Goal: Task Accomplishment & Management: Use online tool/utility

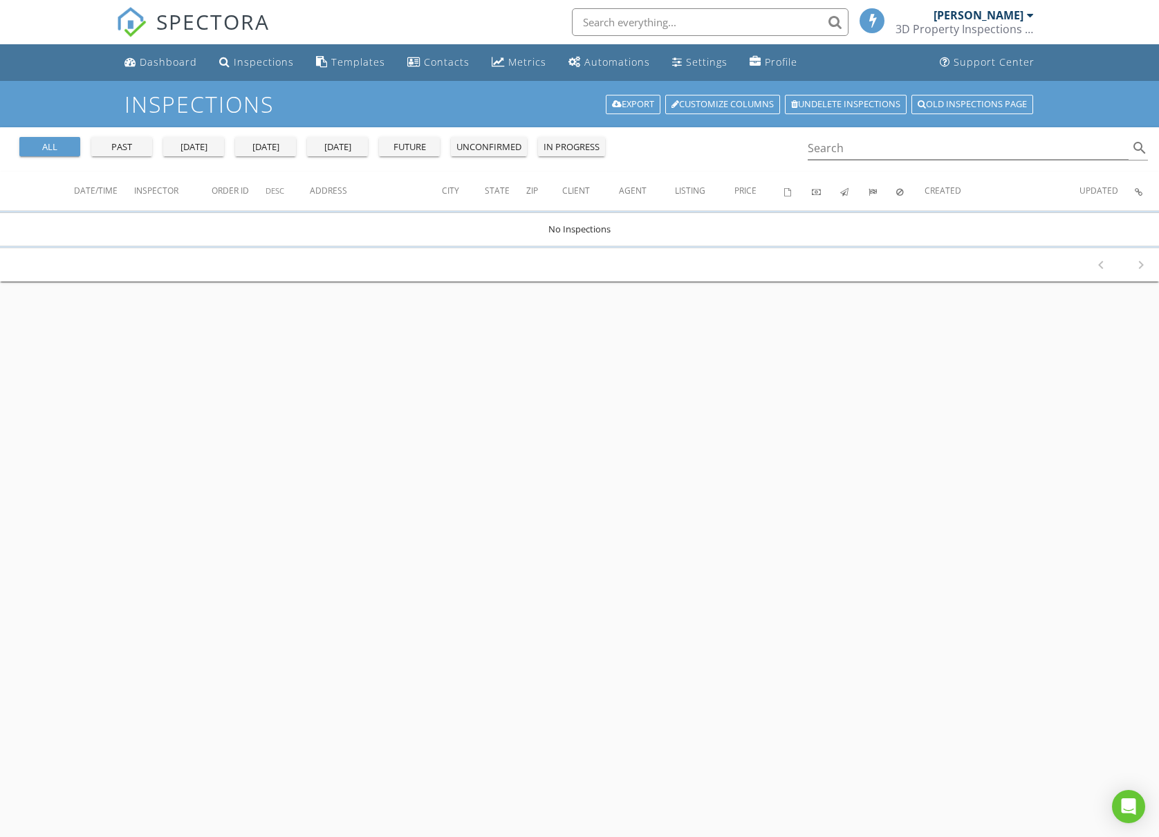
click at [54, 147] on div "all" at bounding box center [50, 147] width 50 height 14
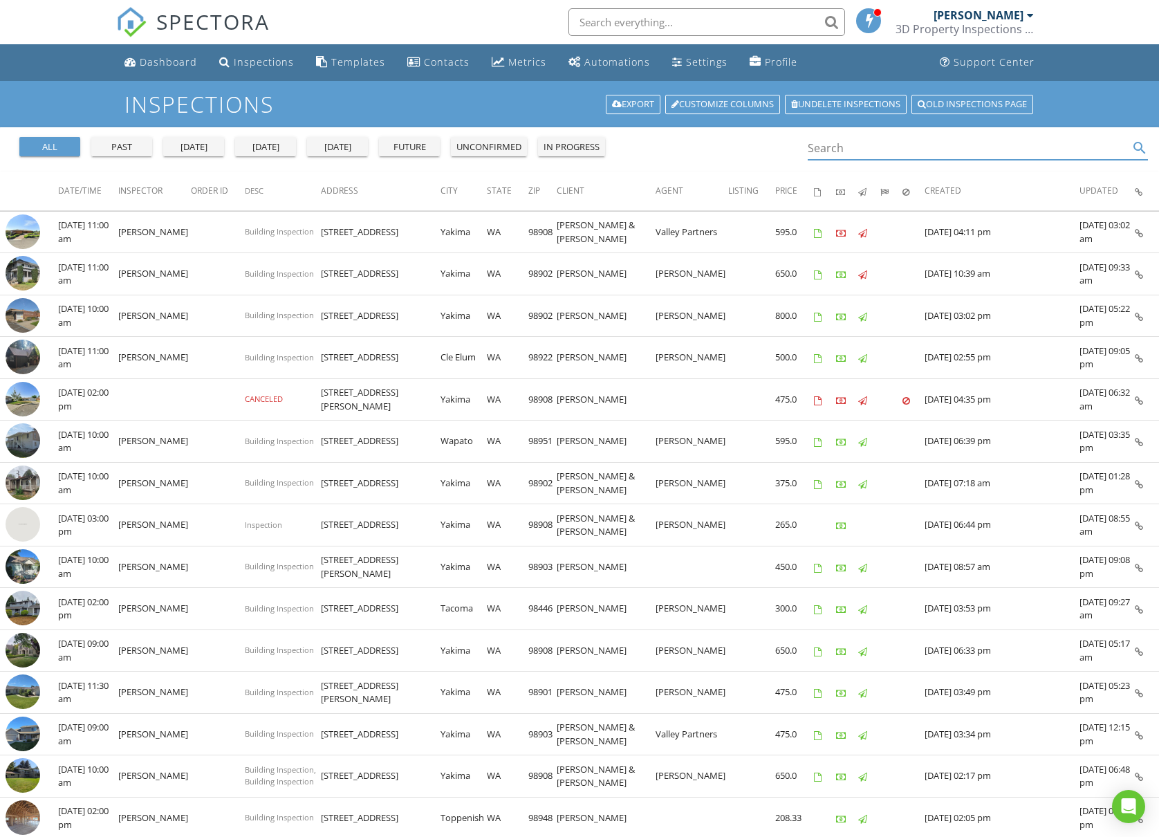
click at [855, 158] on input "Search" at bounding box center [967, 148] width 321 height 23
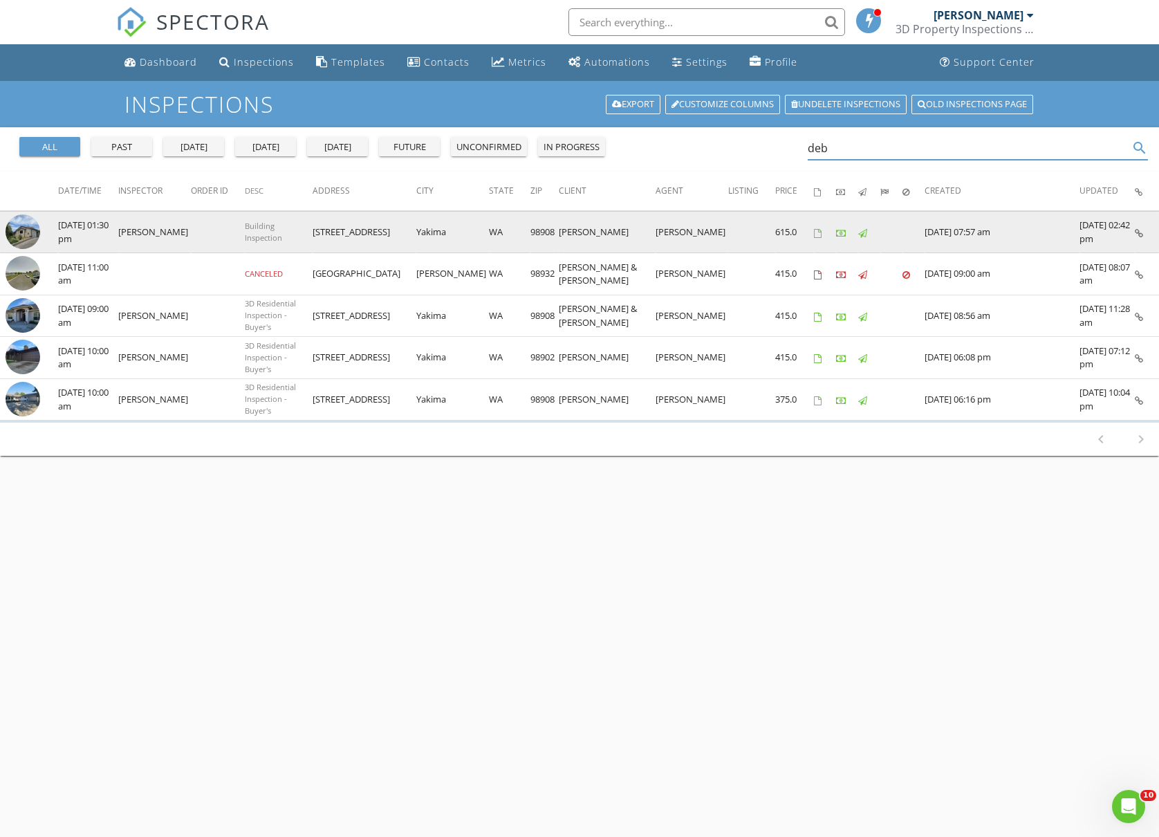
type input "deb"
click at [26, 236] on img at bounding box center [23, 231] width 35 height 35
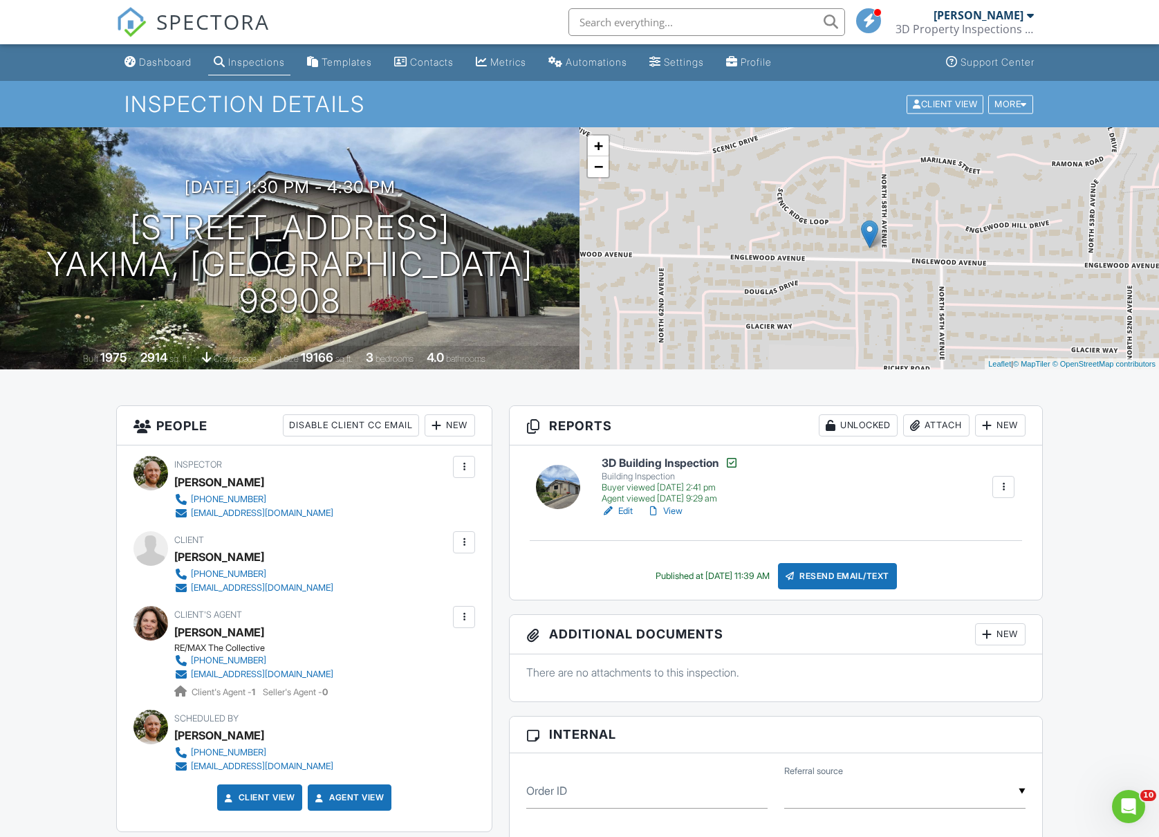
click at [622, 512] on link "Edit" at bounding box center [616, 511] width 31 height 14
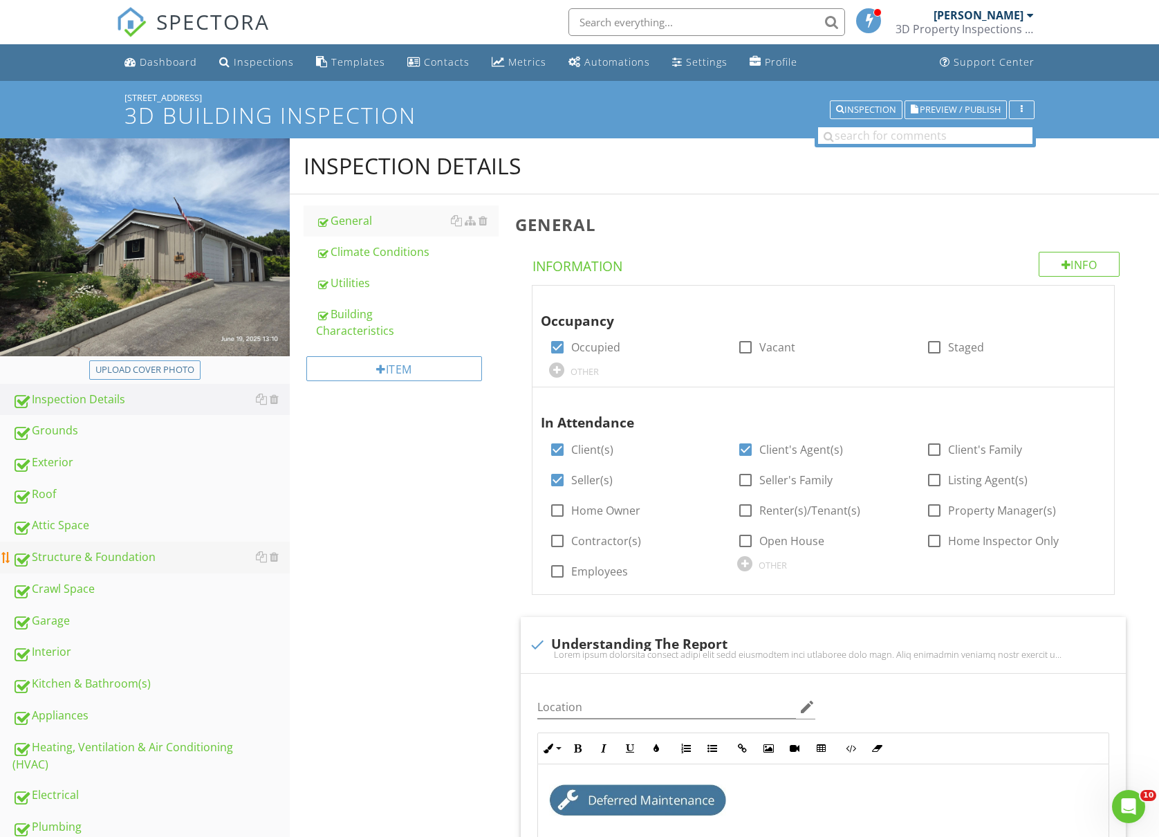
drag, startPoint x: 91, startPoint y: 551, endPoint x: 122, endPoint y: 545, distance: 30.9
click at [92, 551] on div "Structure & Foundation" at bounding box center [150, 557] width 277 height 18
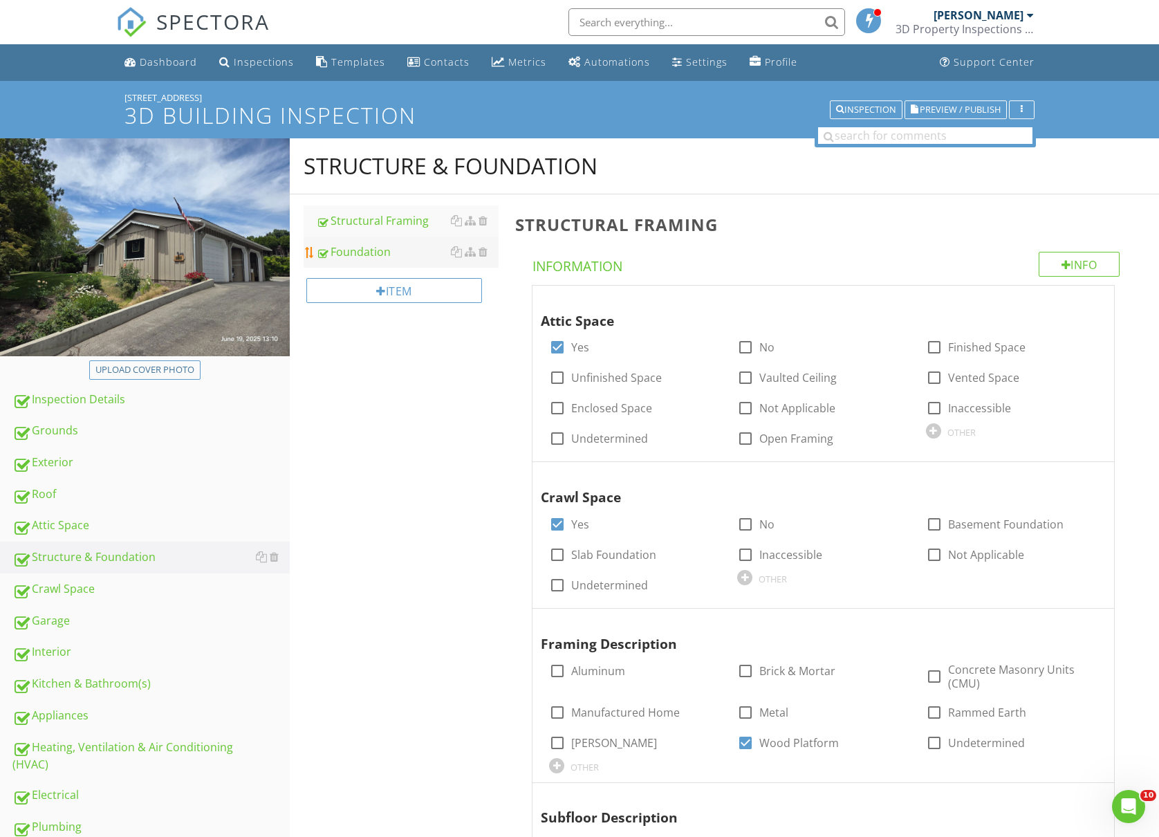
click at [355, 253] on div "Foundation" at bounding box center [407, 251] width 183 height 17
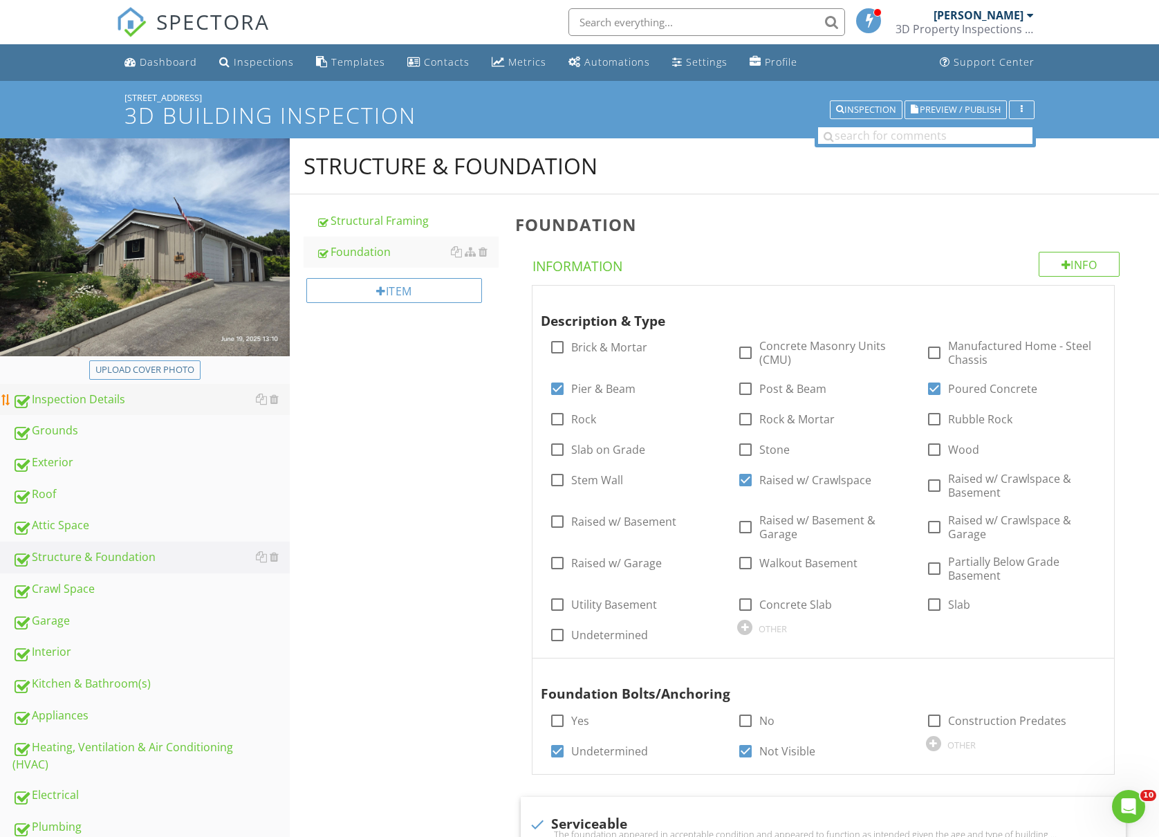
click at [75, 404] on div "Inspection Details" at bounding box center [150, 400] width 277 height 18
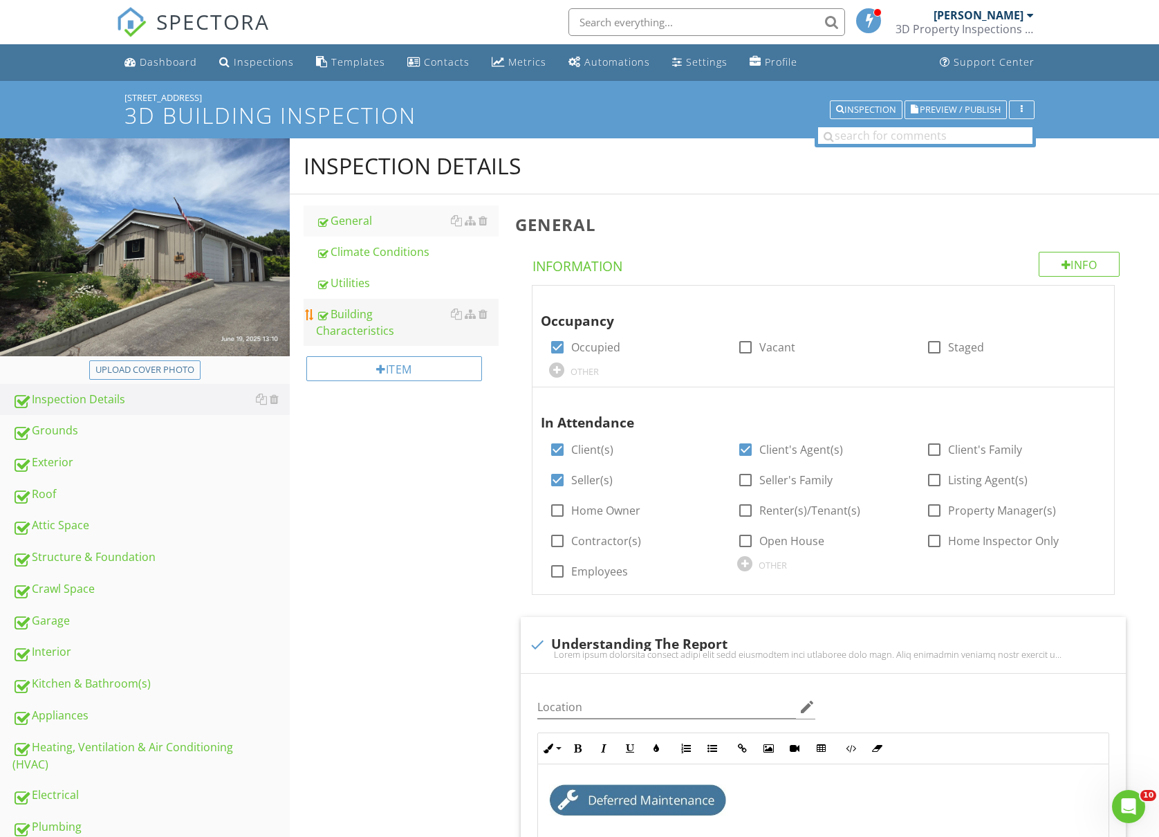
click at [375, 321] on div "Building Characteristics" at bounding box center [407, 322] width 183 height 33
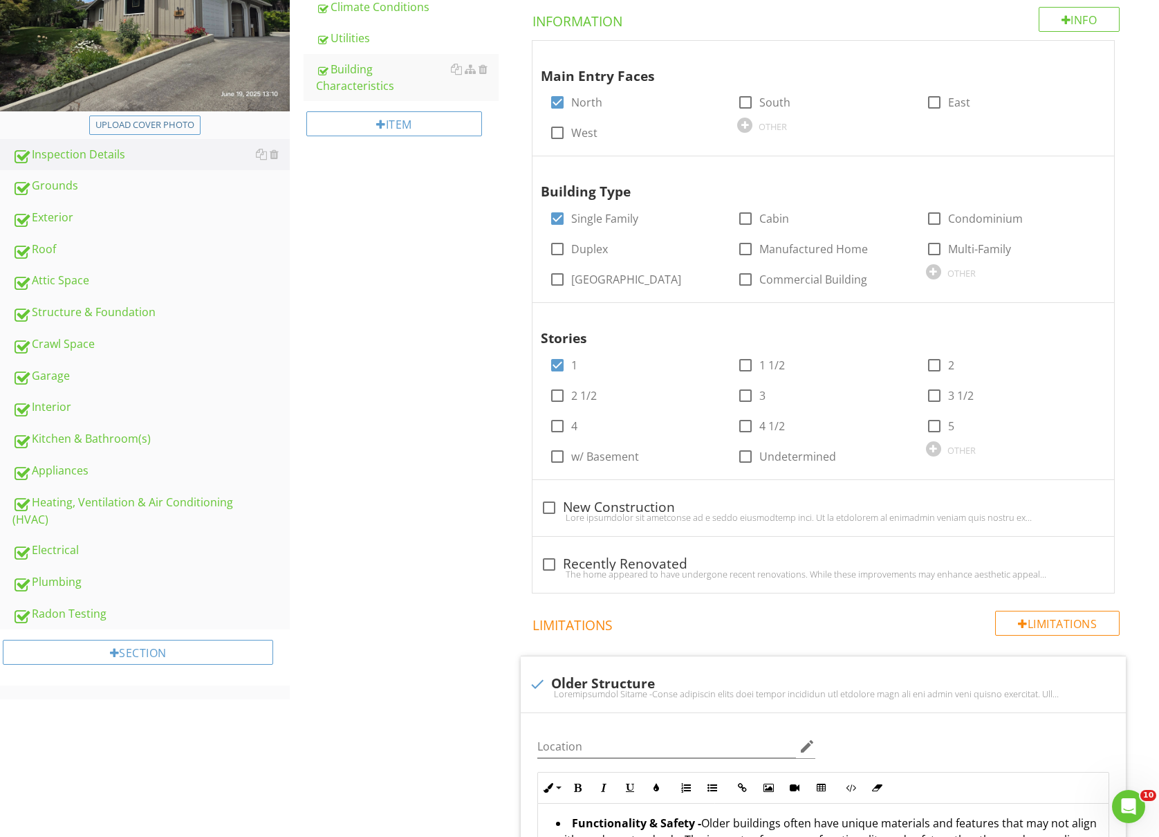
scroll to position [496, 0]
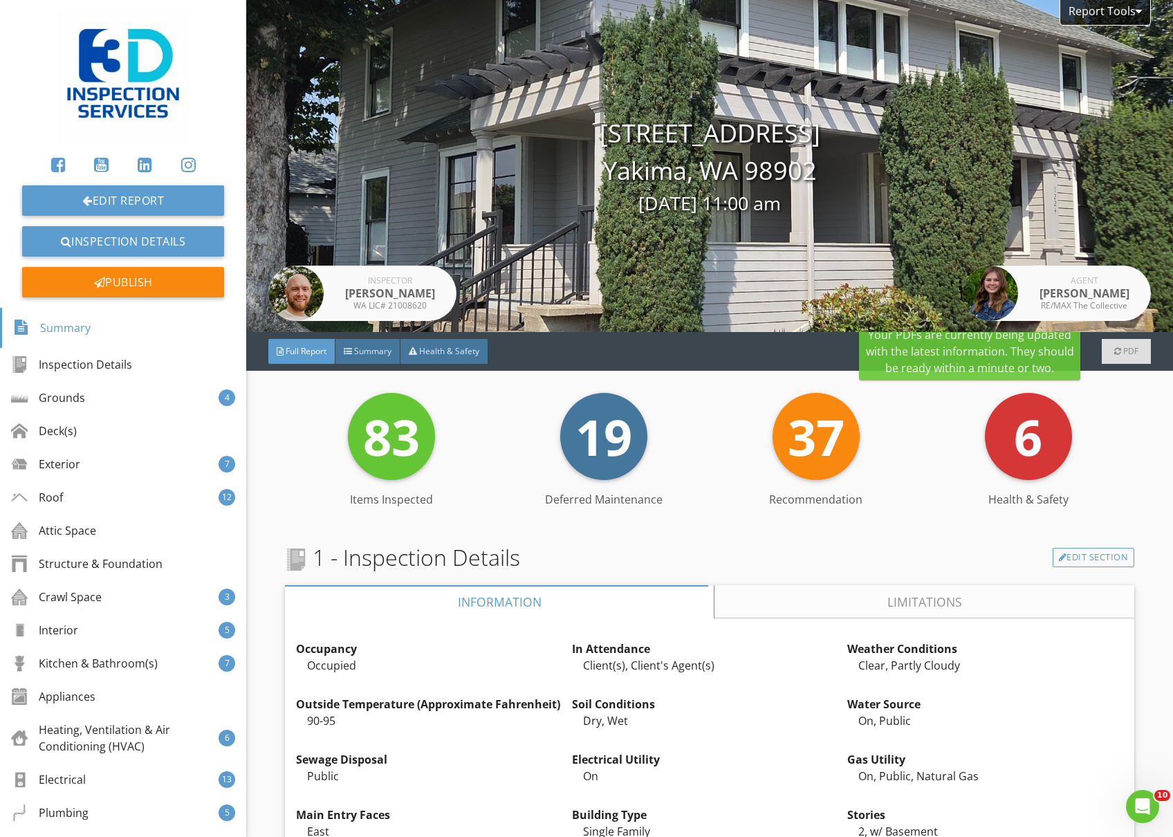
click at [1123, 355] on span "PDF" at bounding box center [1130, 351] width 15 height 12
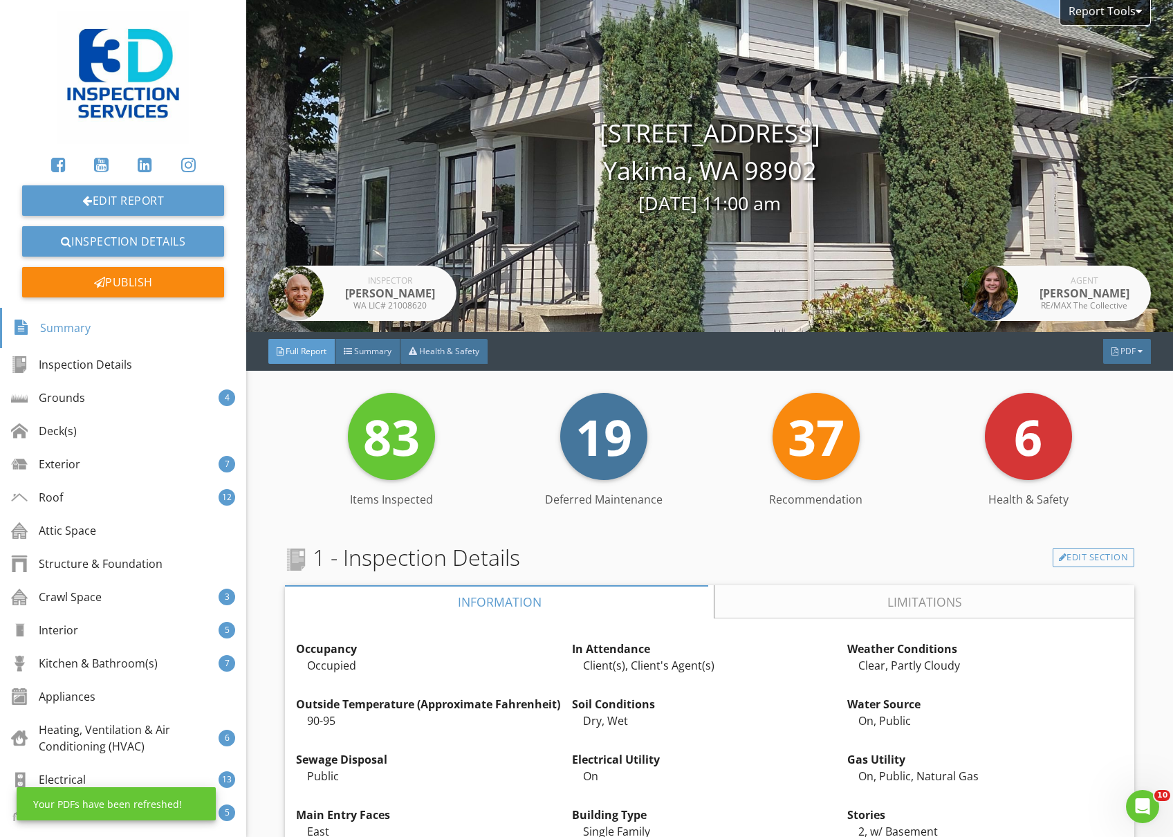
click at [1120, 355] on span "PDF" at bounding box center [1127, 351] width 15 height 12
click at [1119, 412] on div "Full Report" at bounding box center [1109, 410] width 88 height 17
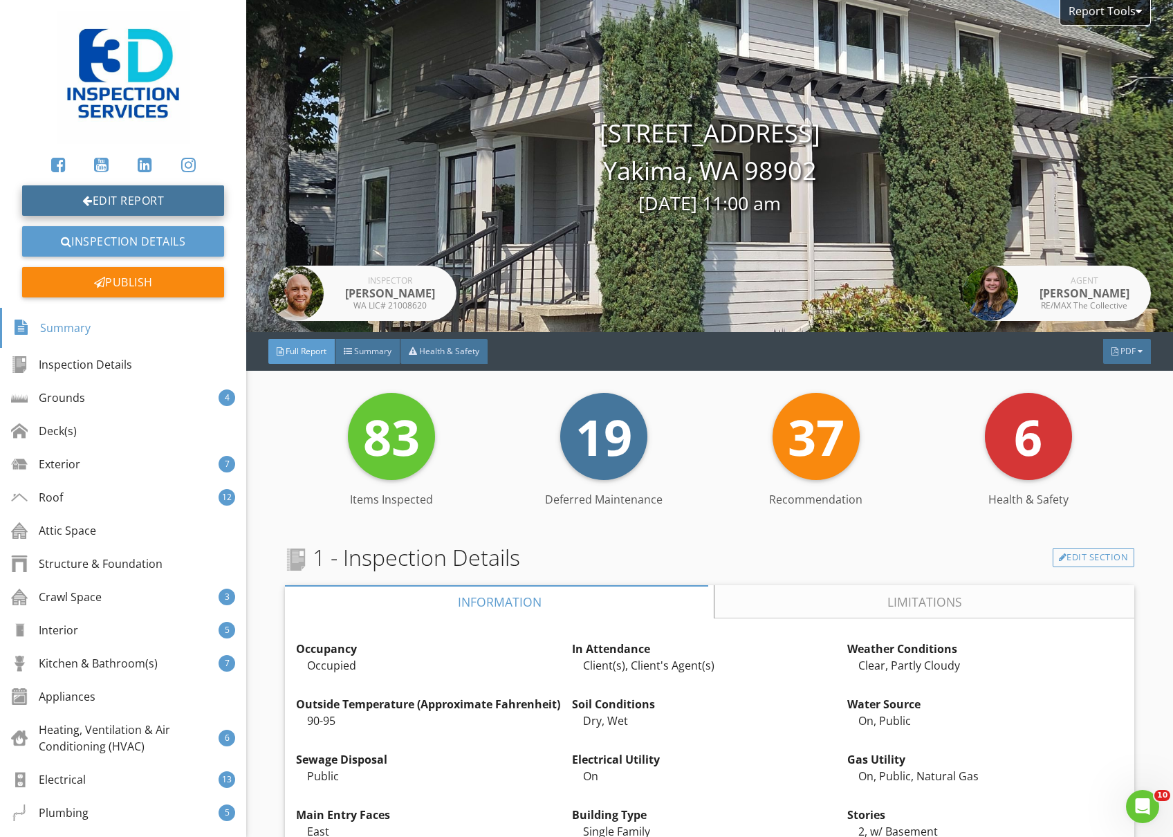
click at [138, 200] on link "Edit Report" at bounding box center [123, 200] width 202 height 30
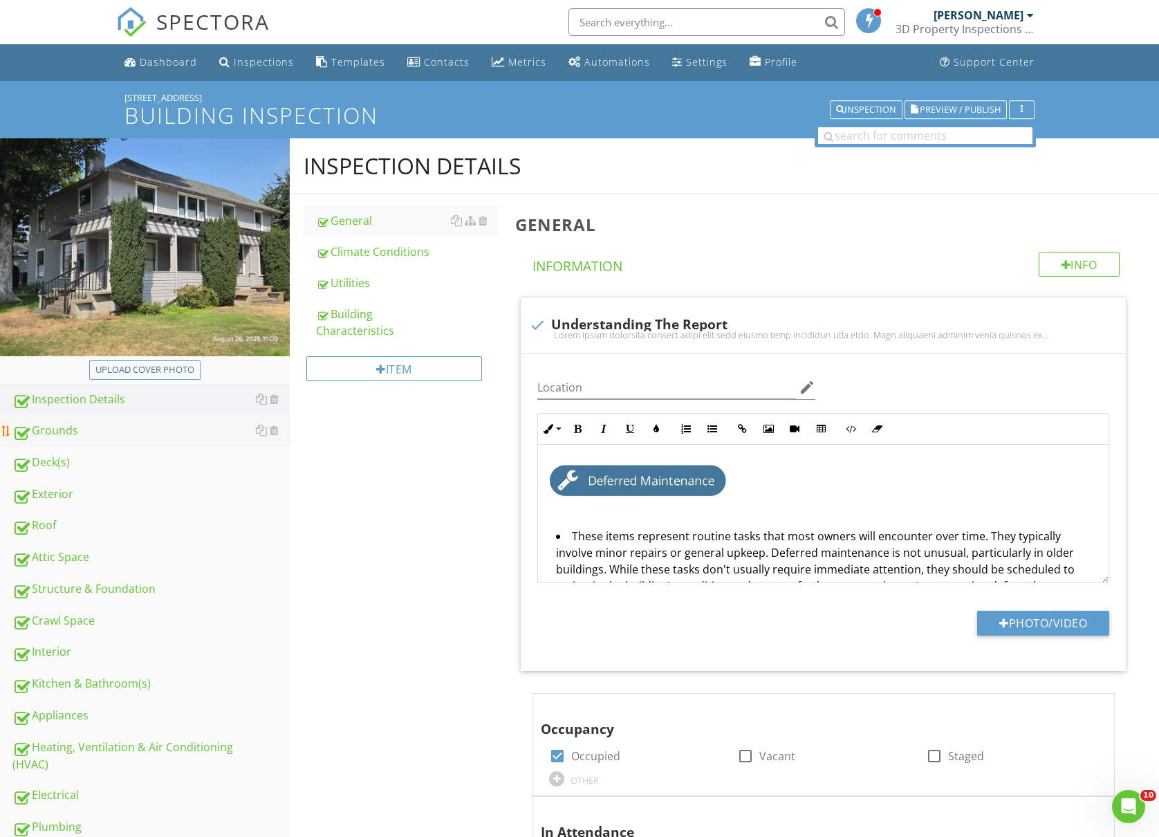
click at [191, 427] on div "Grounds" at bounding box center [150, 431] width 277 height 18
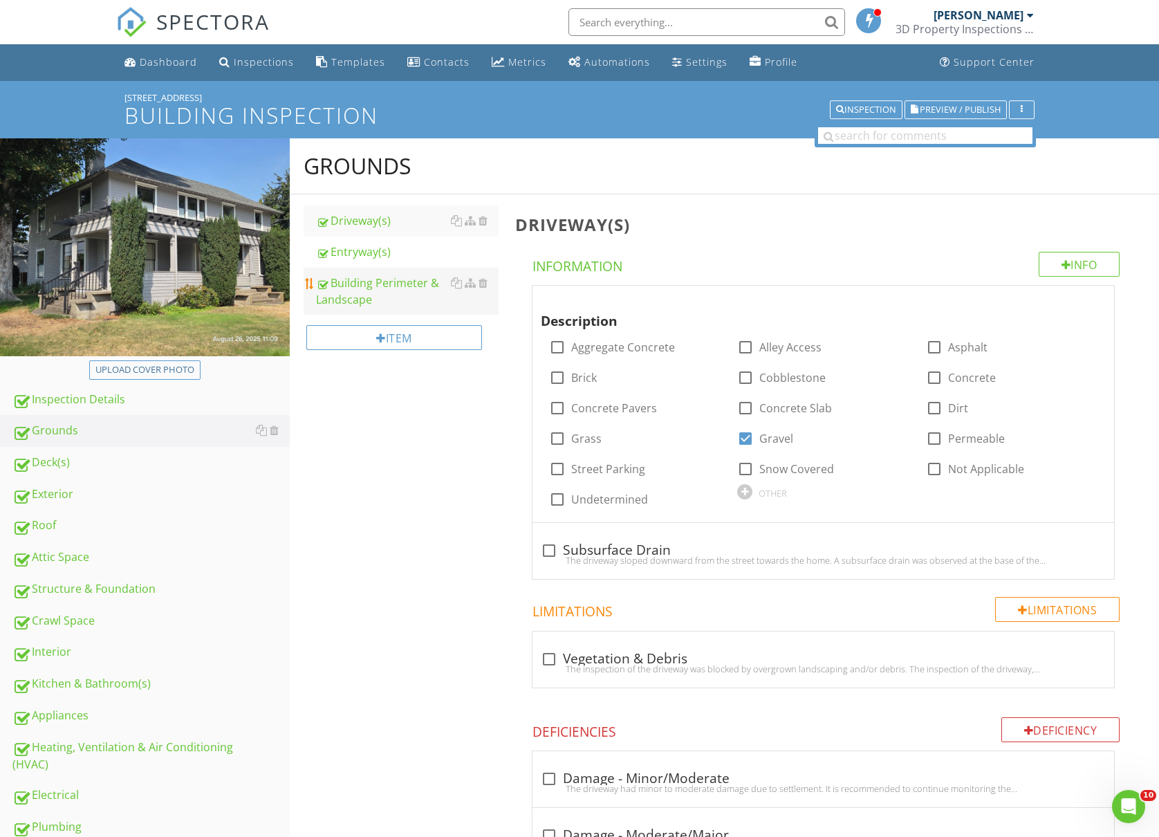
click at [395, 296] on div "Building Perimeter & Landscape" at bounding box center [407, 290] width 183 height 33
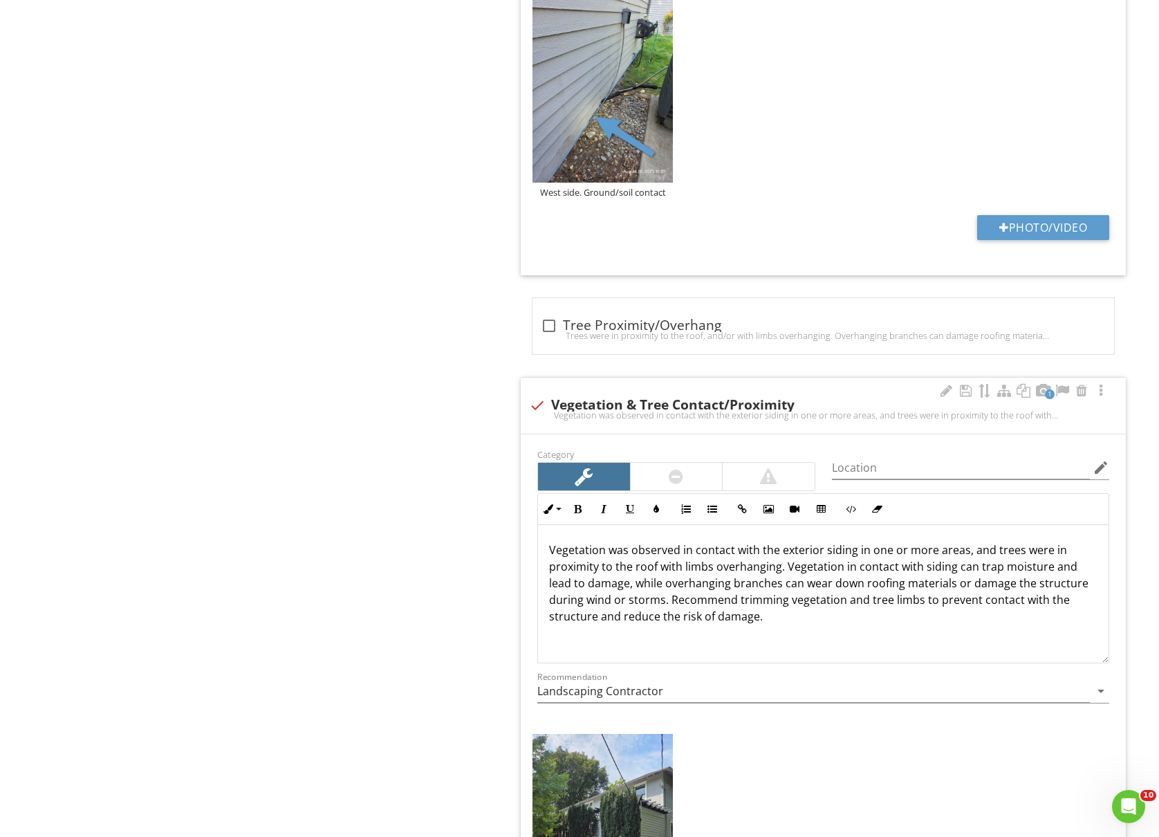
scroll to position [2489, 0]
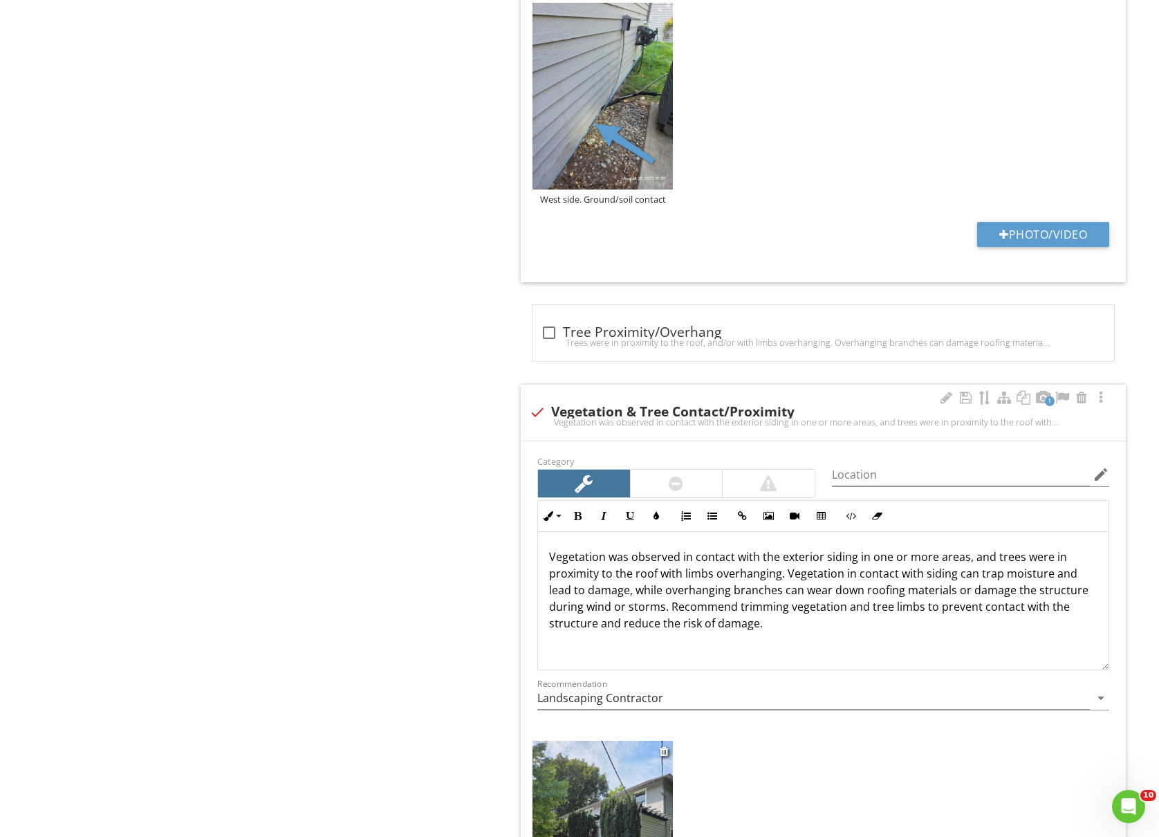
type input "Various locations"
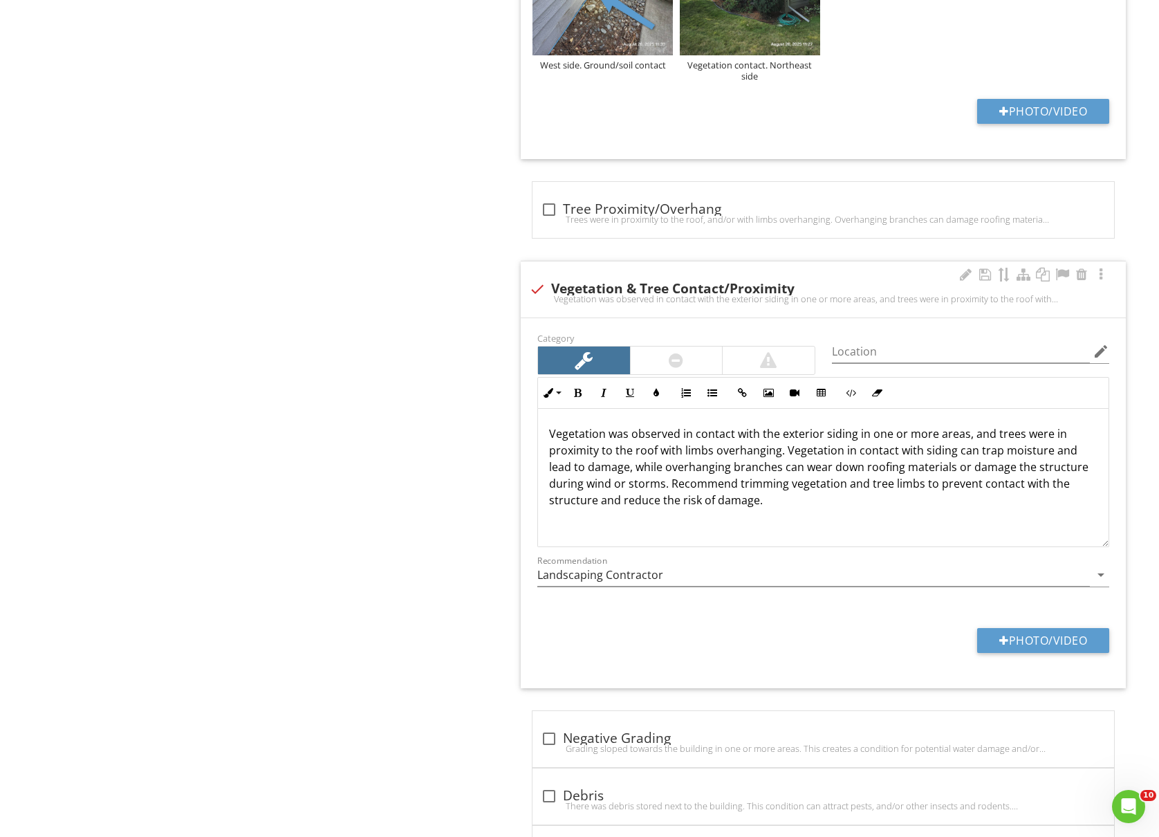
scroll to position [2673, 0]
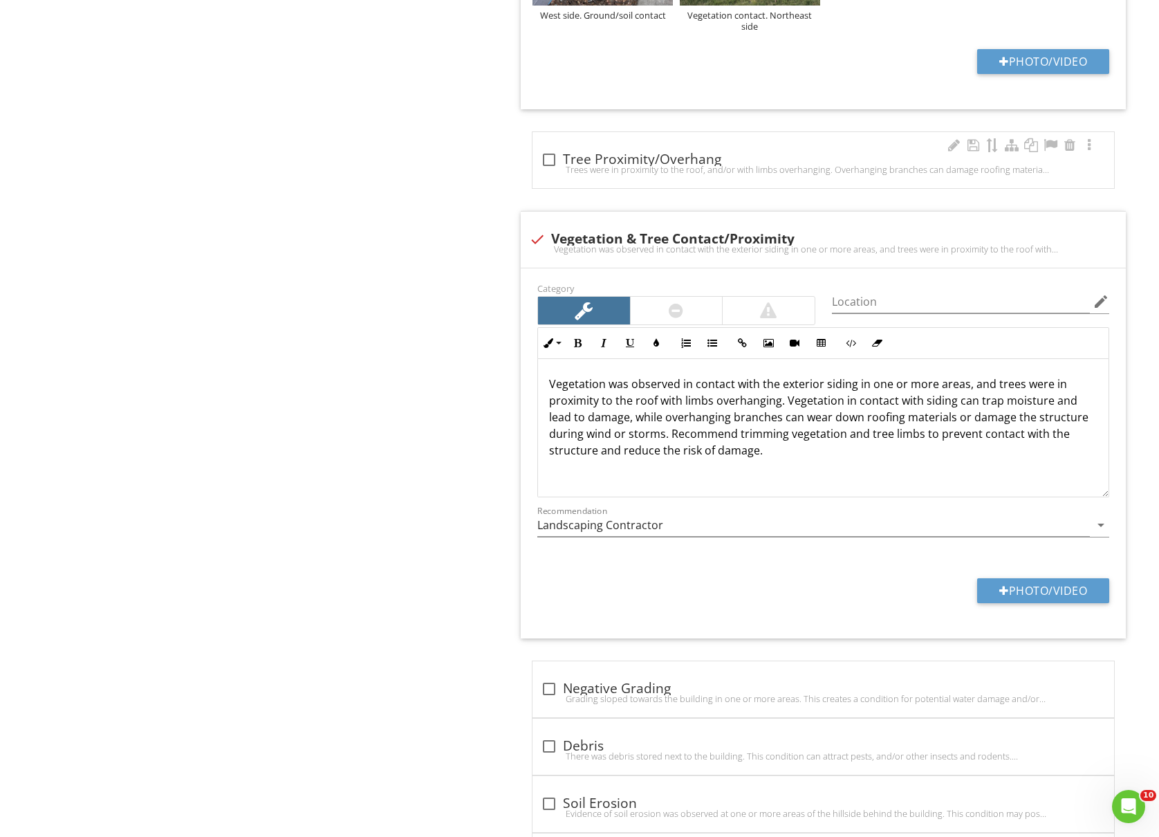
click at [545, 167] on div at bounding box center [549, 160] width 24 height 24
checkbox input "true"
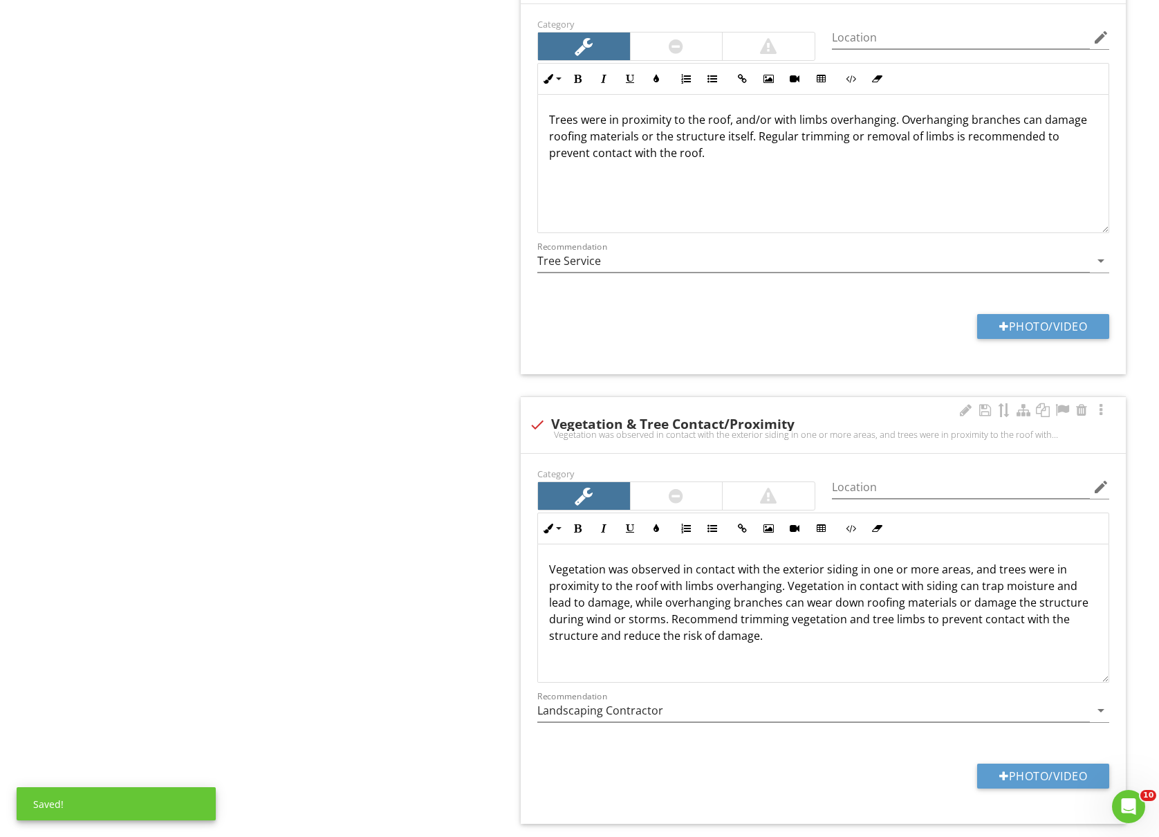
click at [531, 433] on div at bounding box center [537, 425] width 24 height 24
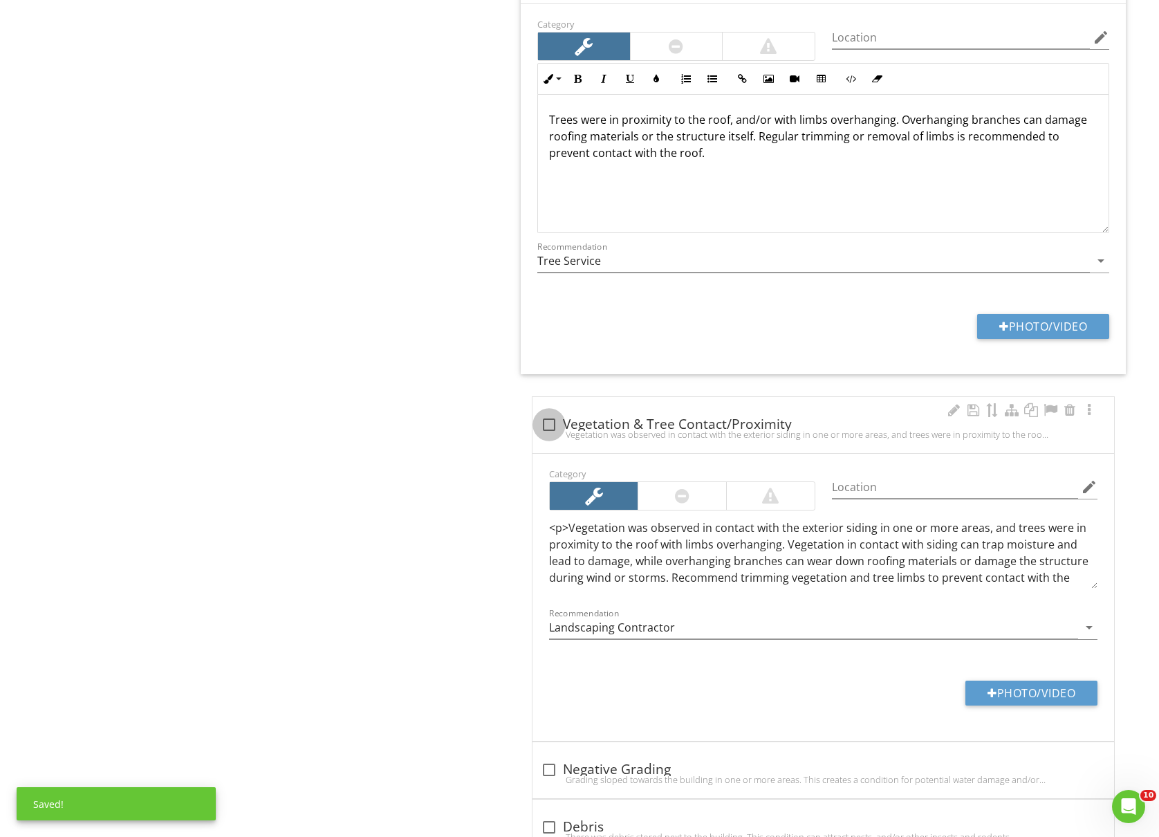
checkbox input "true"
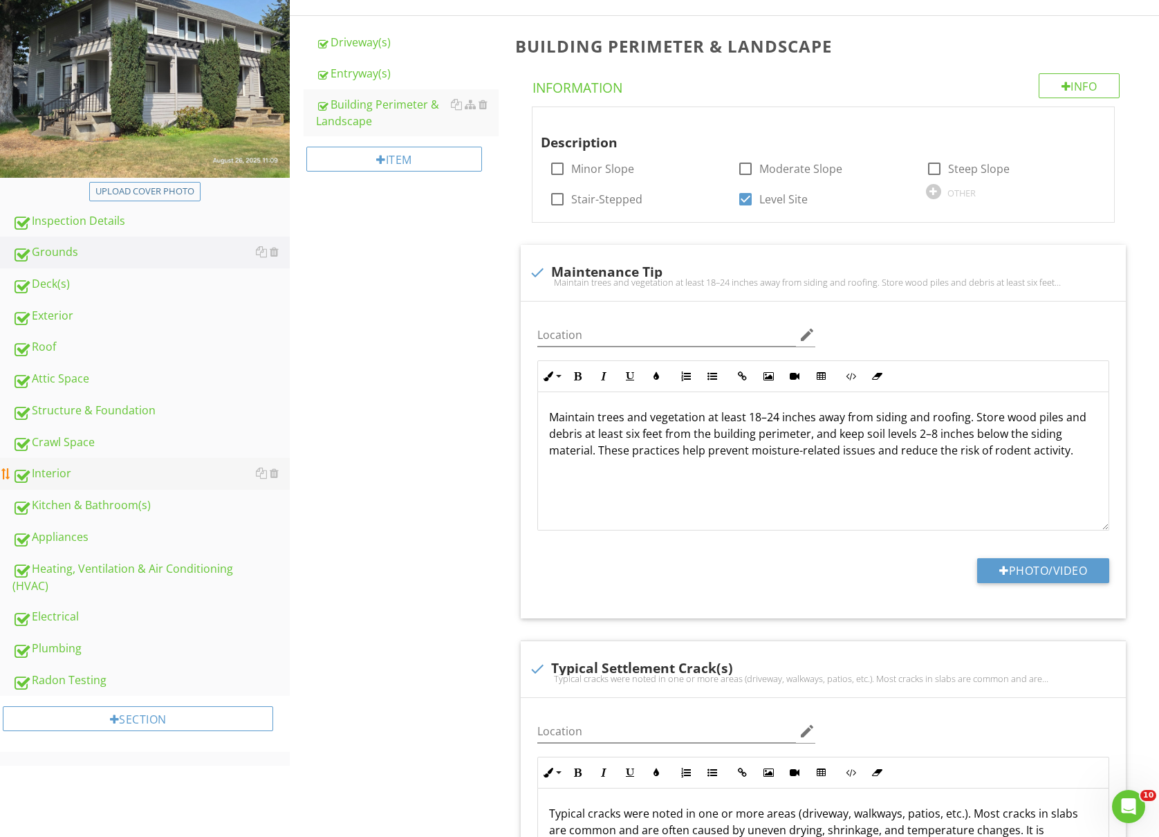
scroll to position [0, 0]
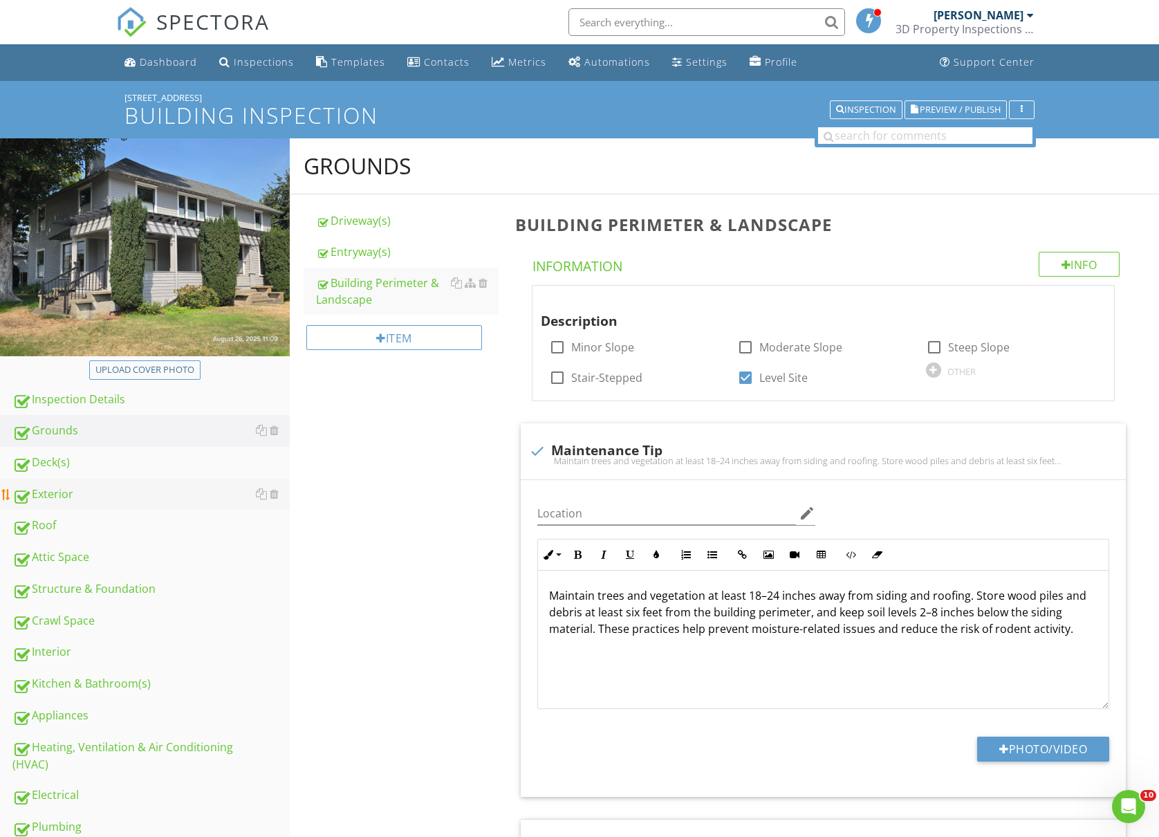
click at [113, 498] on div "Exterior" at bounding box center [150, 494] width 277 height 18
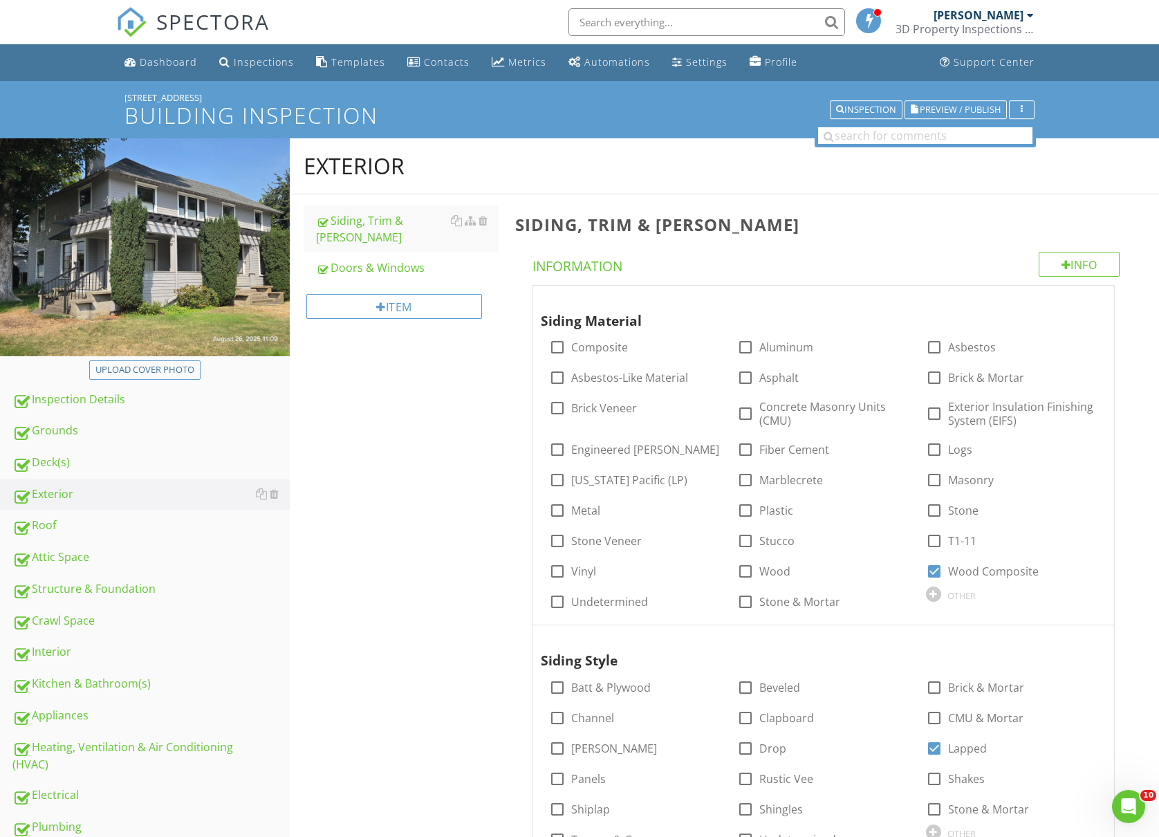
type input "Various locations"
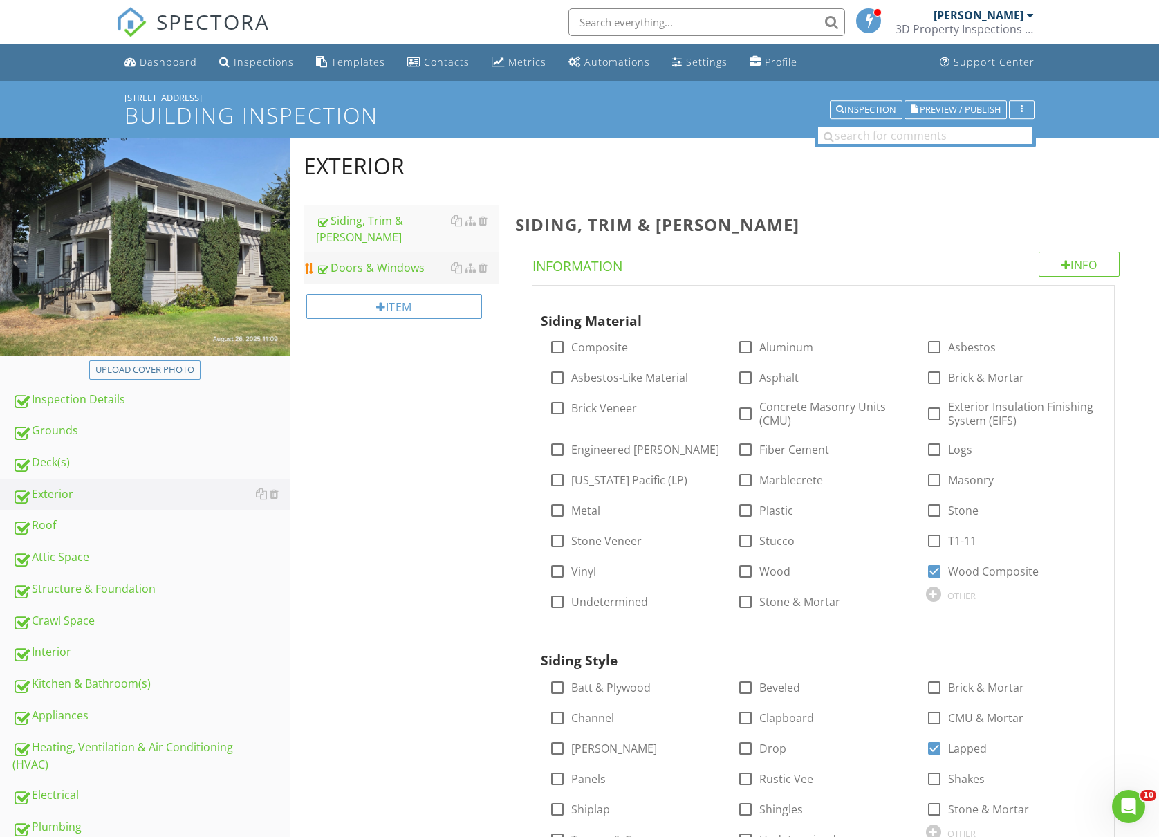
type input "Various locations"
click at [371, 259] on div "Doors & Windows" at bounding box center [407, 267] width 183 height 17
type input "Various locations"
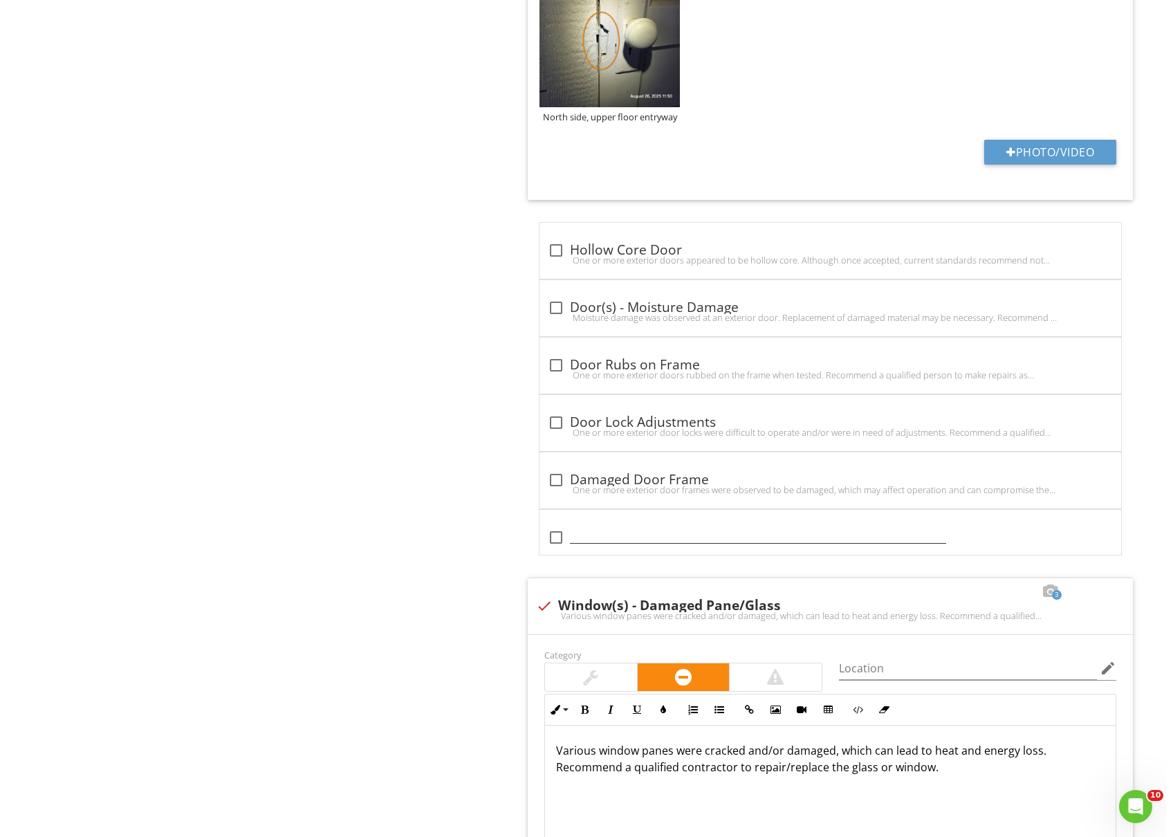
scroll to position [4240, 0]
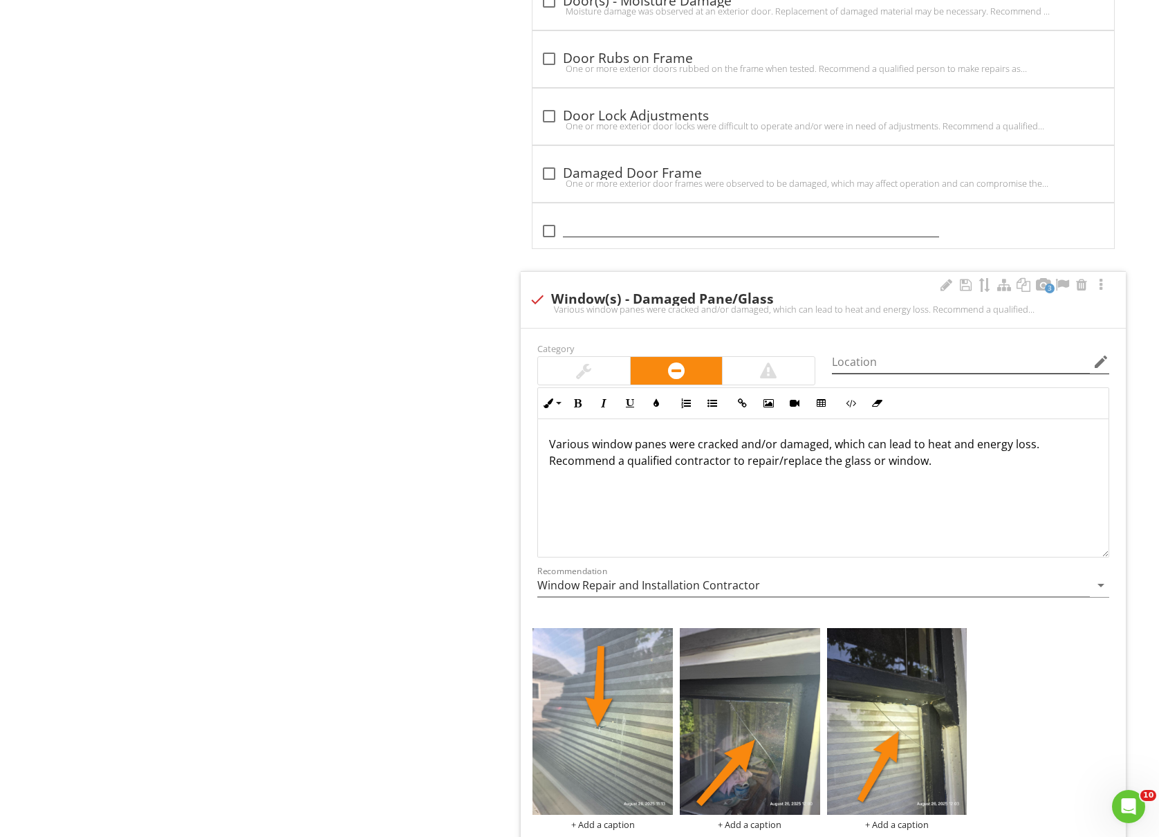
click at [1101, 370] on icon "edit" at bounding box center [1100, 361] width 17 height 17
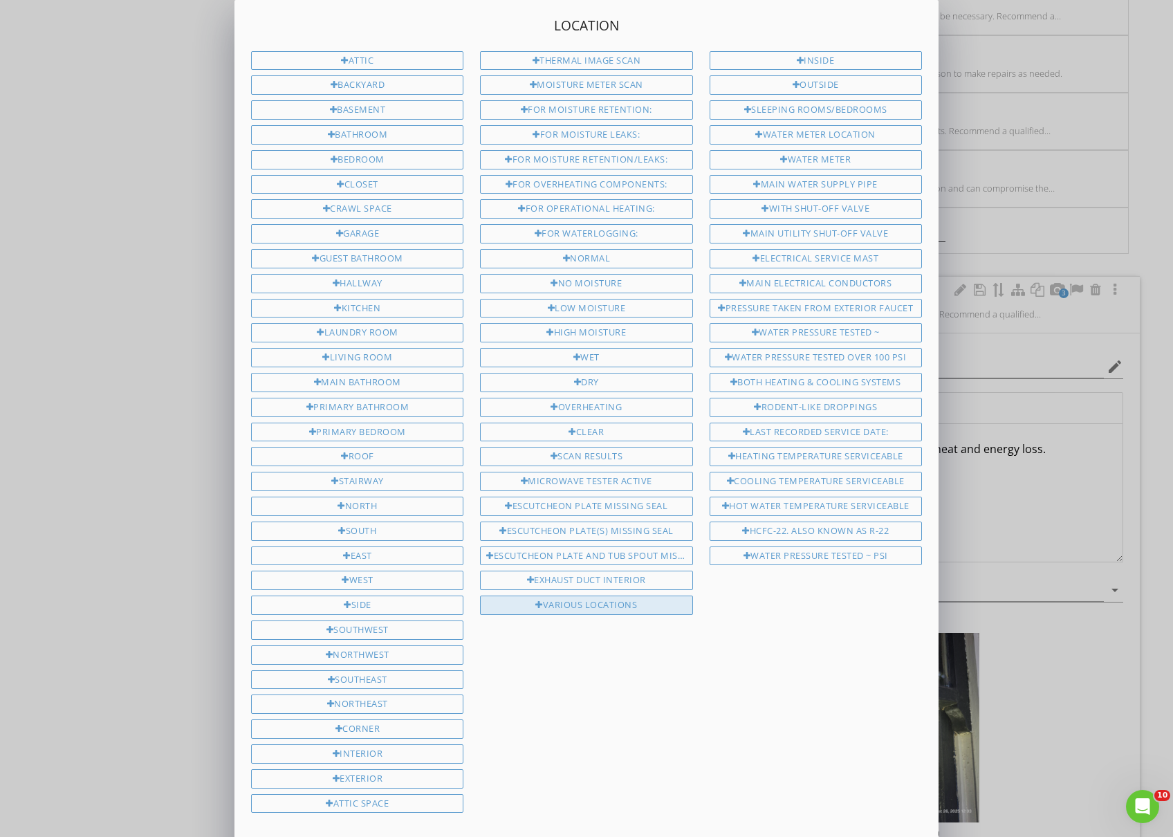
click at [659, 601] on div "Various locations" at bounding box center [586, 604] width 212 height 19
type input "Various locations"
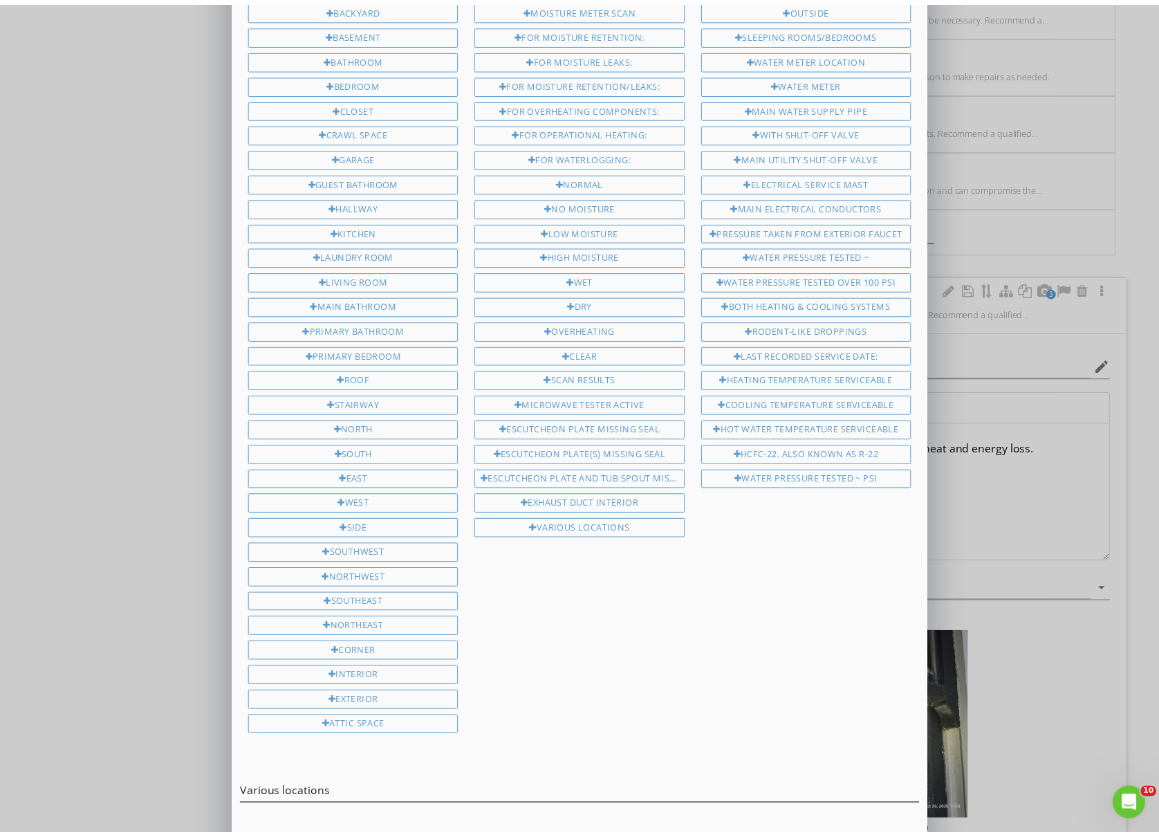
scroll to position [122, 0]
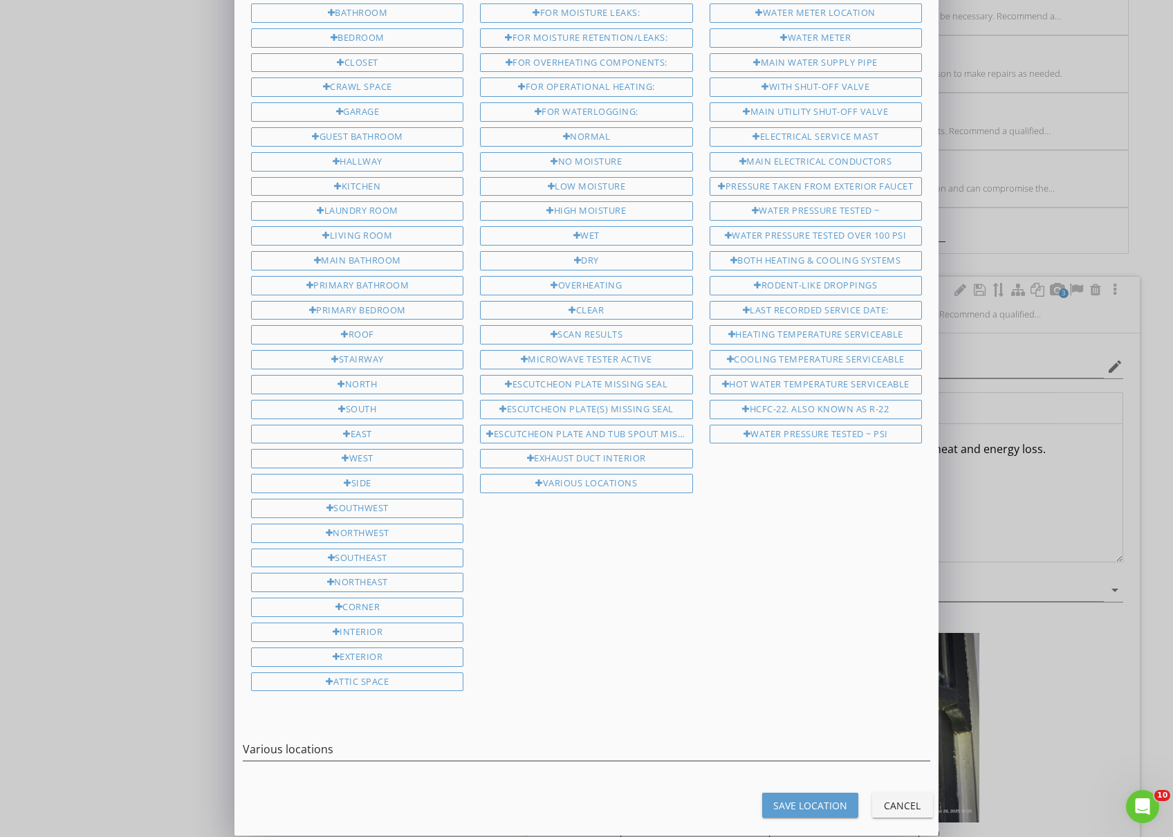
click at [827, 798] on div "Save Location" at bounding box center [810, 805] width 74 height 15
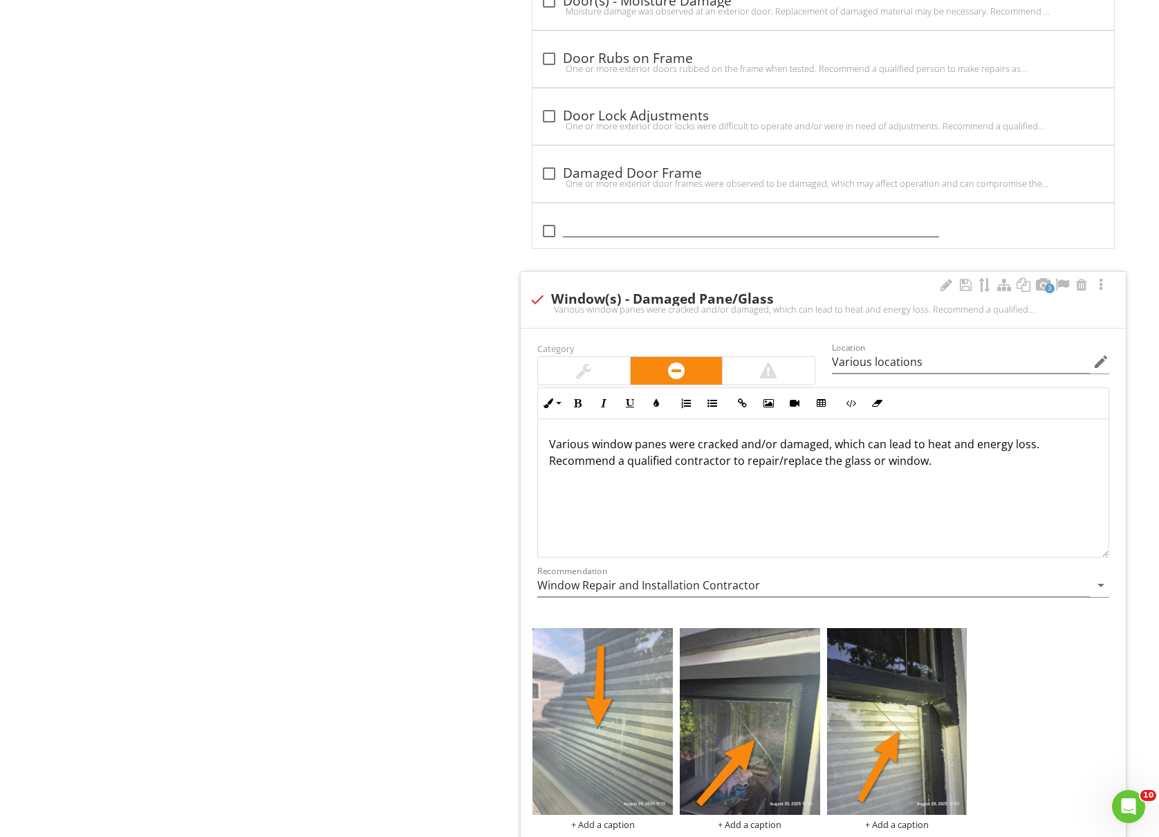
type input "Various locations"
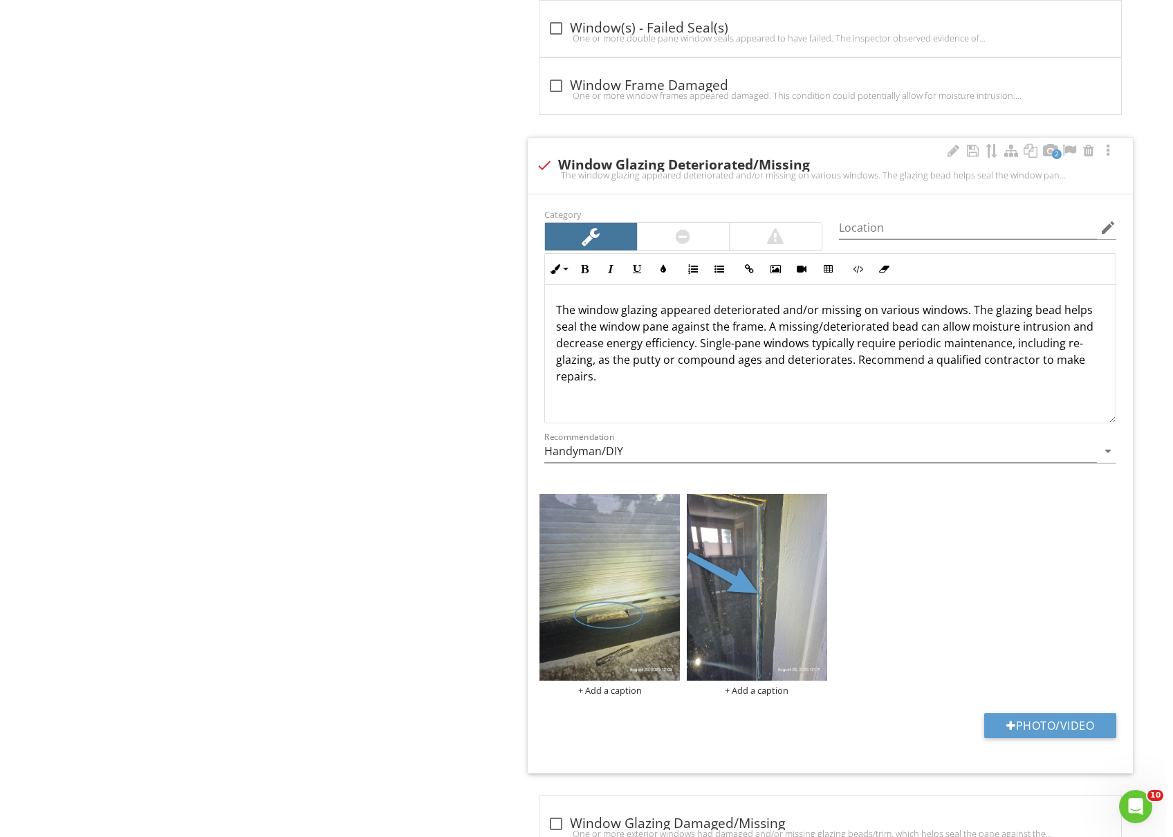
scroll to position [5162, 0]
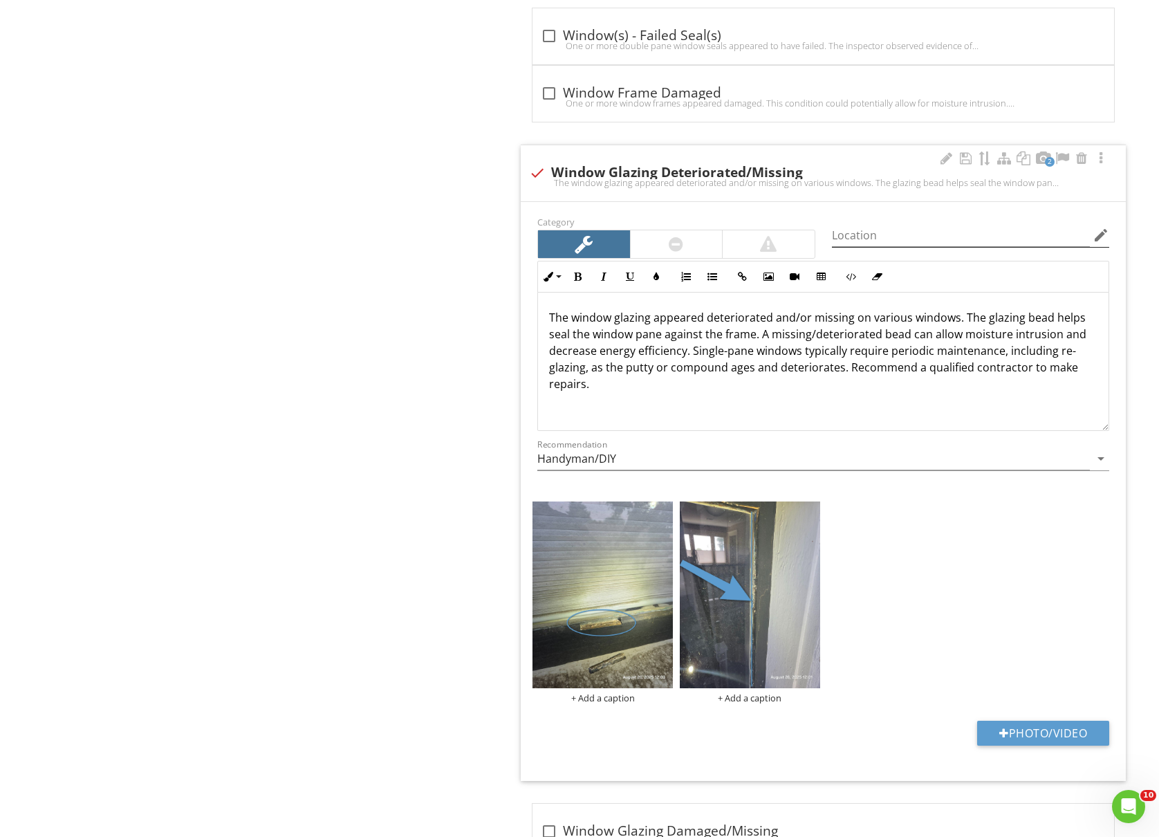
click at [1103, 243] on icon "edit" at bounding box center [1100, 235] width 17 height 17
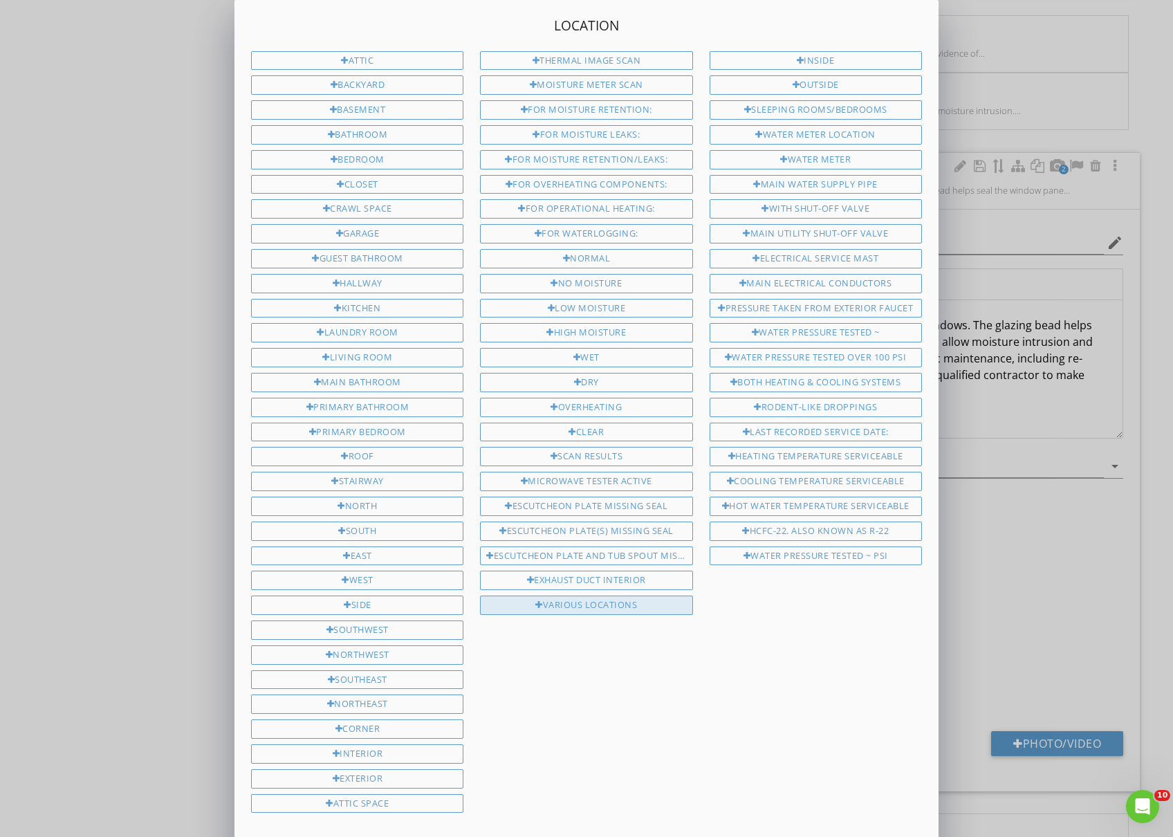
click at [578, 608] on div "Various locations" at bounding box center [586, 604] width 212 height 19
type input "Various locations"
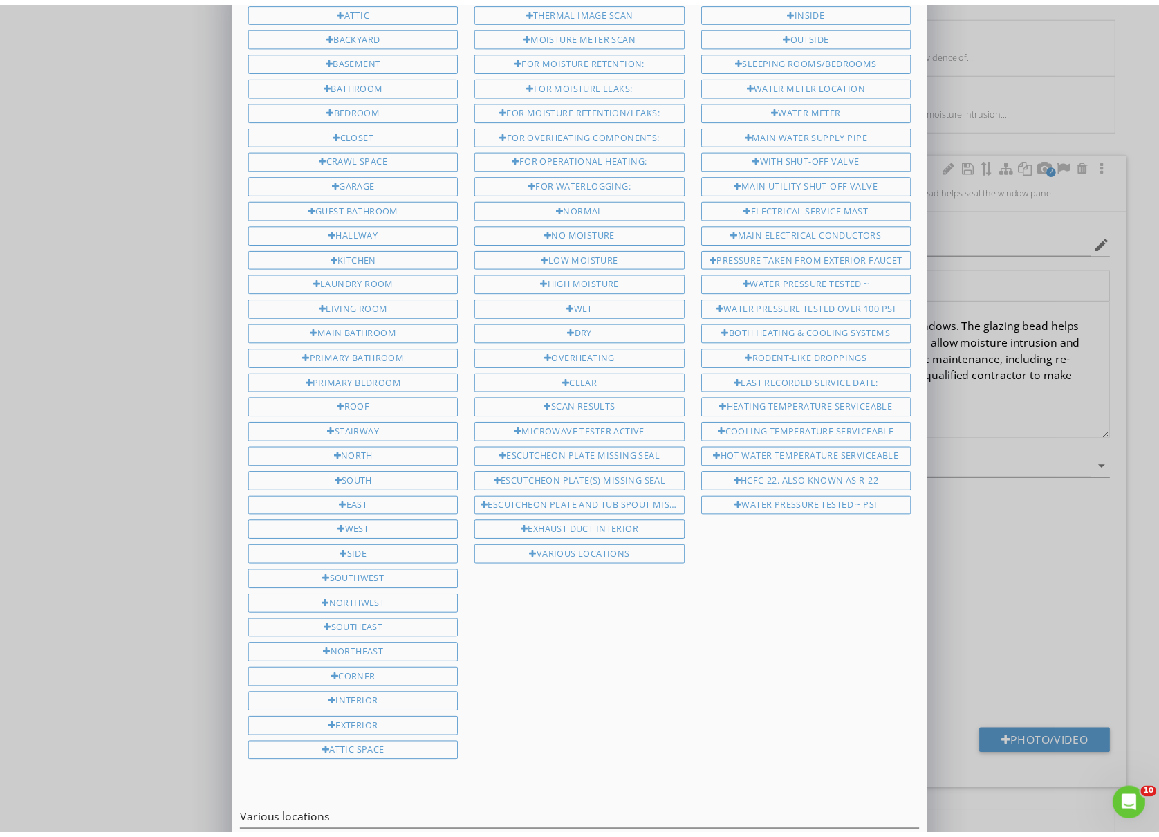
scroll to position [122, 0]
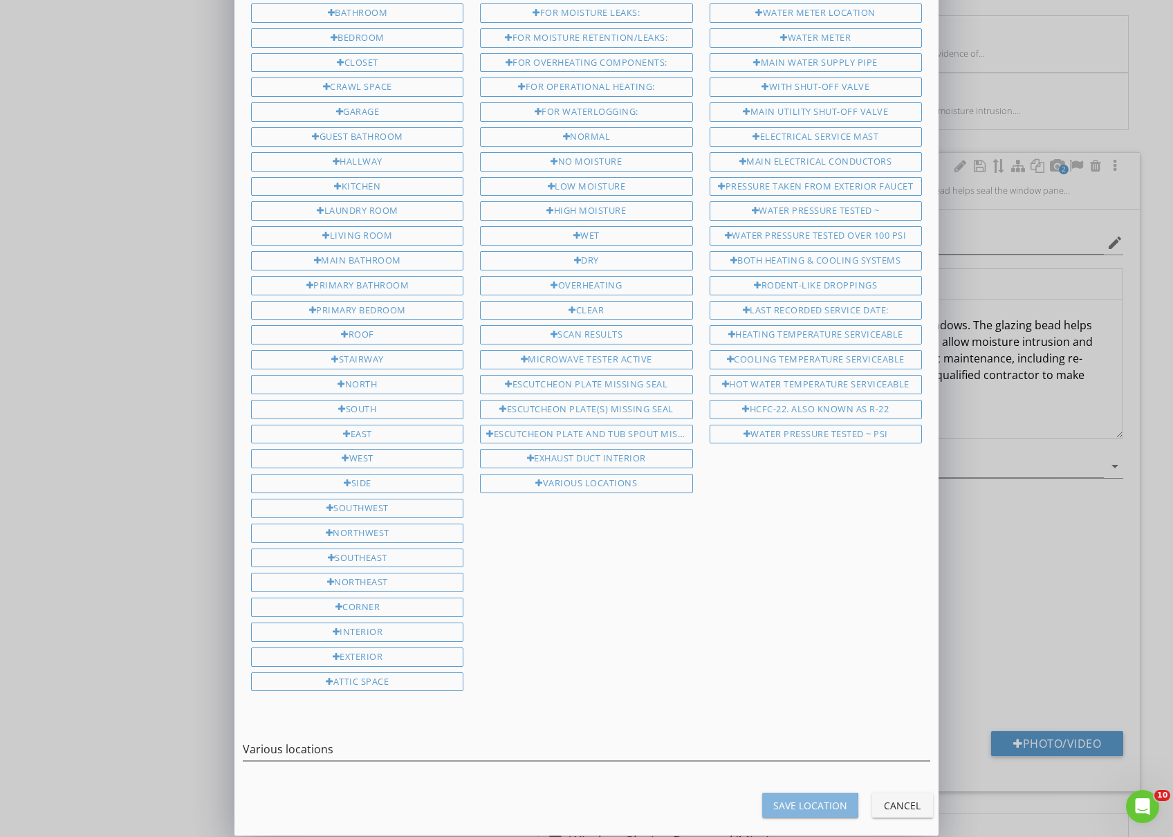
click at [792, 798] on div "Save Location" at bounding box center [810, 805] width 74 height 15
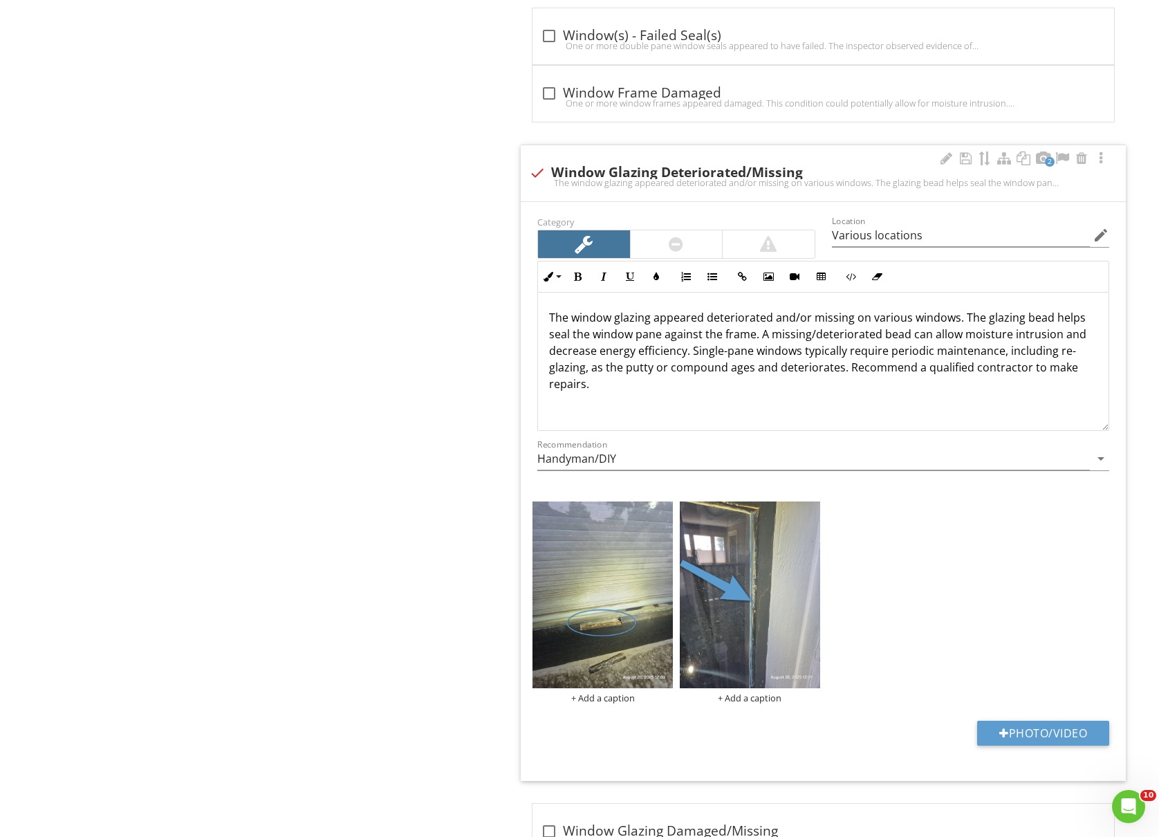
type input "Various locations"
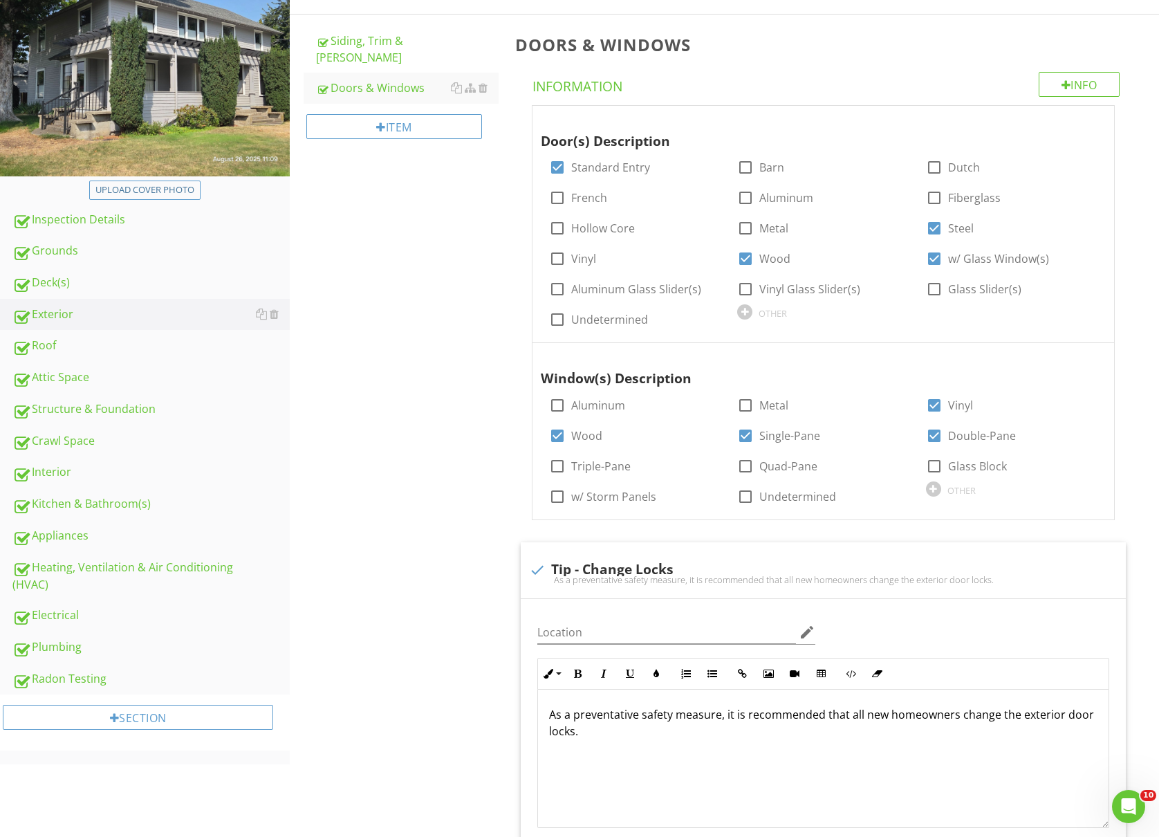
scroll to position [0, 0]
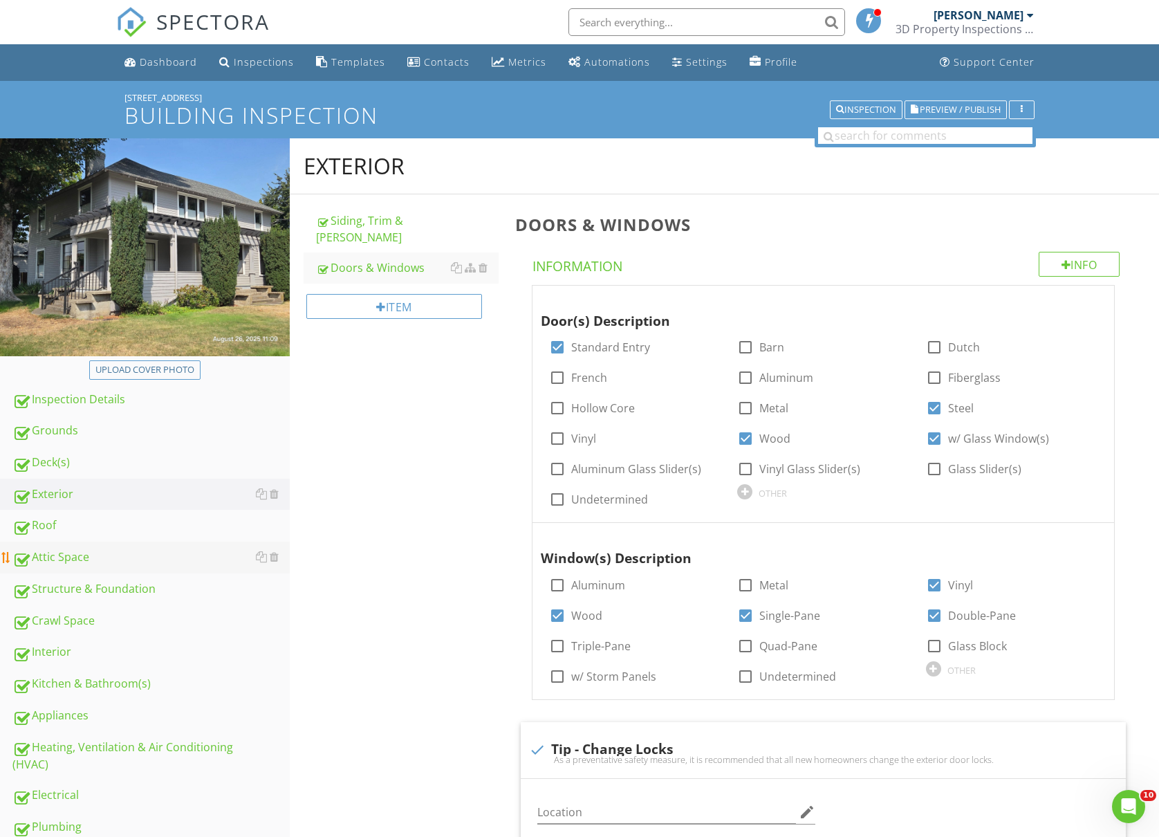
click at [73, 554] on div "Attic Space" at bounding box center [150, 557] width 277 height 18
type textarea "<p>The weather-stripping was missing or inadequate at one or more exterior door…"
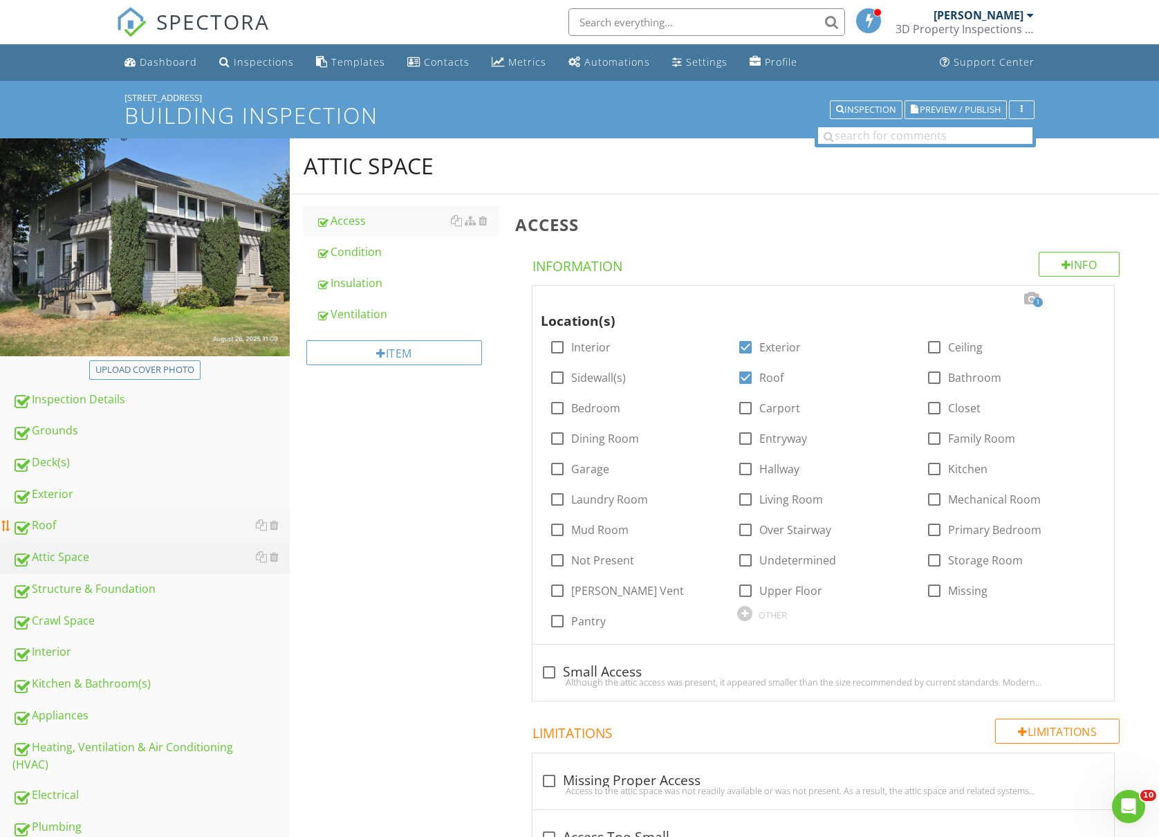
click at [109, 524] on div "Roof" at bounding box center [150, 525] width 277 height 18
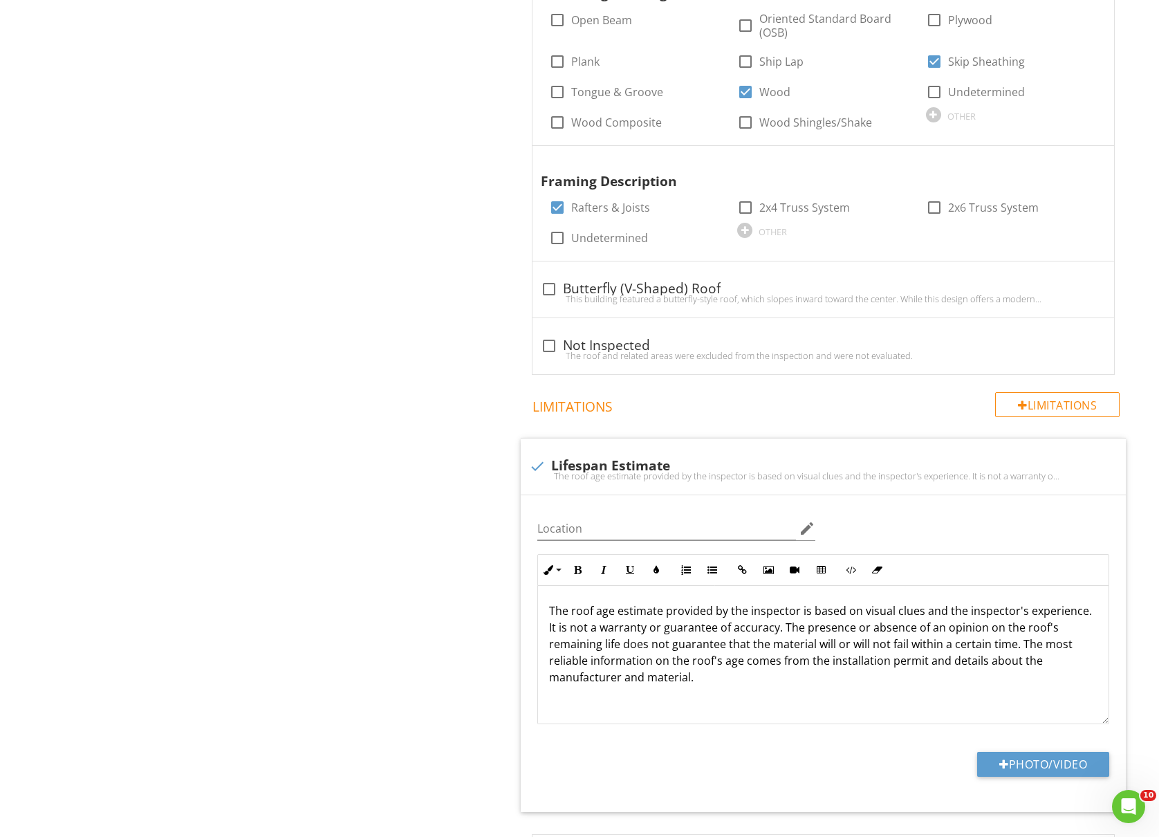
scroll to position [922, 0]
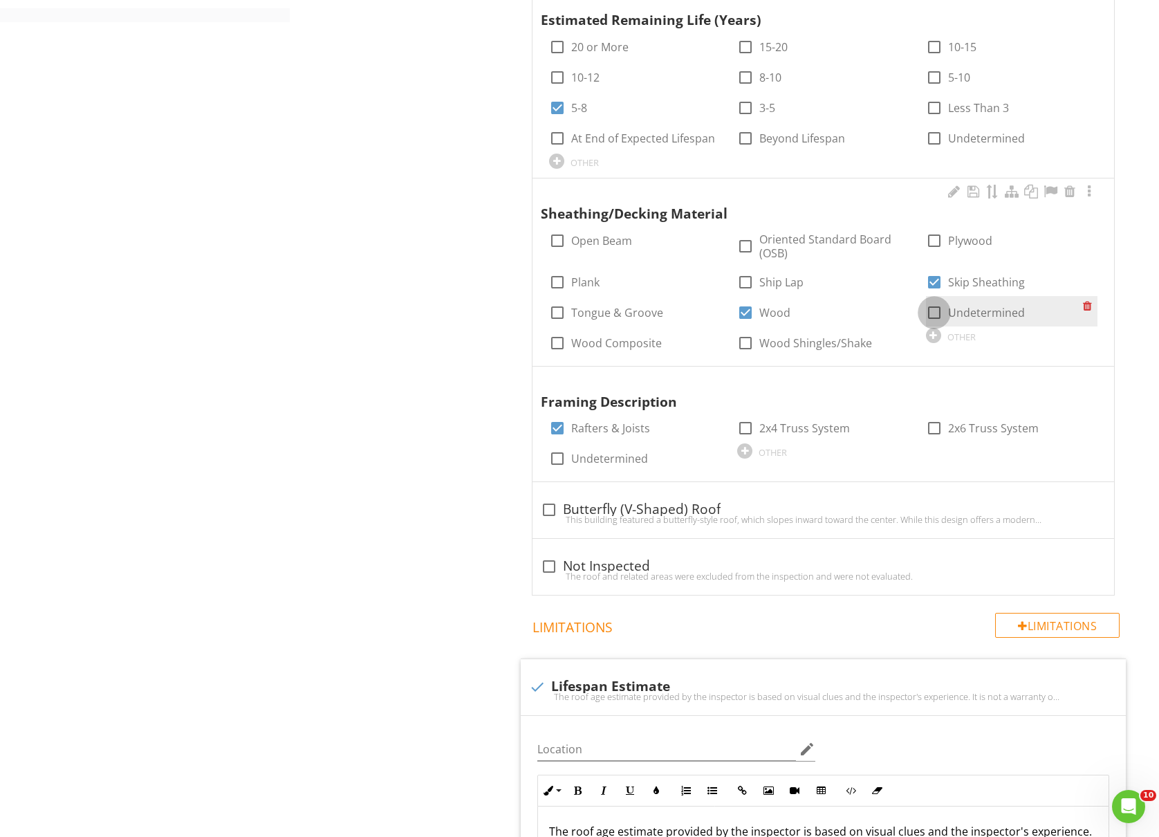
click at [937, 301] on div at bounding box center [934, 313] width 24 height 24
checkbox input "true"
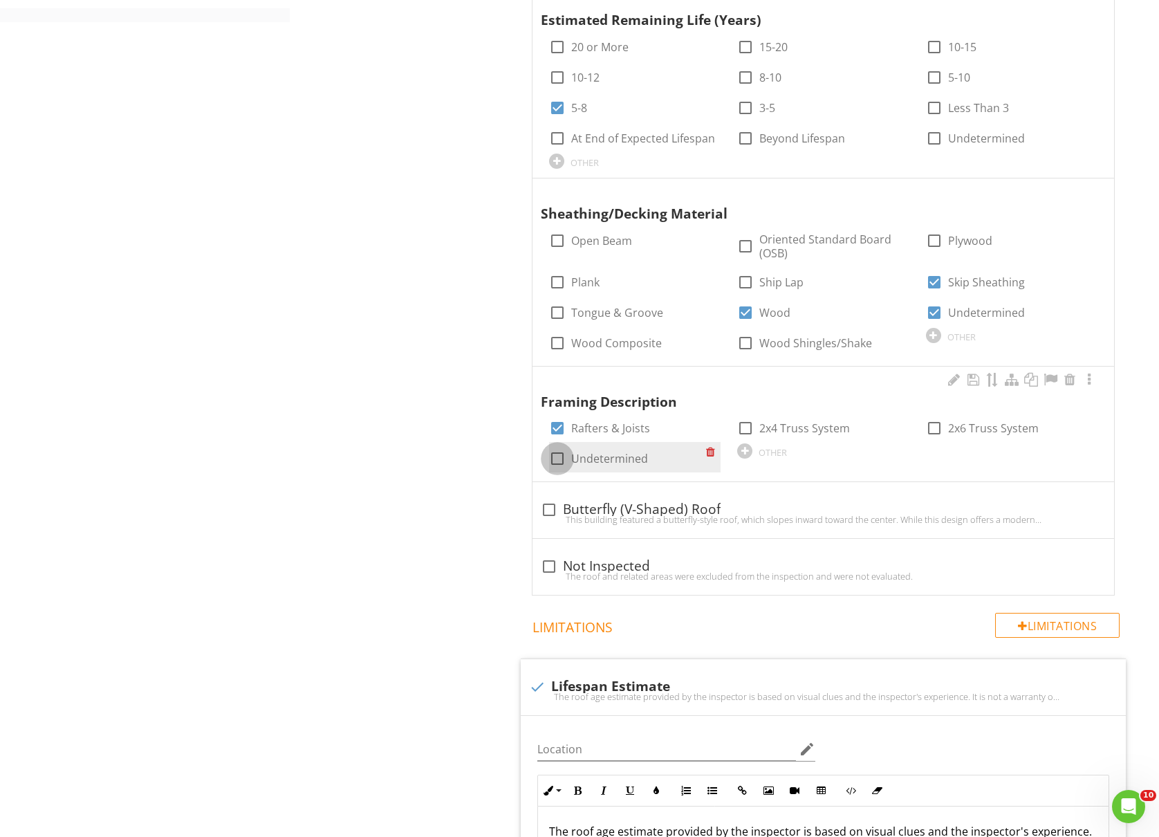
click at [561, 447] on div at bounding box center [557, 459] width 24 height 24
checkbox input "true"
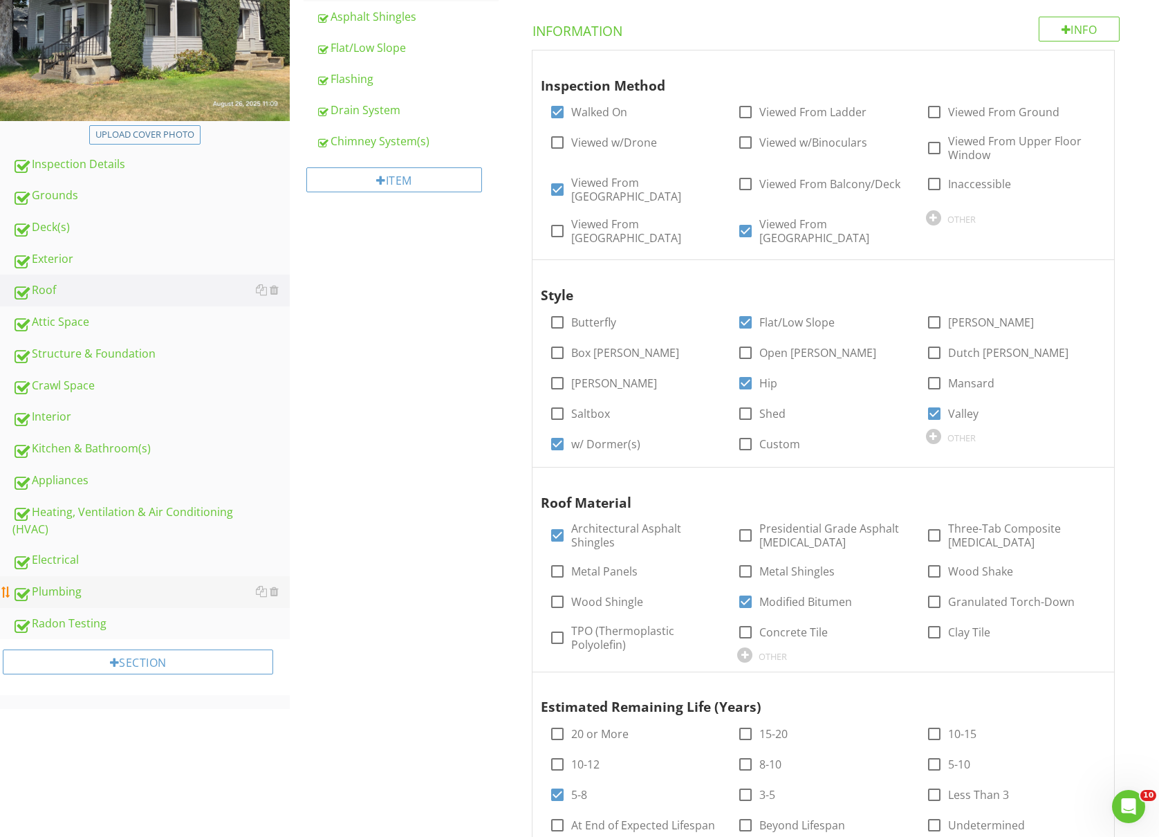
scroll to position [0, 0]
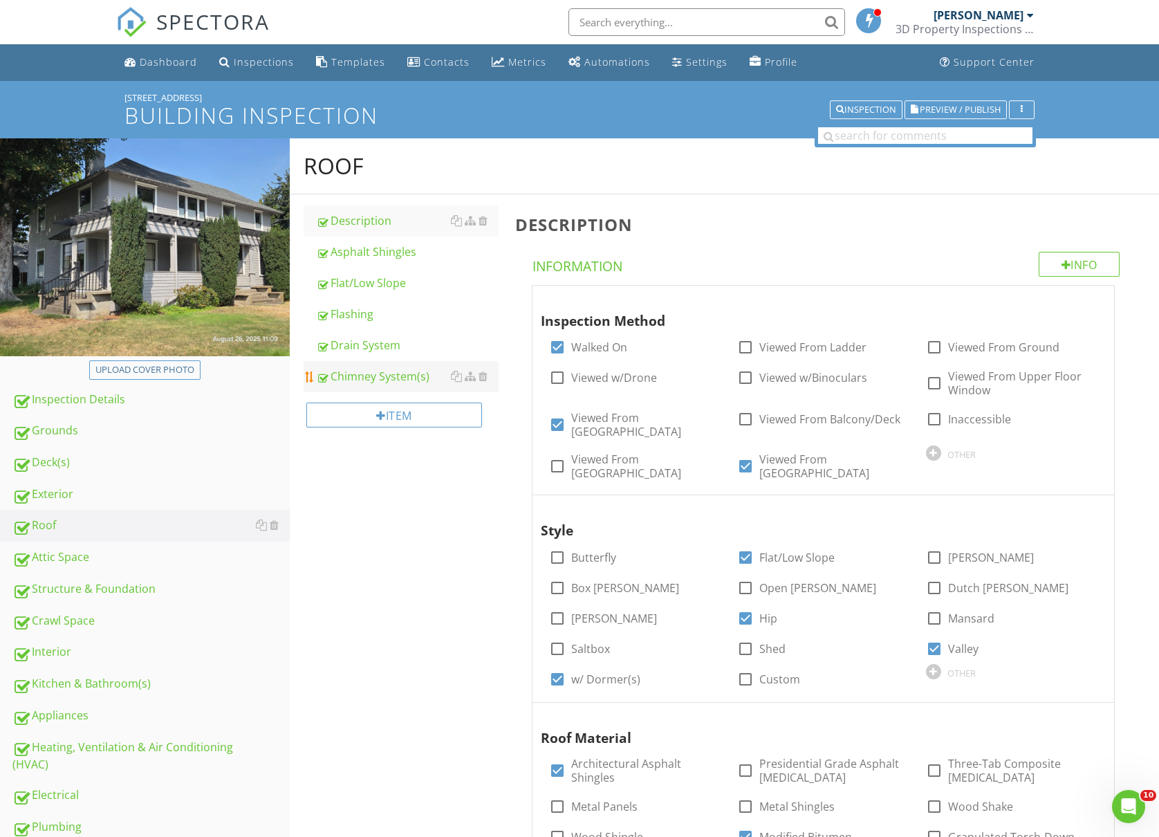
click at [344, 377] on div "Chimney System(s)" at bounding box center [407, 376] width 183 height 17
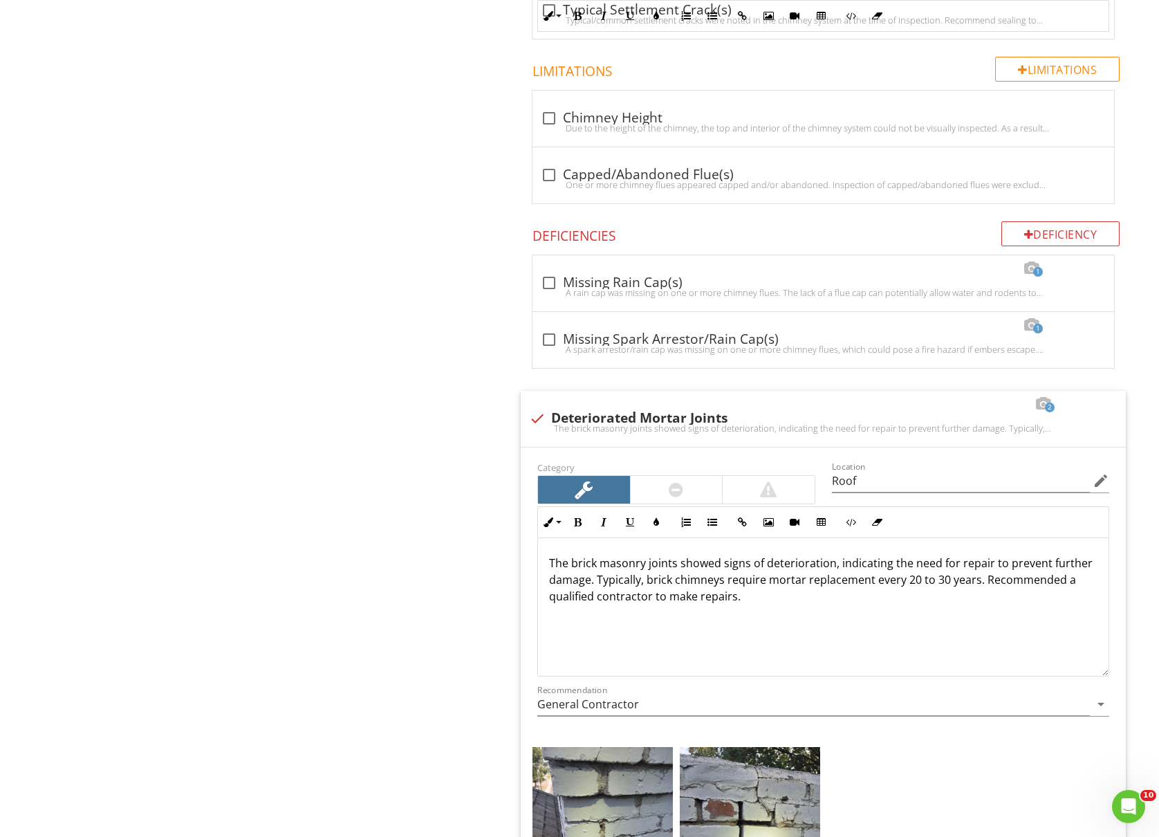
scroll to position [1290, 0]
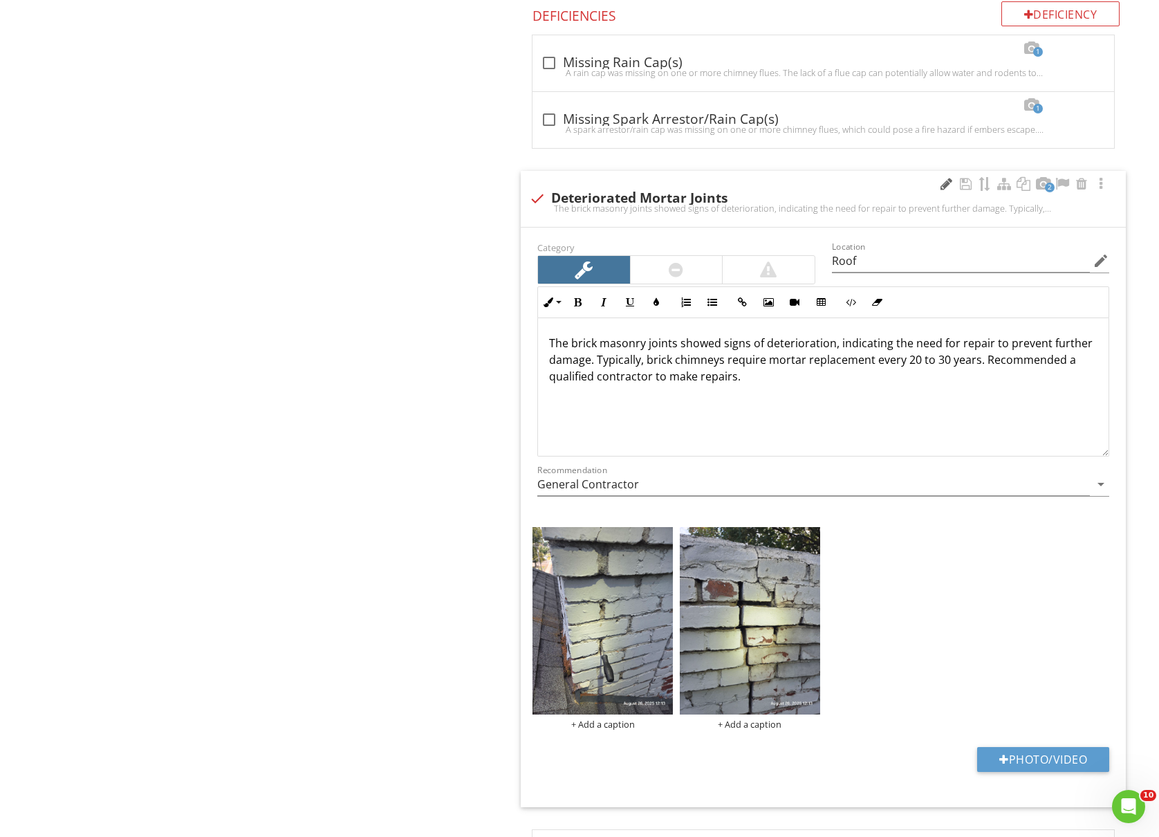
click at [937, 189] on div at bounding box center [945, 184] width 17 height 14
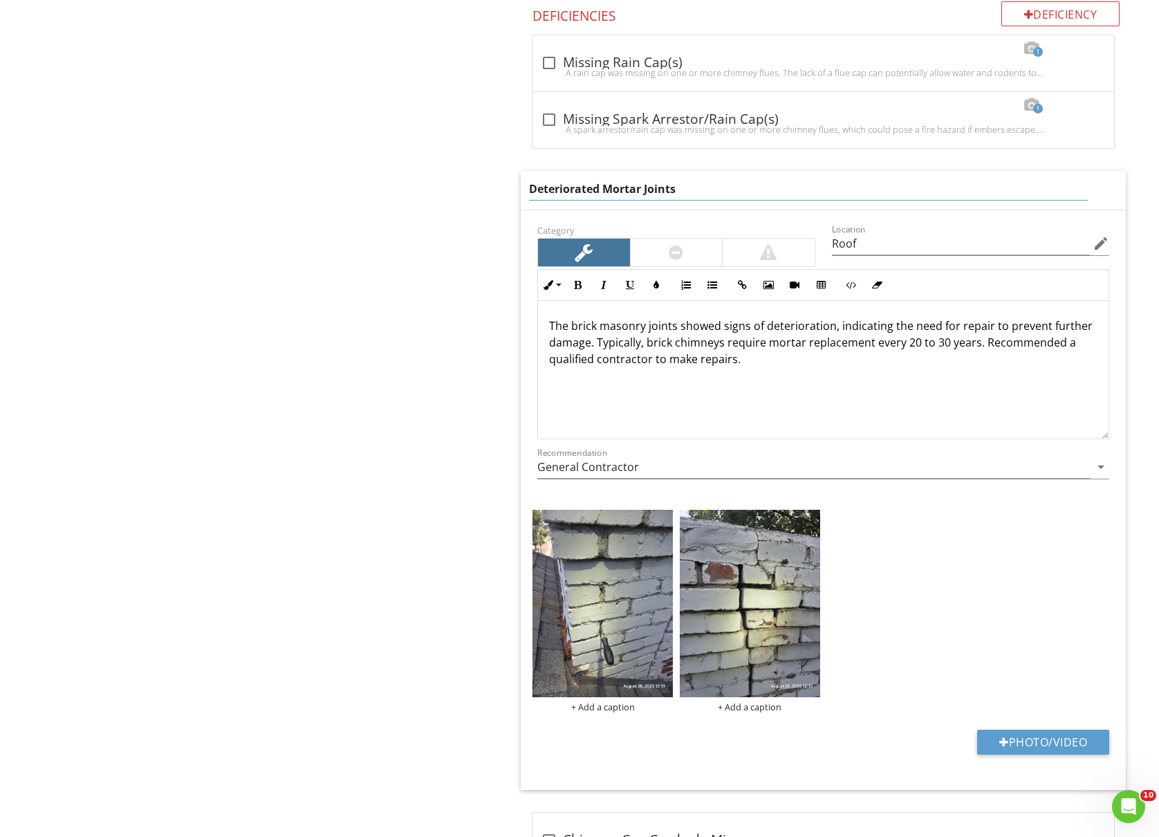
click at [532, 196] on input "Deteriorated Mortar Joints" at bounding box center [808, 189] width 559 height 23
type input "Missing/Deteriorated Mortar Joints"
click at [830, 333] on div "The brick masonry joints showed signs of deterioration, indicating the need for…" at bounding box center [823, 370] width 570 height 138
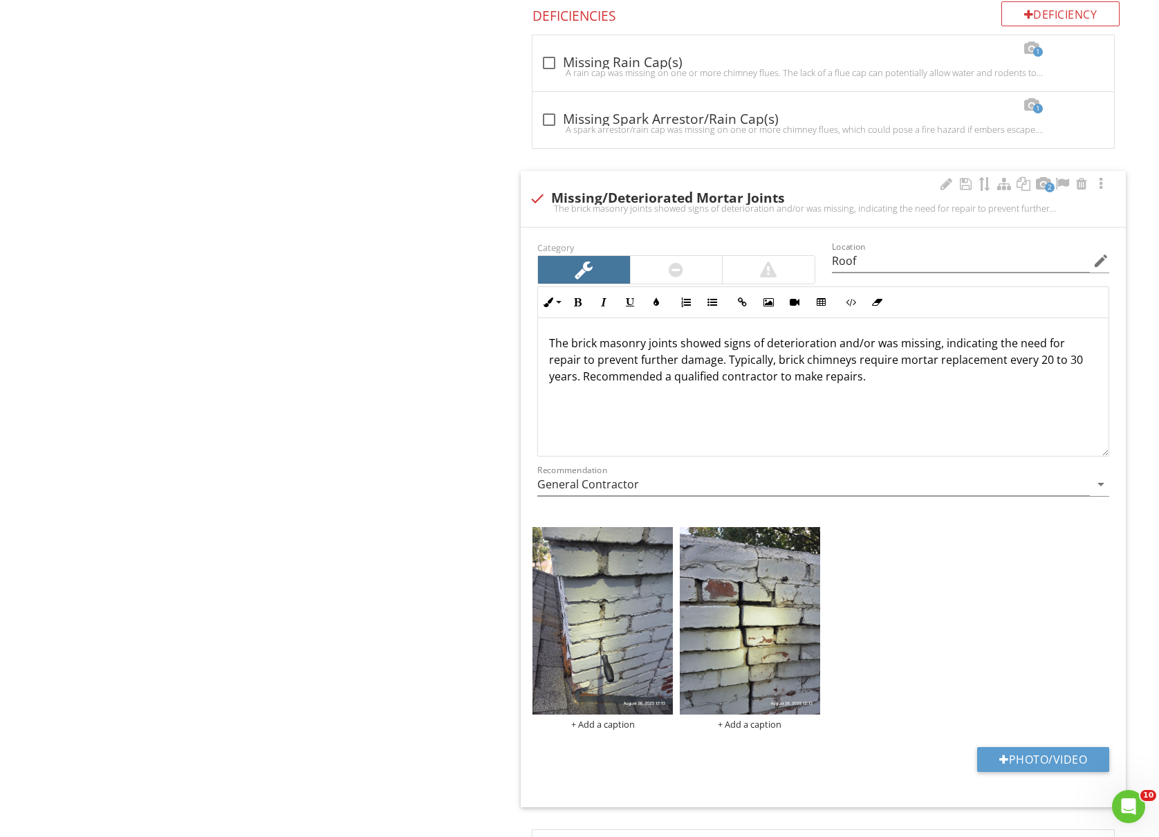
click at [875, 349] on p "The brick masonry joints showed signs of deterioration and/or was missing, indi…" at bounding box center [823, 360] width 548 height 50
click at [0, 0] on lt-em "were" at bounding box center [0, 0] width 0 height 0
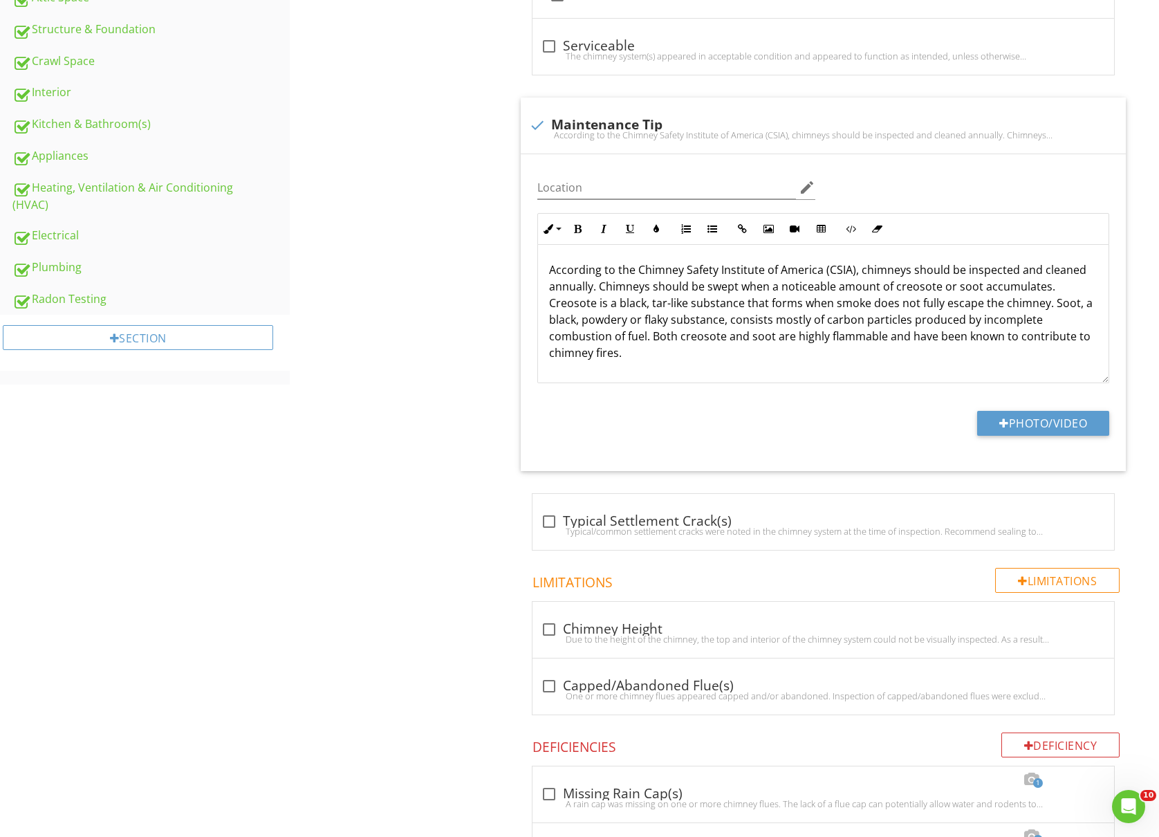
scroll to position [184, 0]
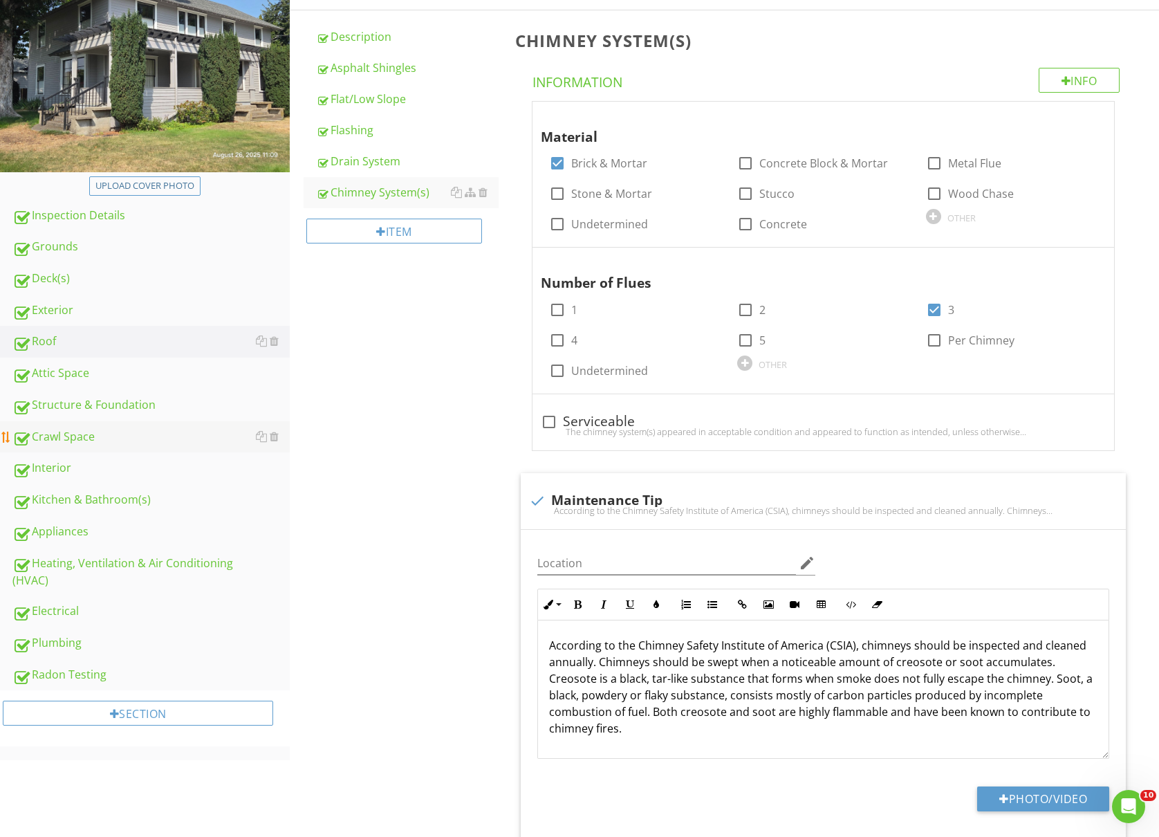
click at [78, 435] on div "Crawl Space" at bounding box center [150, 437] width 277 height 18
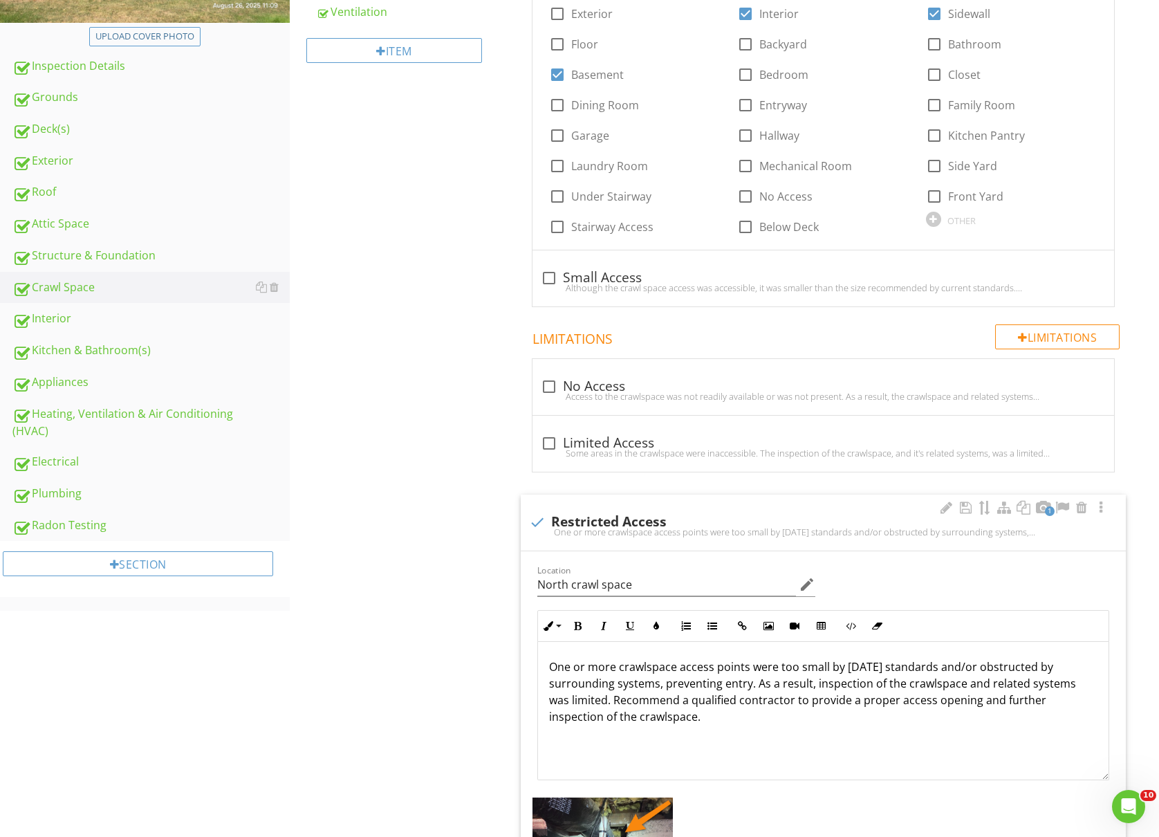
scroll to position [737, 0]
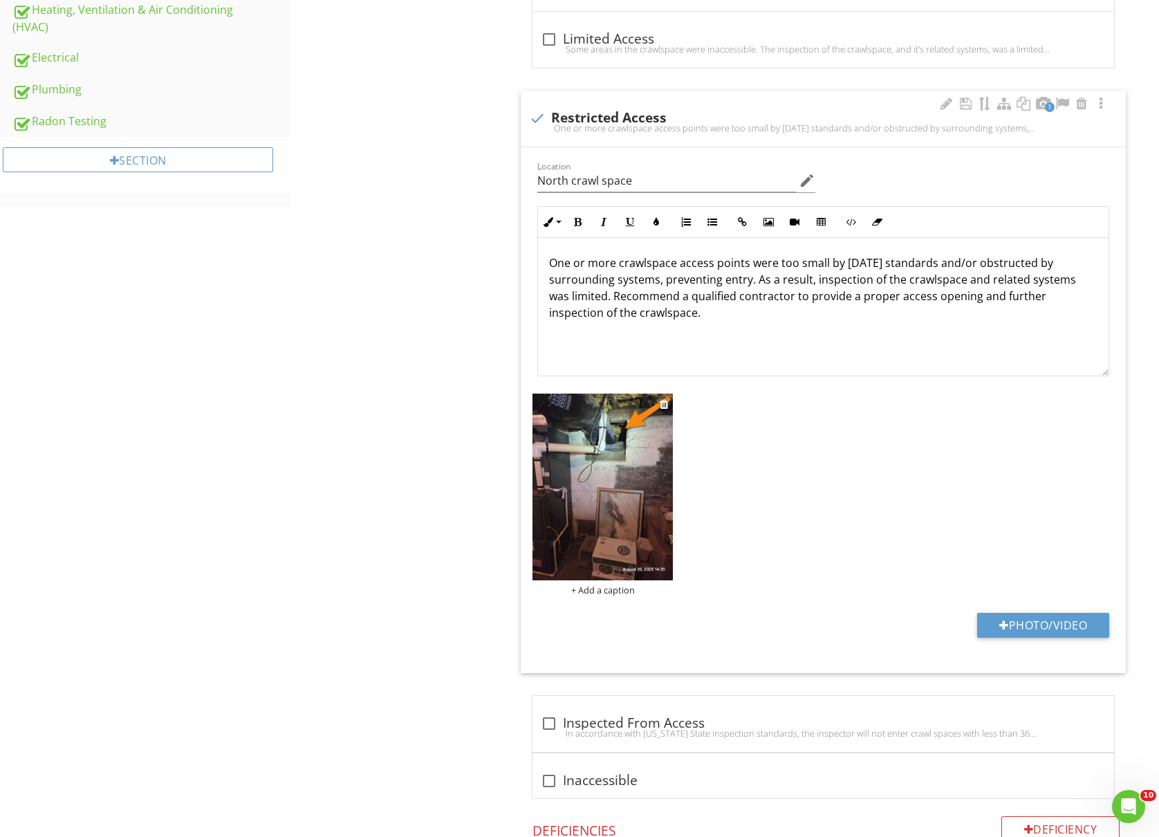
click at [633, 471] on img at bounding box center [602, 486] width 140 height 187
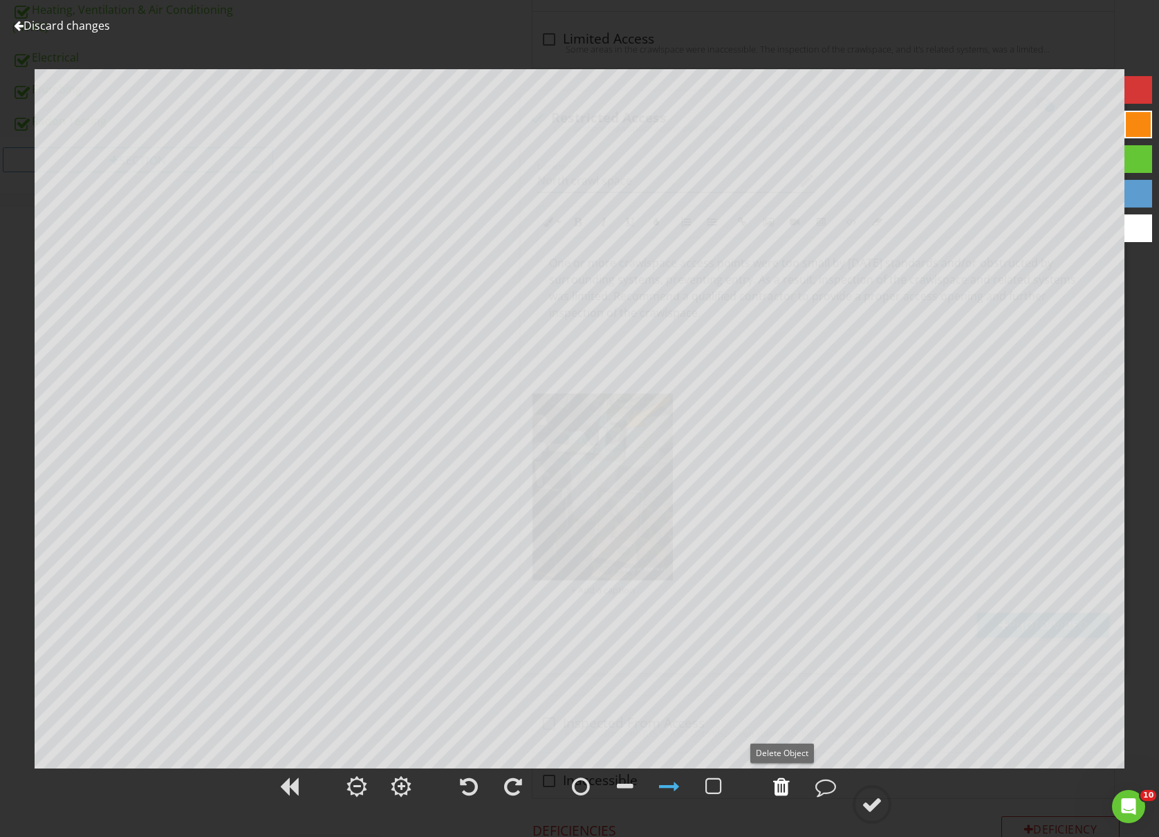
click at [786, 786] on div at bounding box center [781, 786] width 17 height 21
click at [869, 801] on div at bounding box center [871, 804] width 21 height 21
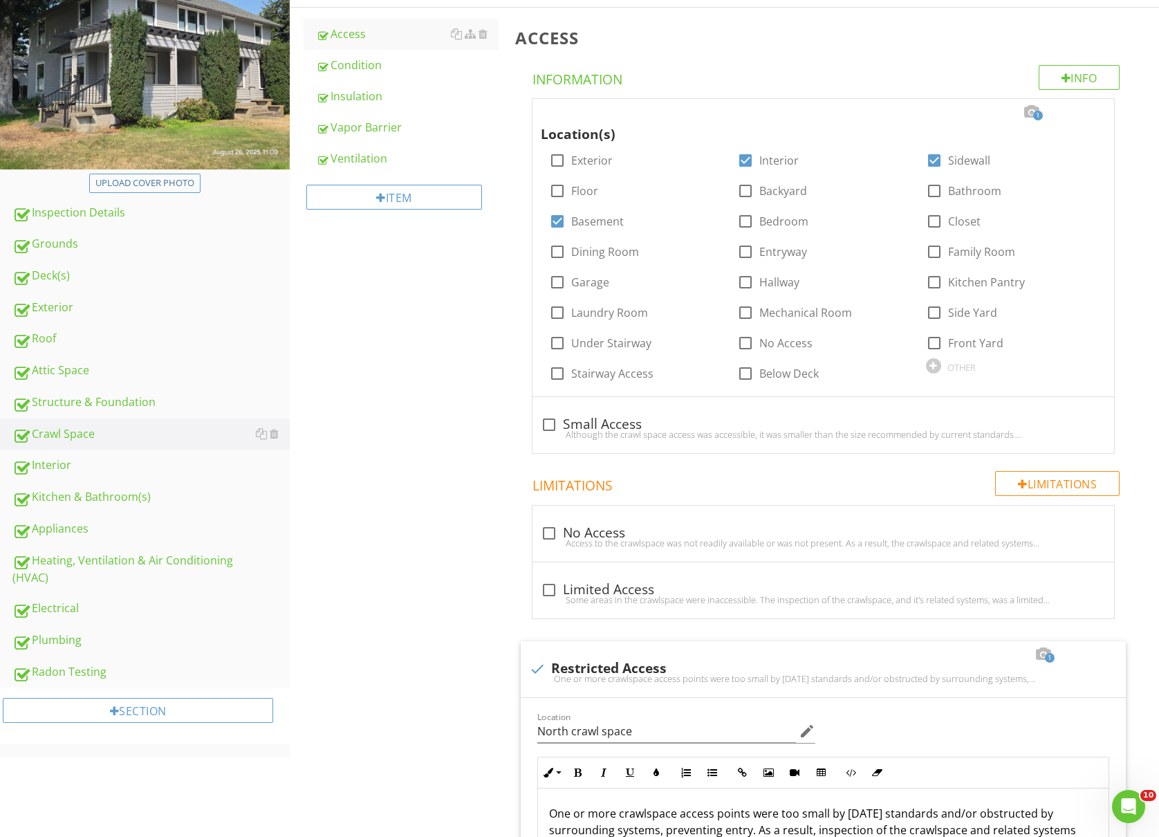
scroll to position [184, 0]
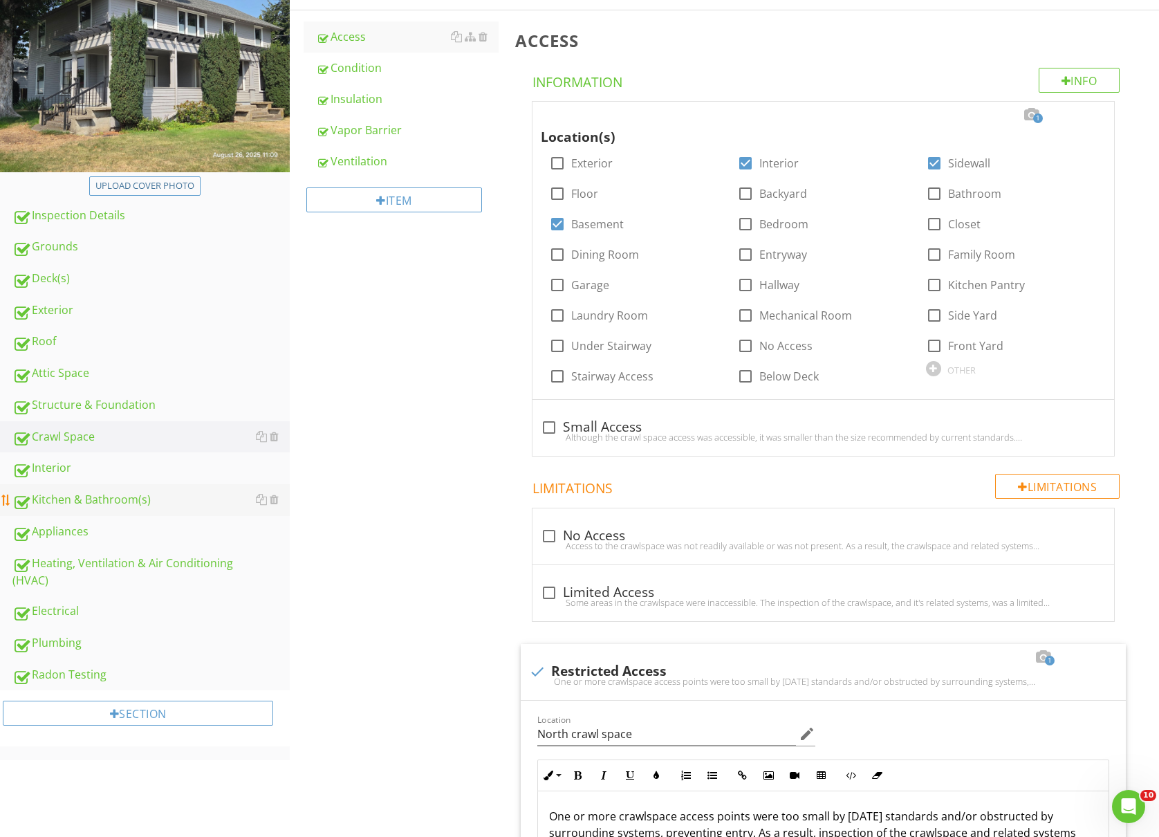
click at [66, 494] on div "Kitchen & Bathroom(s)" at bounding box center [150, 500] width 277 height 18
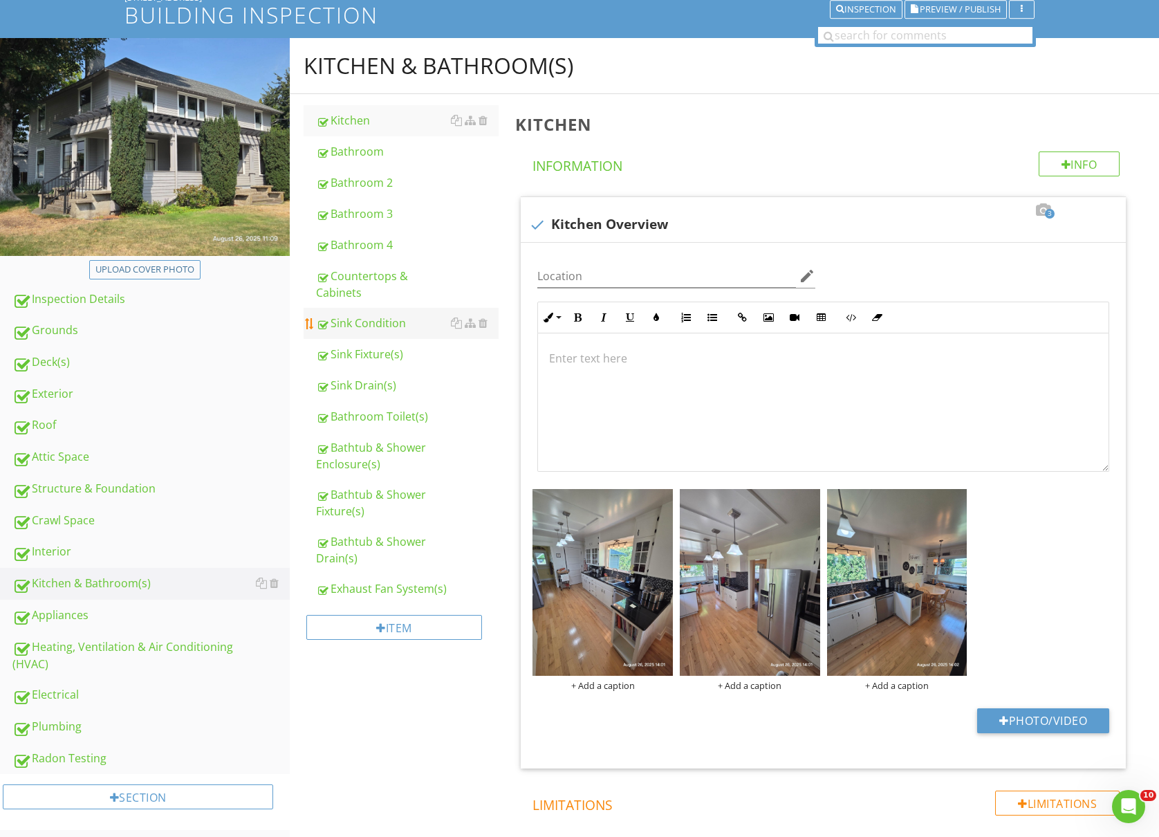
scroll to position [184, 0]
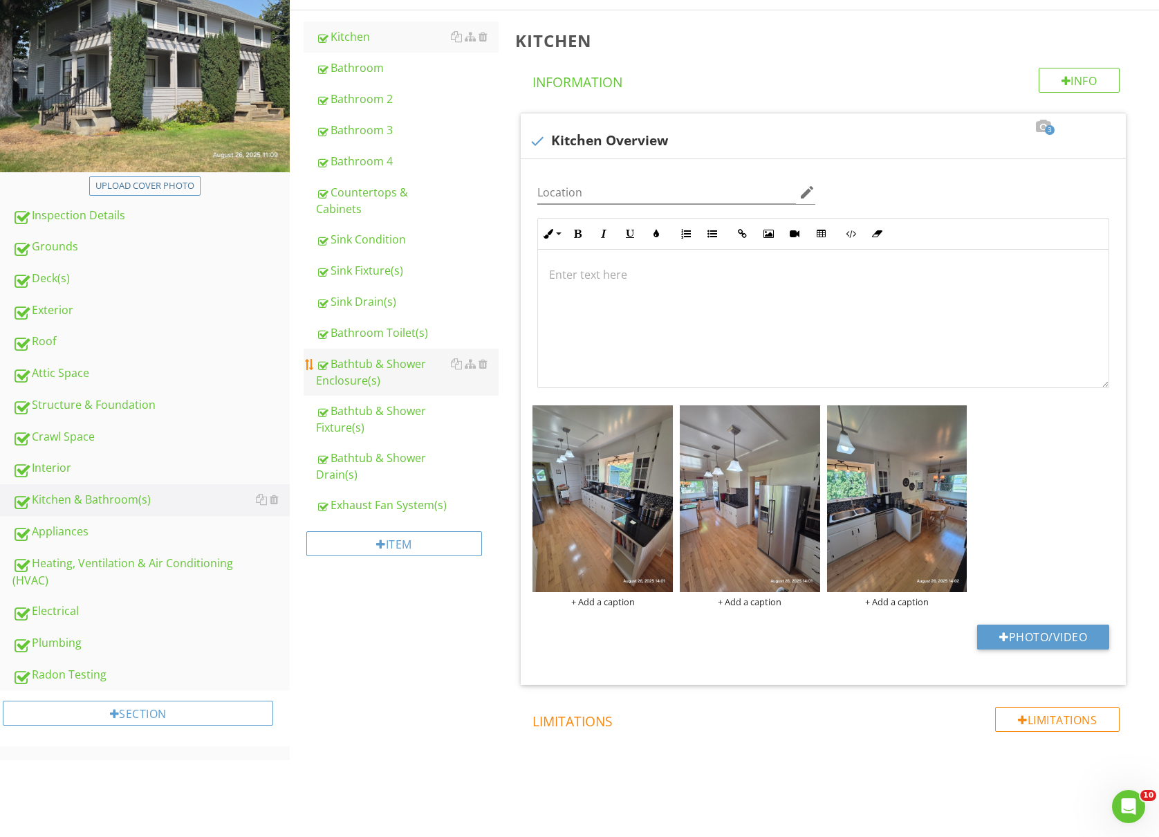
click at [372, 374] on div "Bathtub & Shower Enclosure(s)" at bounding box center [407, 371] width 183 height 33
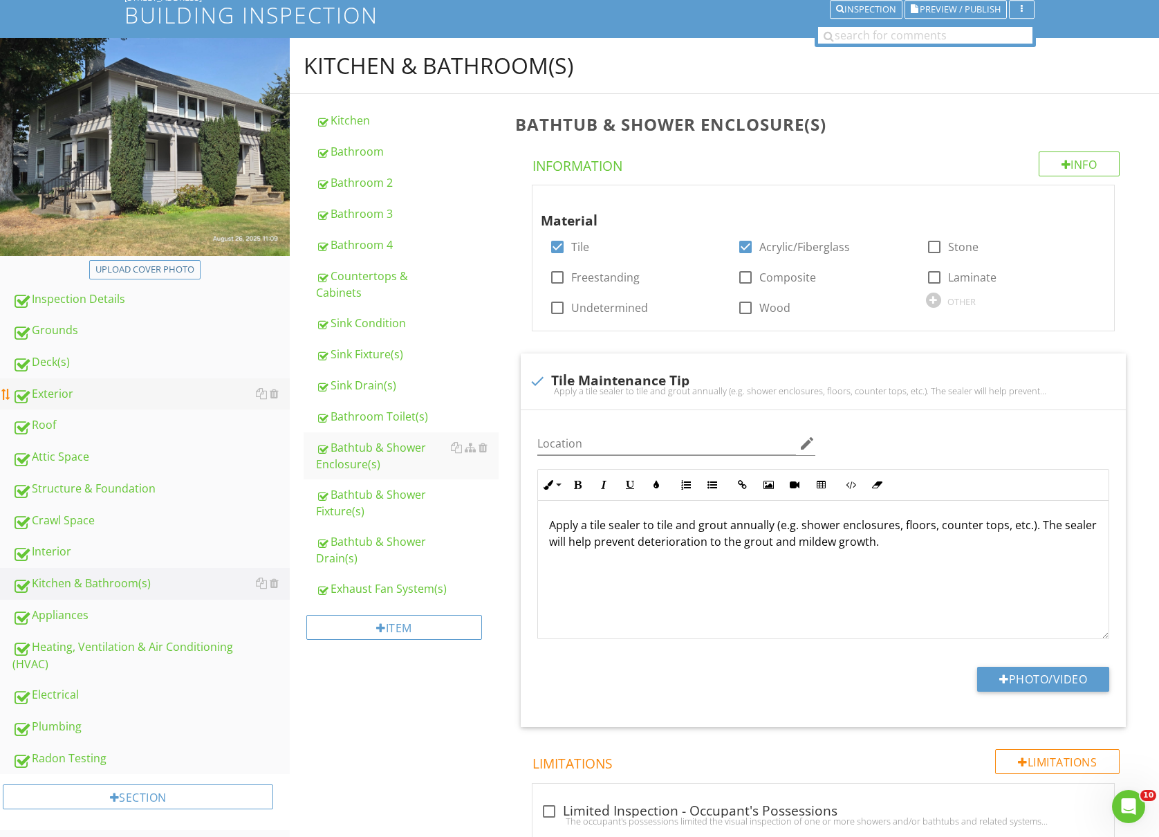
scroll to position [92, 0]
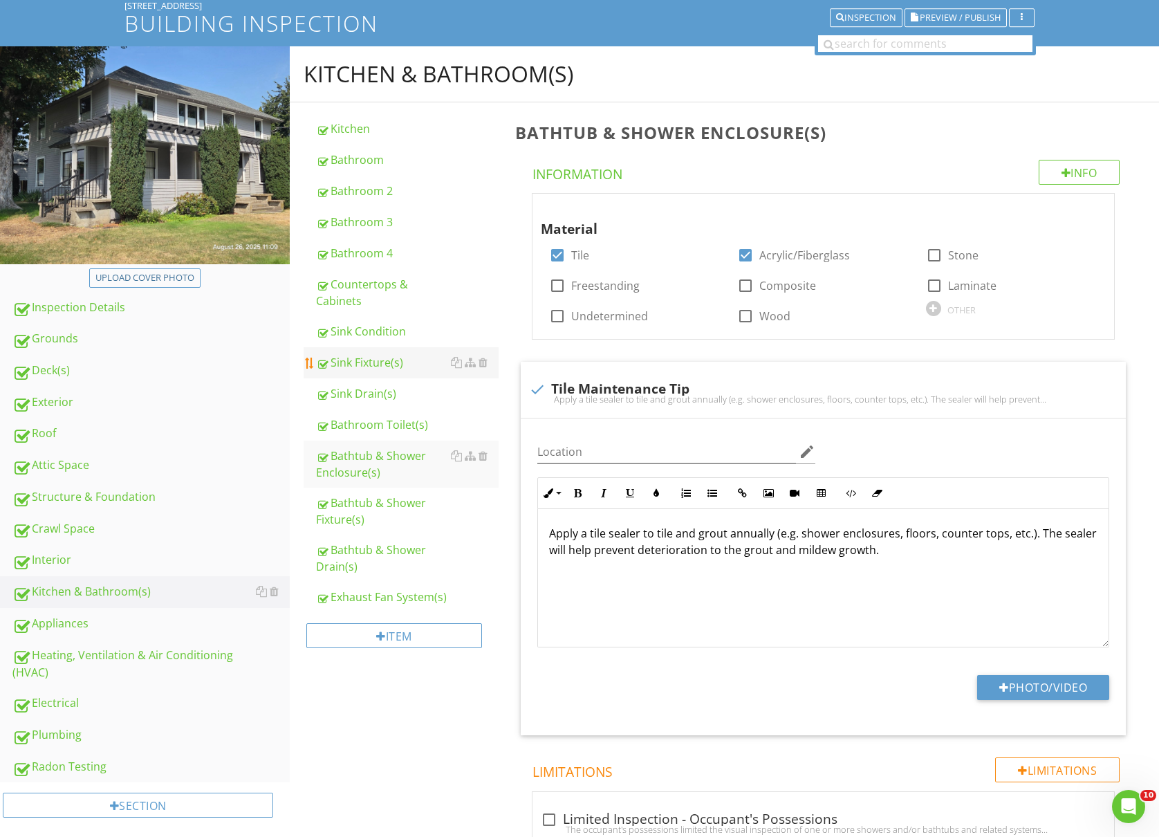
click at [377, 369] on div "Sink Fixture(s)" at bounding box center [407, 362] width 183 height 17
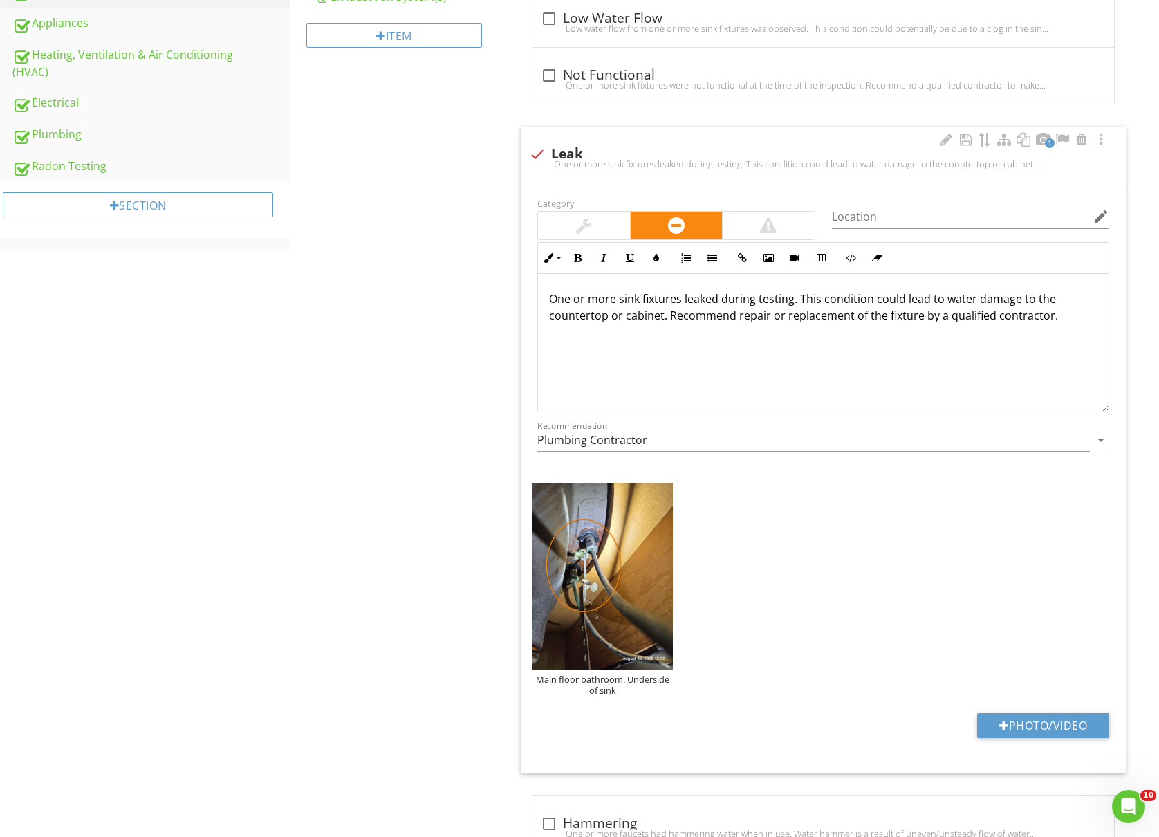
scroll to position [737, 0]
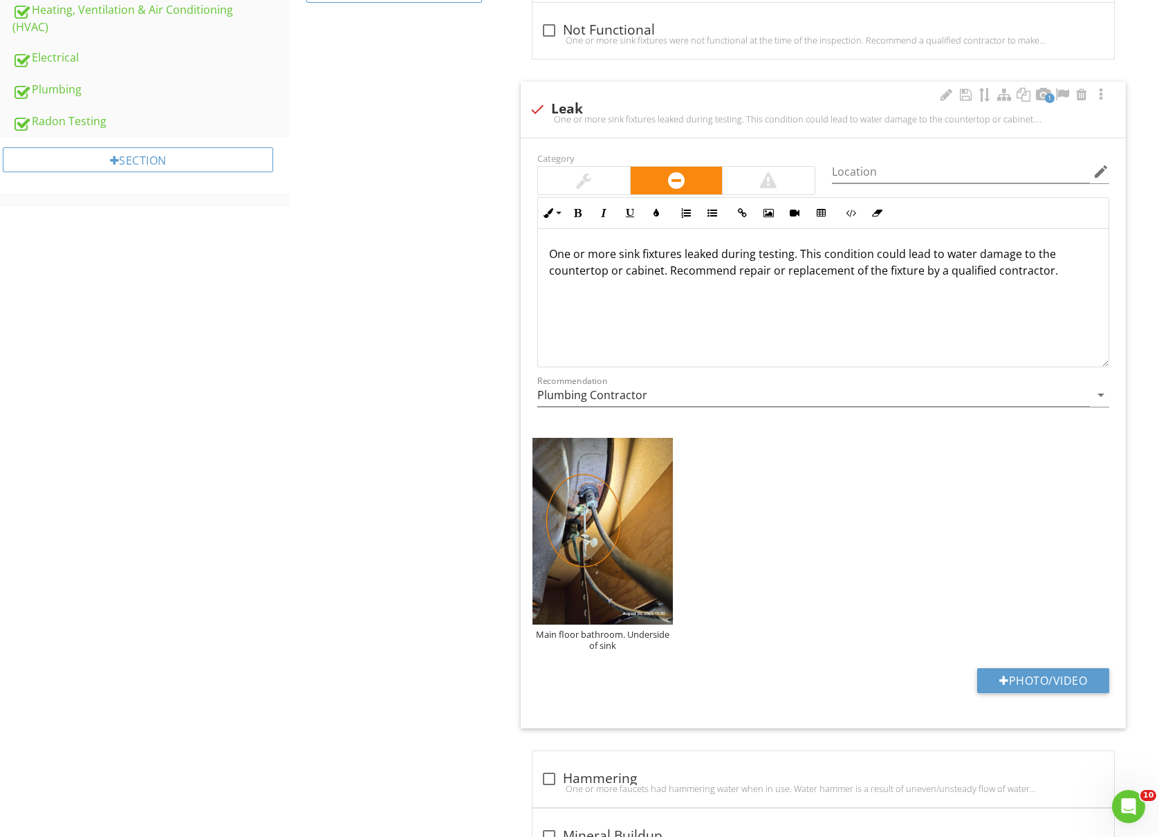
click at [549, 275] on p "One or more sink fixtures leaked during testing. This condition could lead to w…" at bounding box center [823, 261] width 548 height 33
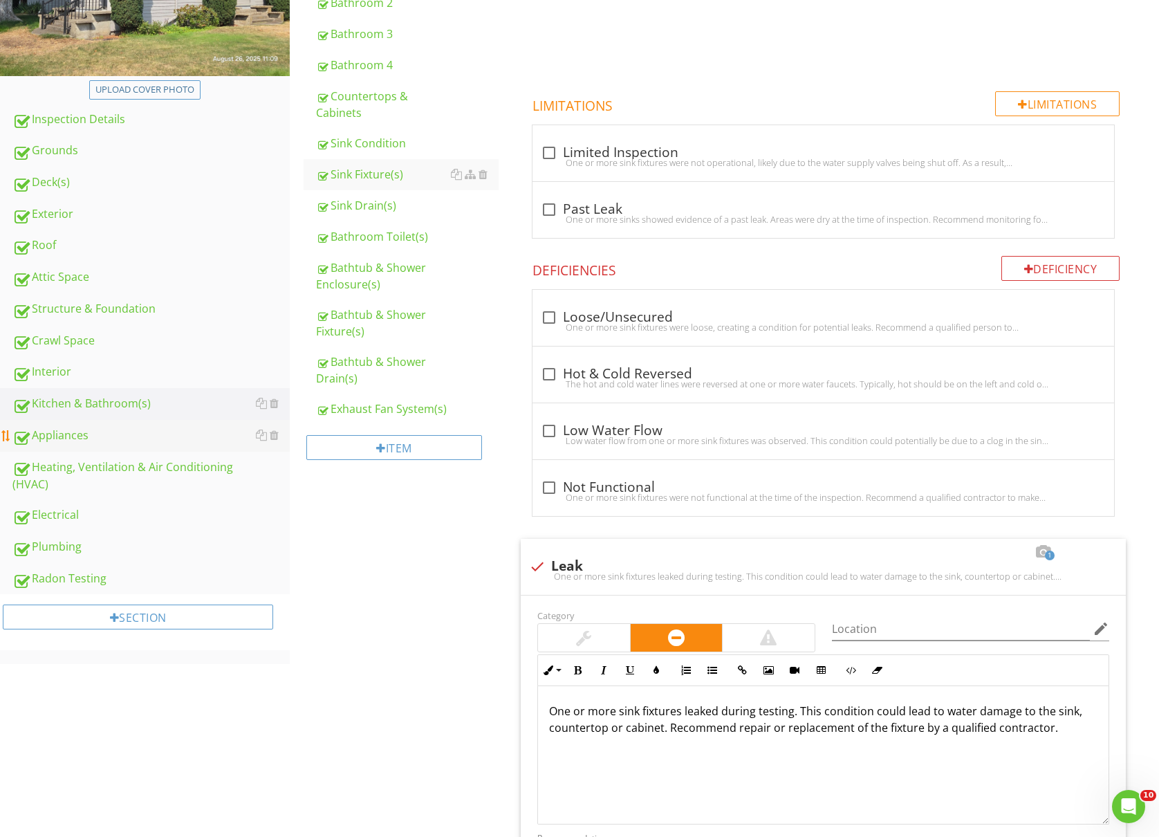
scroll to position [277, 0]
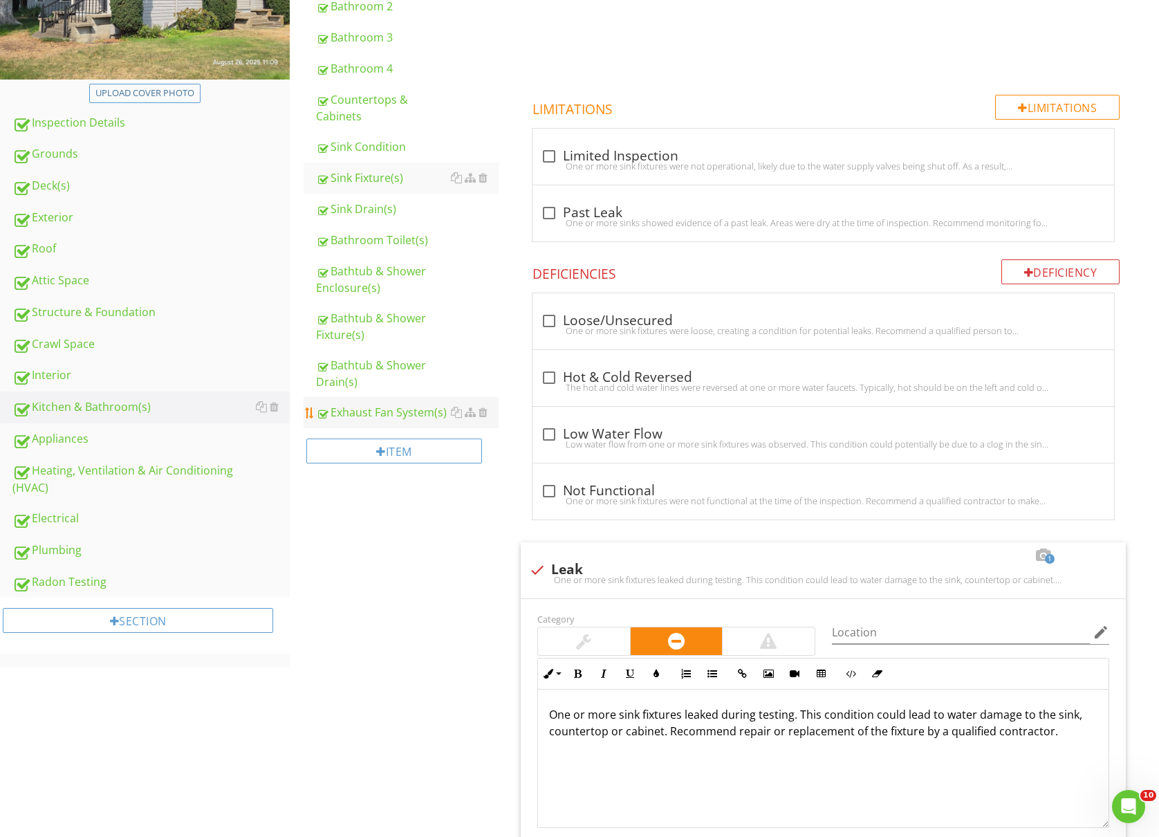
click at [355, 419] on div "Exhaust Fan System(s)" at bounding box center [407, 412] width 183 height 17
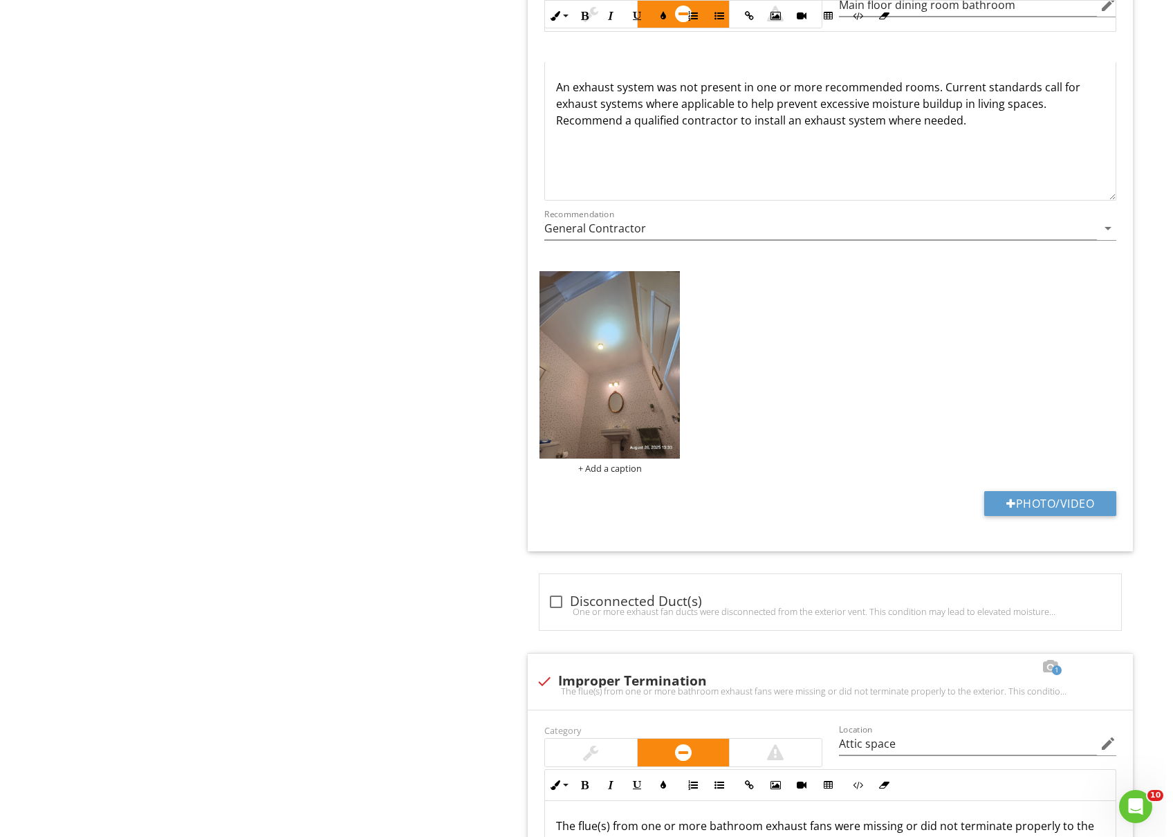
scroll to position [1106, 0]
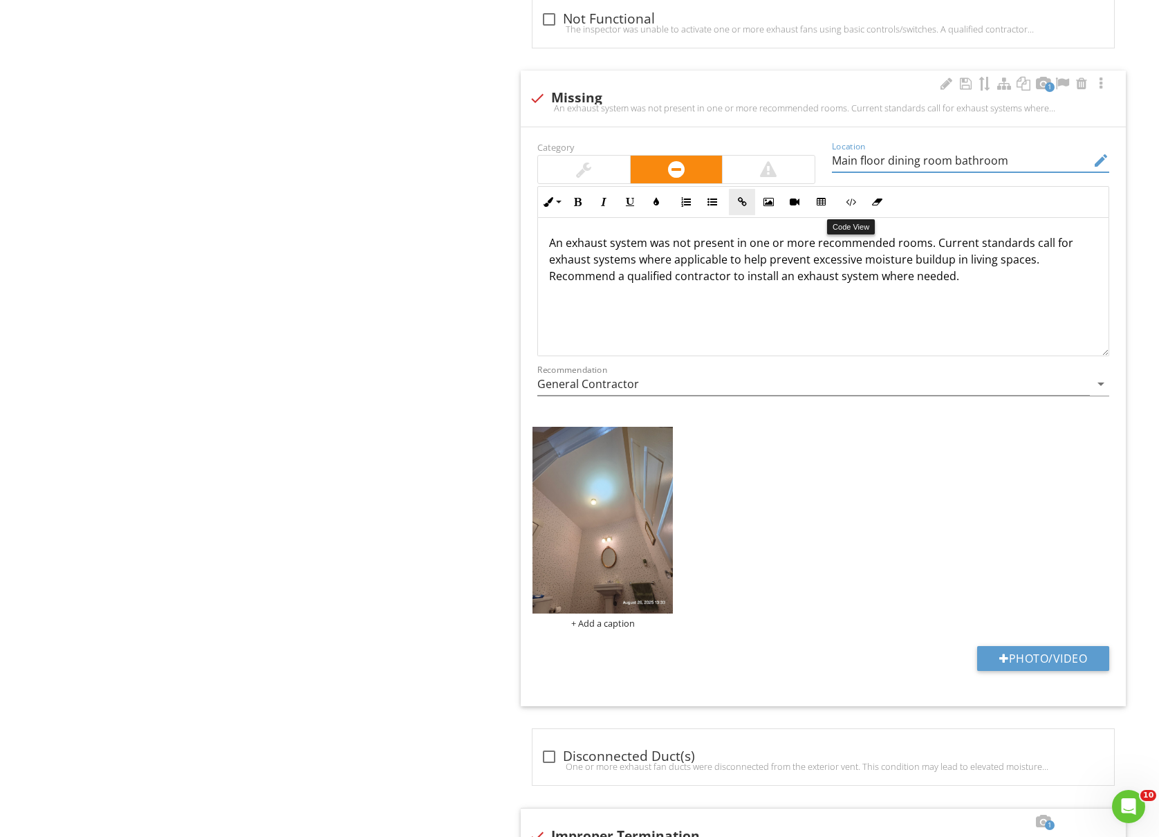
drag, startPoint x: 1011, startPoint y: 162, endPoint x: 753, endPoint y: 212, distance: 262.6
click at [753, 212] on div "Category Location Main floor dining room bathroom edit Inline Style XLarge Larg…" at bounding box center [823, 273] width 588 height 271
click at [631, 628] on div "+ Add a caption" at bounding box center [602, 622] width 140 height 11
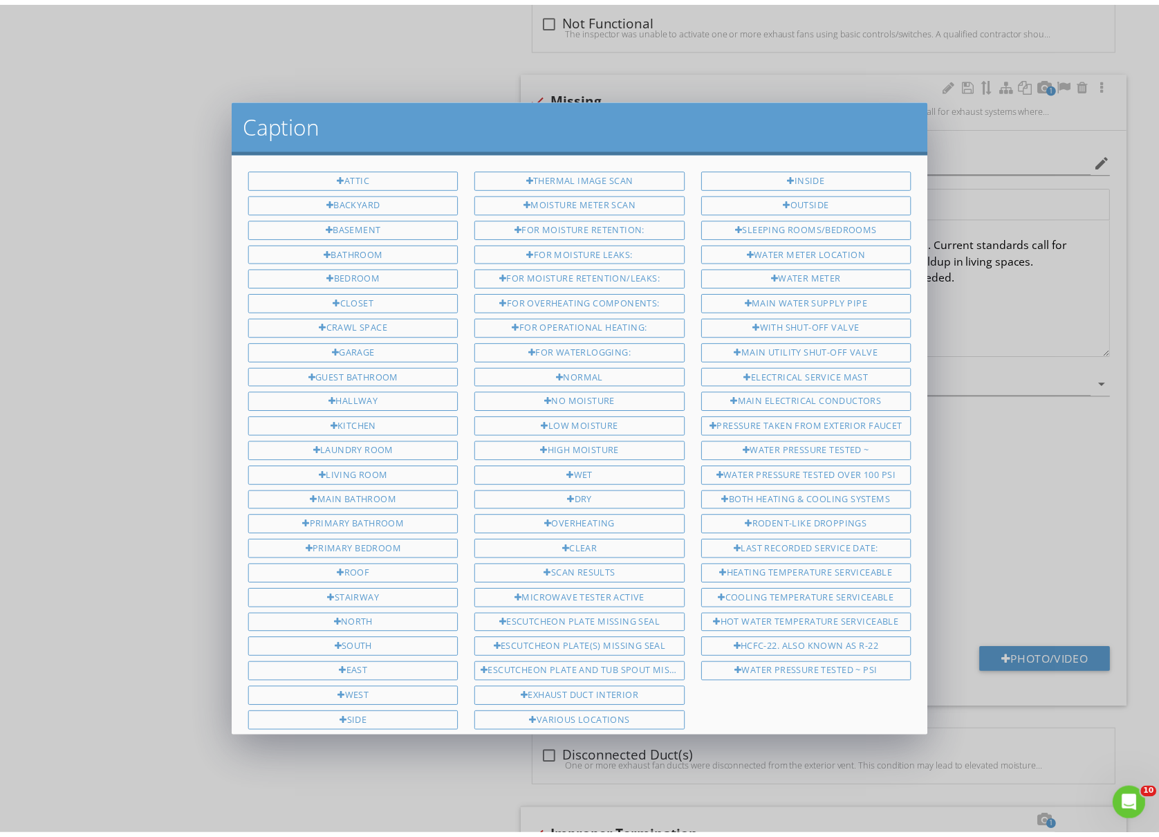
scroll to position [329, 0]
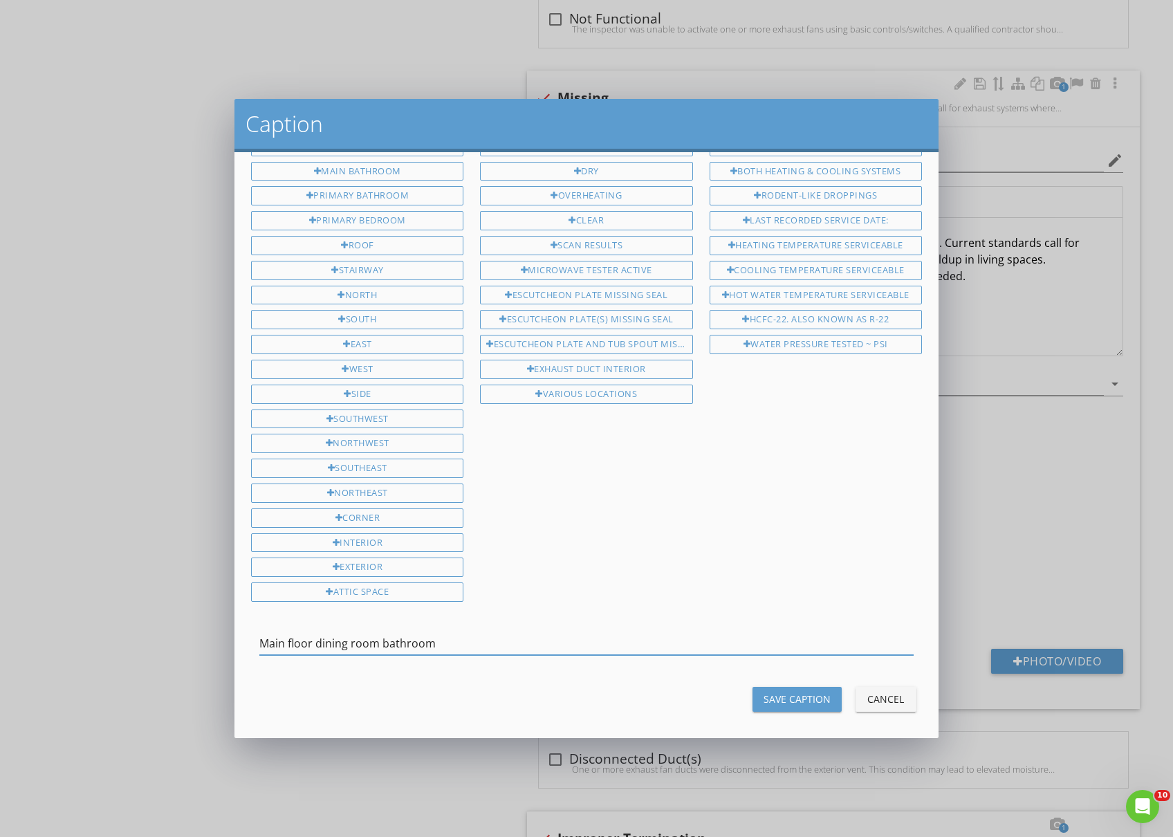
type input "Main floor dining room bathroom"
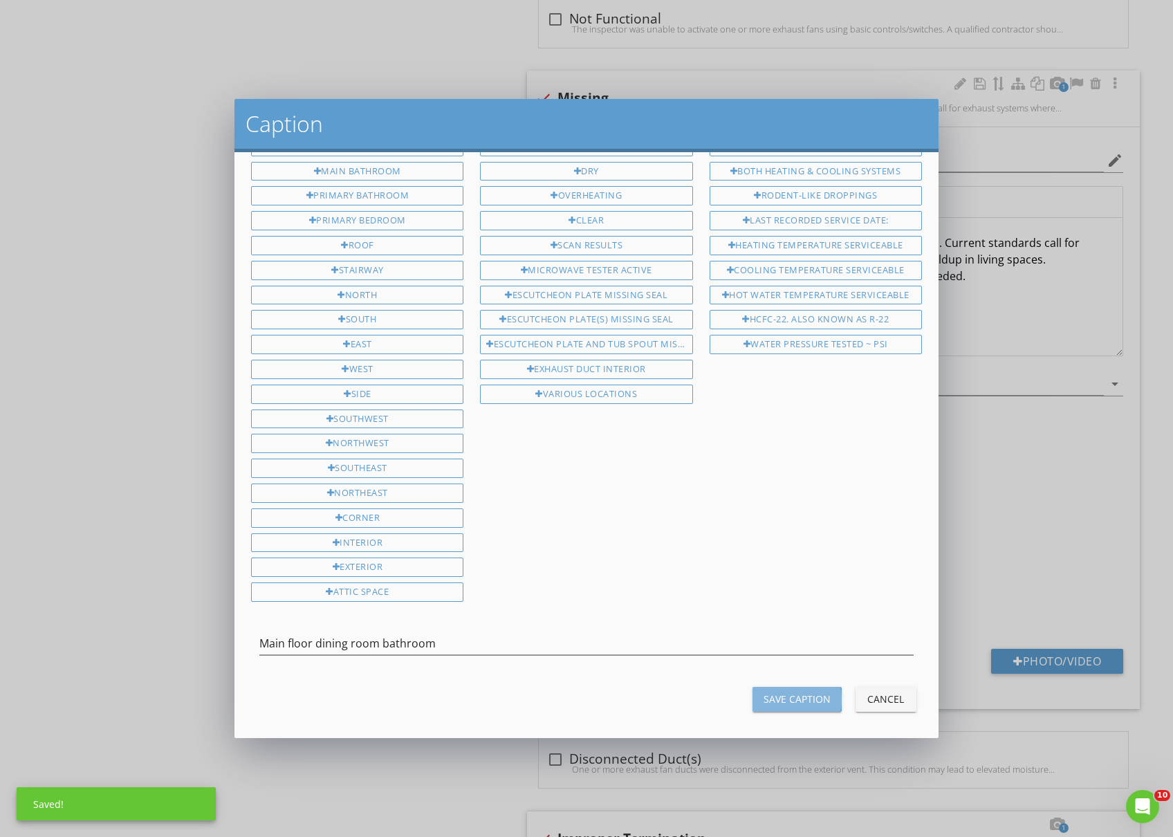
click at [797, 692] on div "Save Caption" at bounding box center [796, 698] width 67 height 15
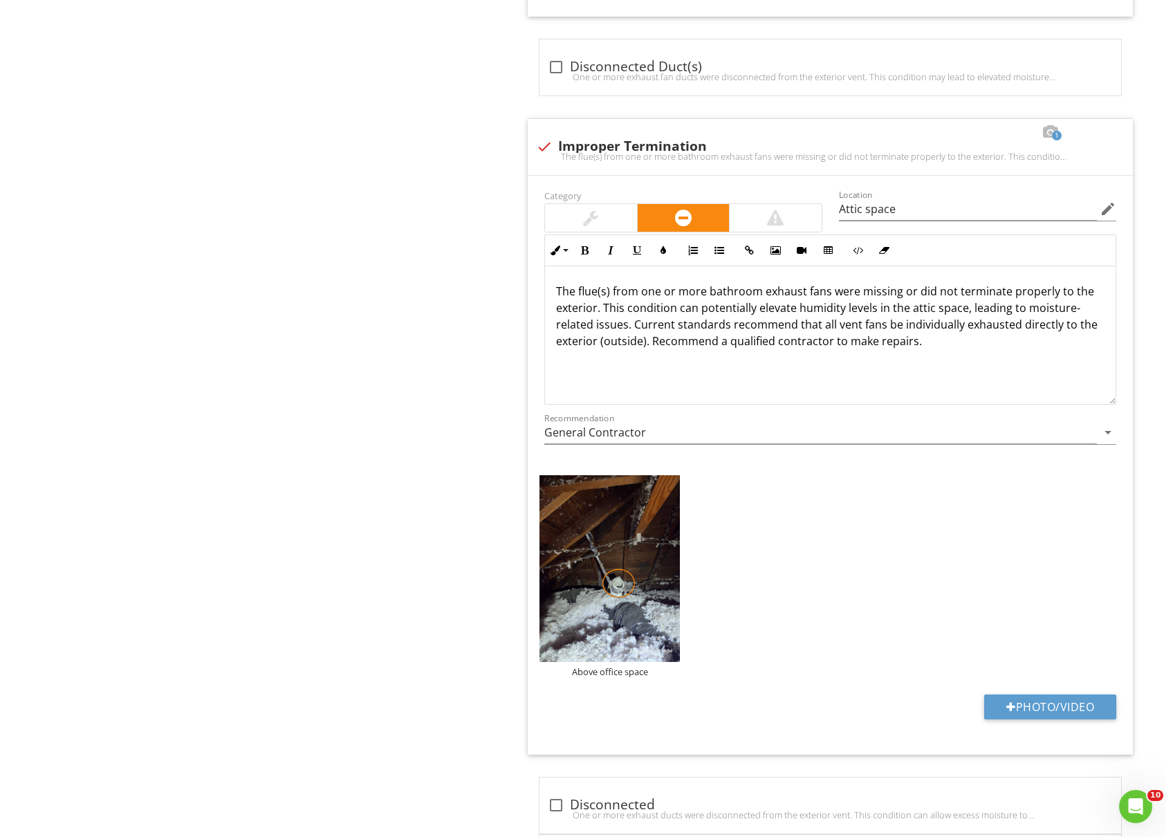
scroll to position [1936, 0]
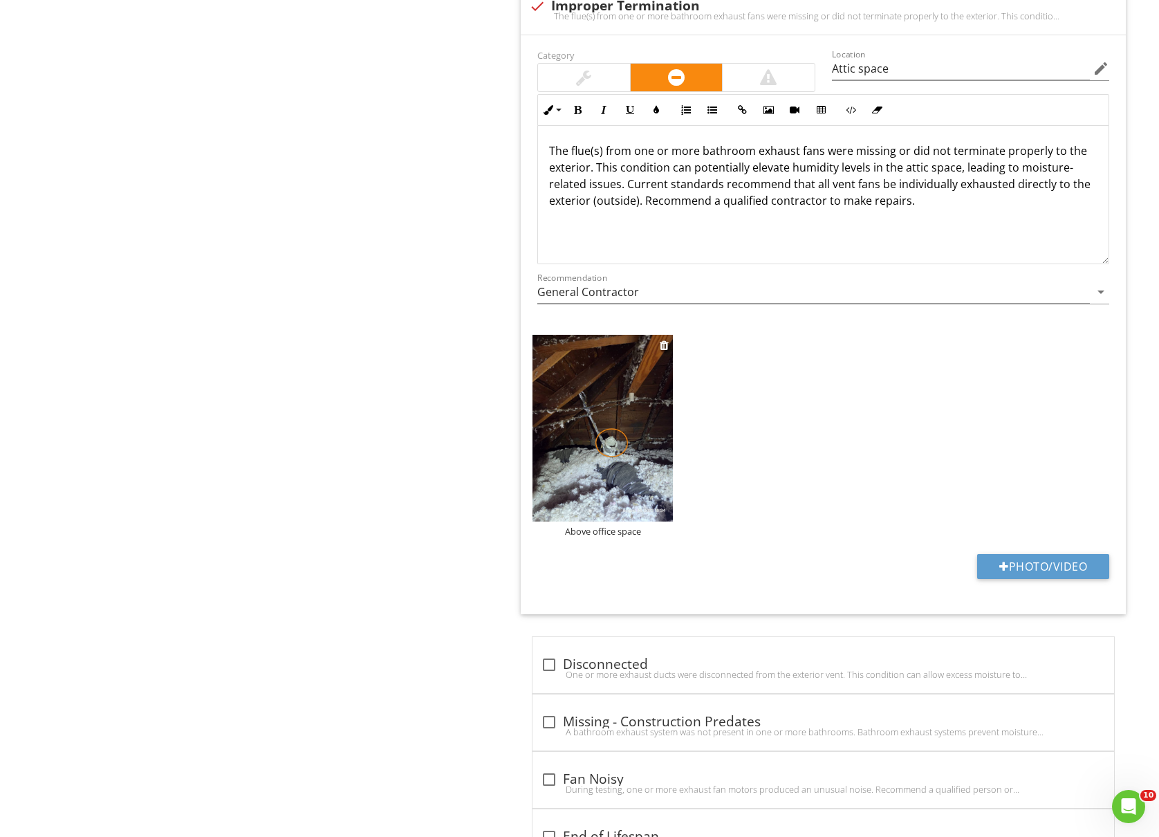
click at [585, 536] on div "Above office space" at bounding box center [602, 530] width 140 height 11
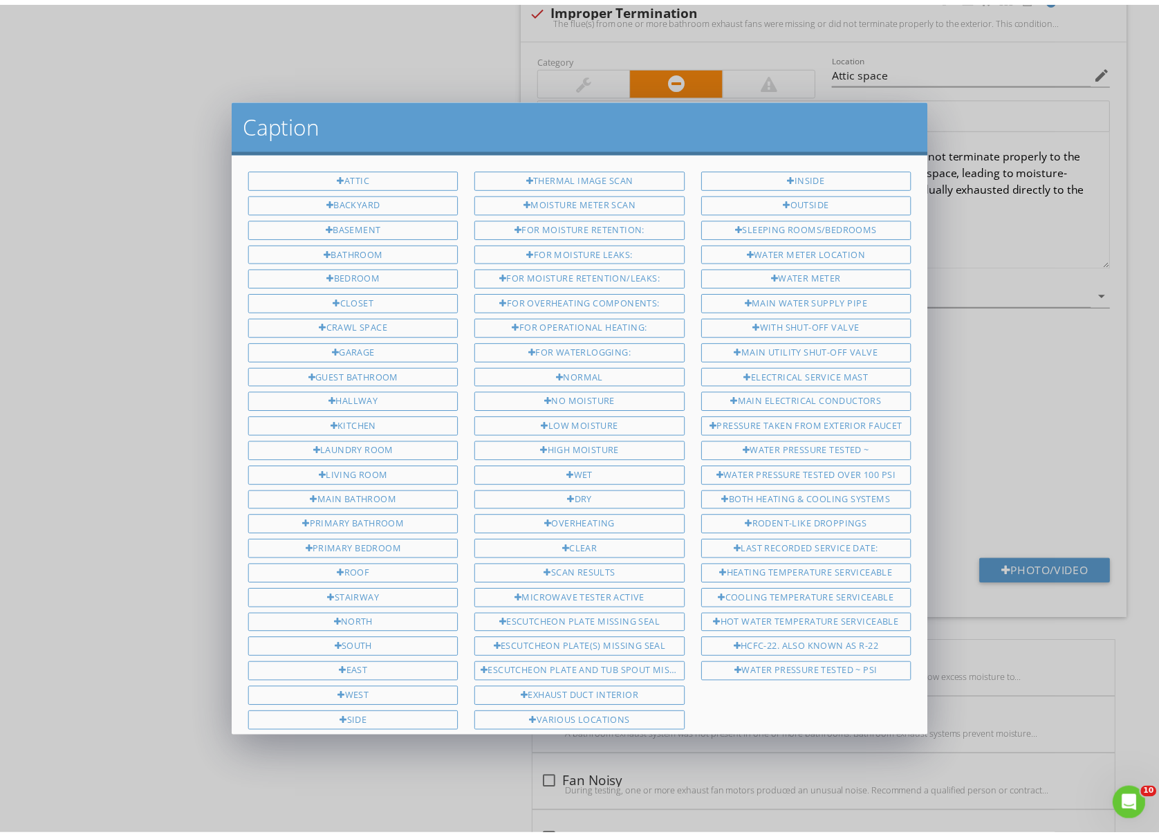
scroll to position [329, 0]
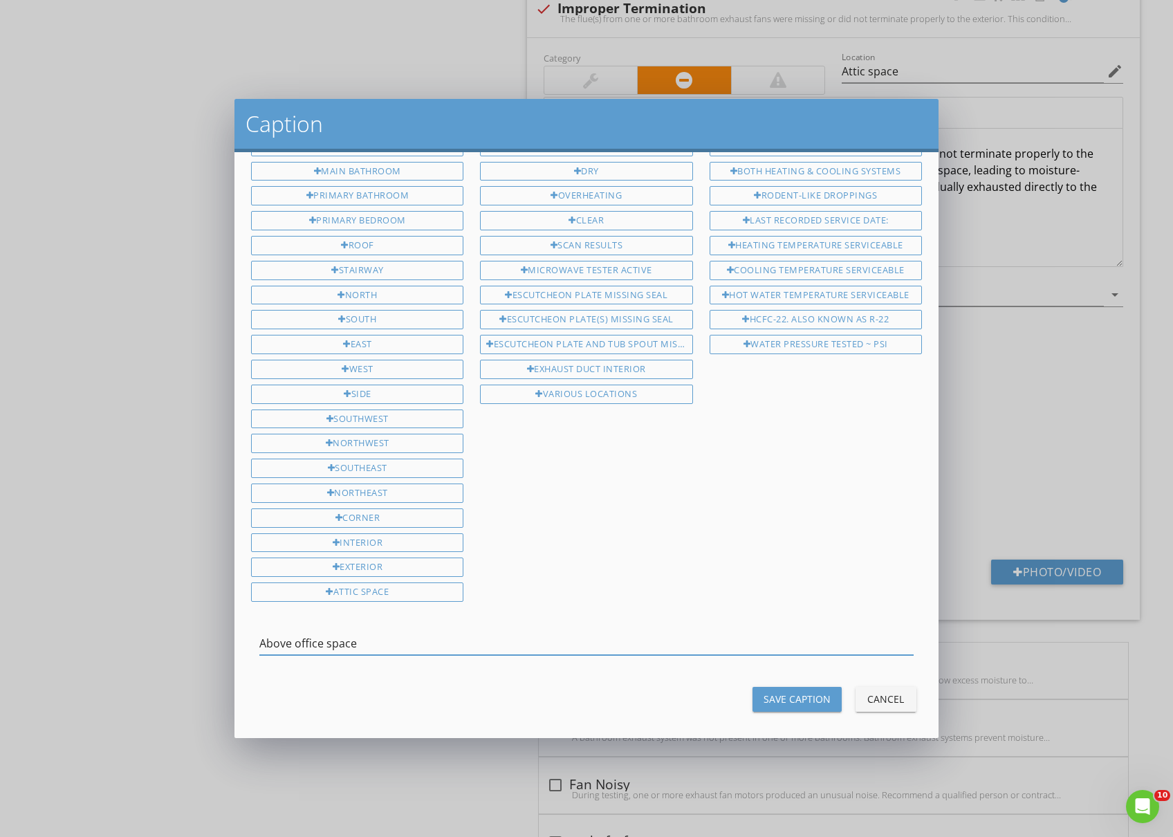
click at [263, 637] on input "Above office space" at bounding box center [586, 643] width 654 height 23
type input "Attic space above office space"
click at [772, 691] on div "Save Caption" at bounding box center [796, 698] width 67 height 15
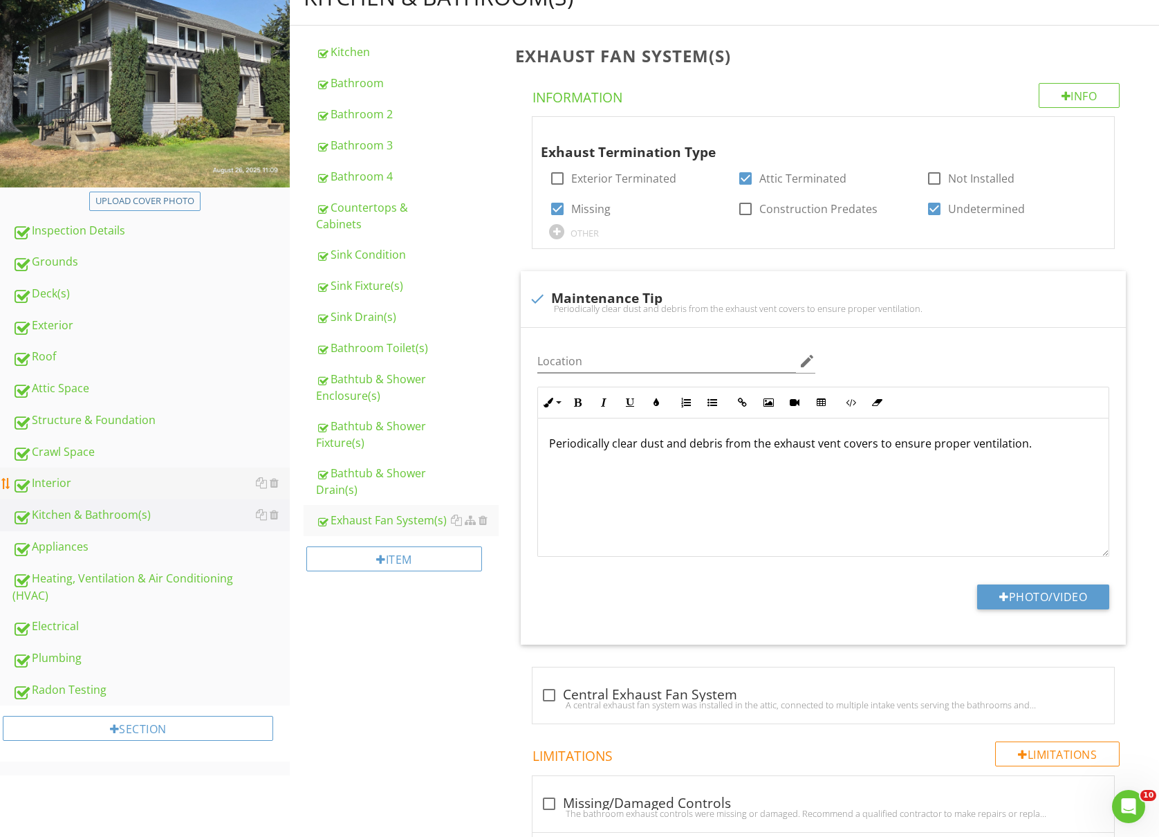
scroll to position [92, 0]
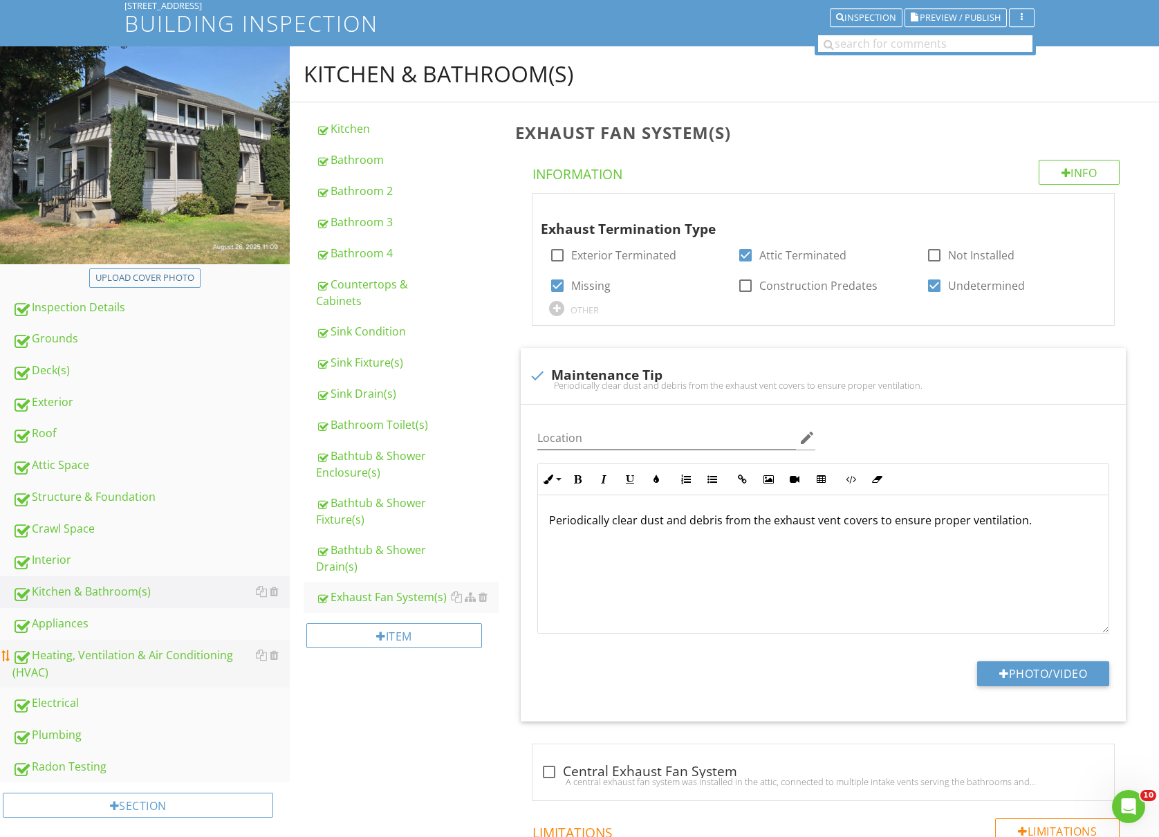
click at [86, 660] on div "Heating, Ventilation & Air Conditioning (HVAC)" at bounding box center [150, 663] width 277 height 35
